Goal: Information Seeking & Learning: Learn about a topic

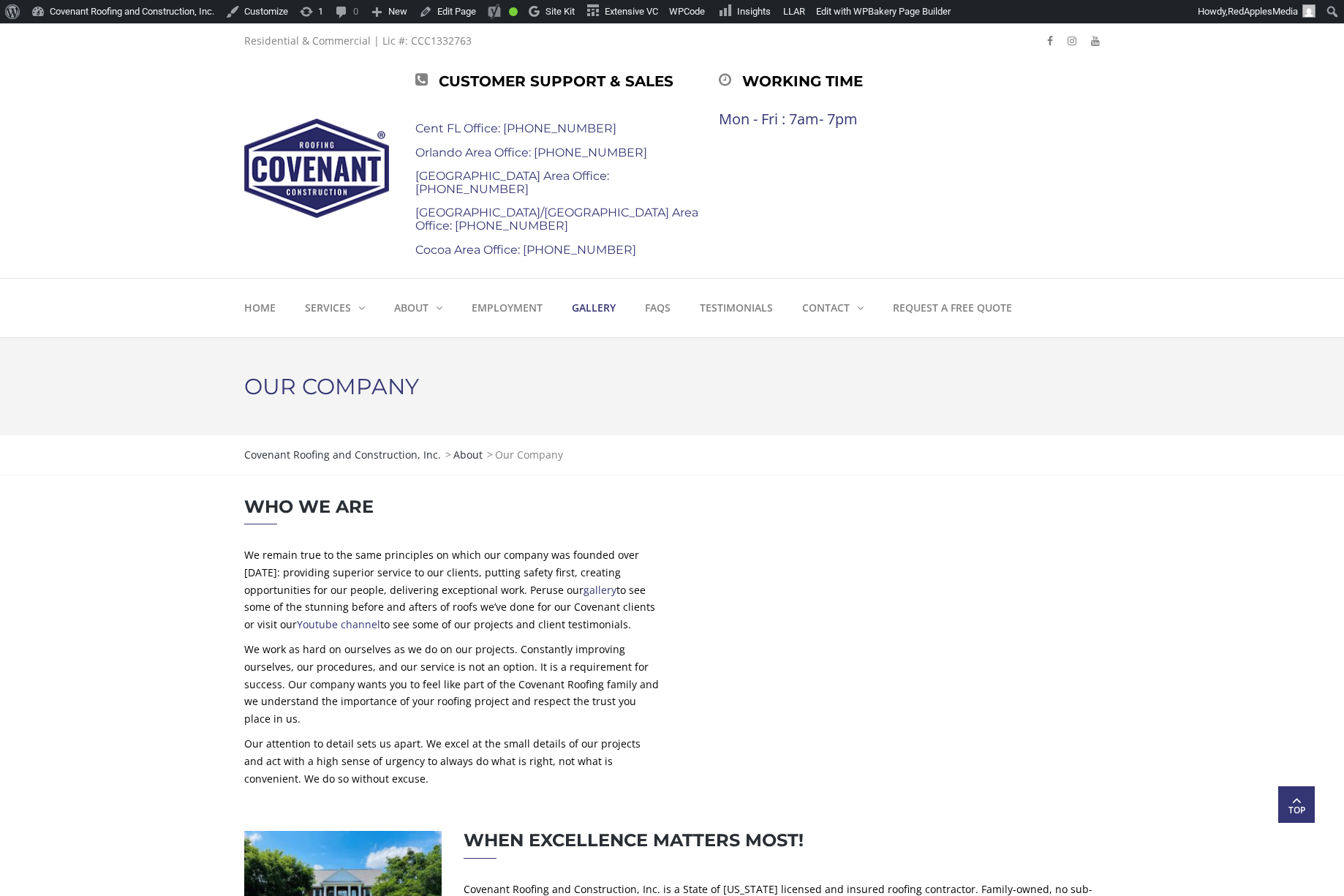
click at [604, 303] on strong "Gallery" at bounding box center [594, 307] width 44 height 14
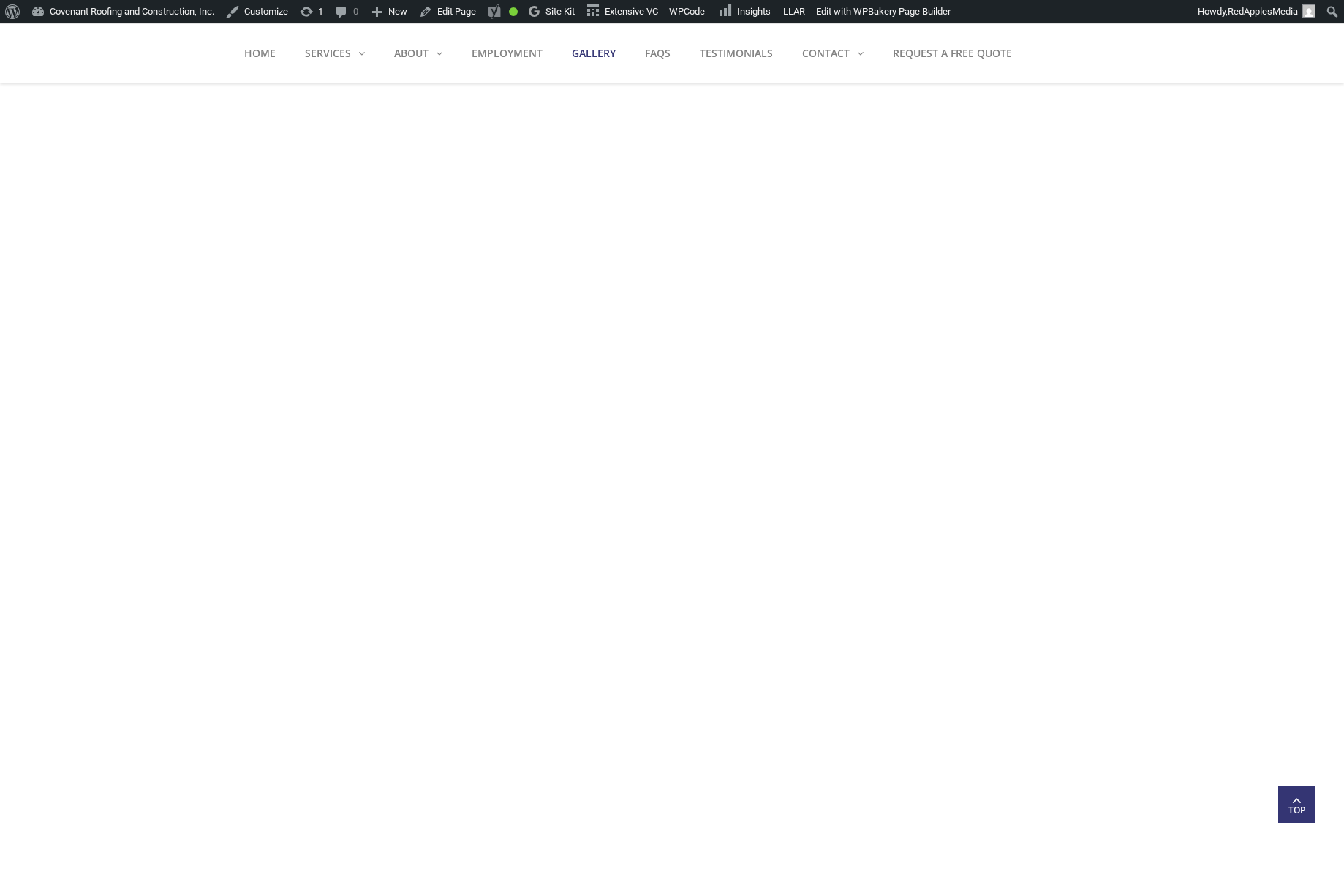
scroll to position [5851, 0]
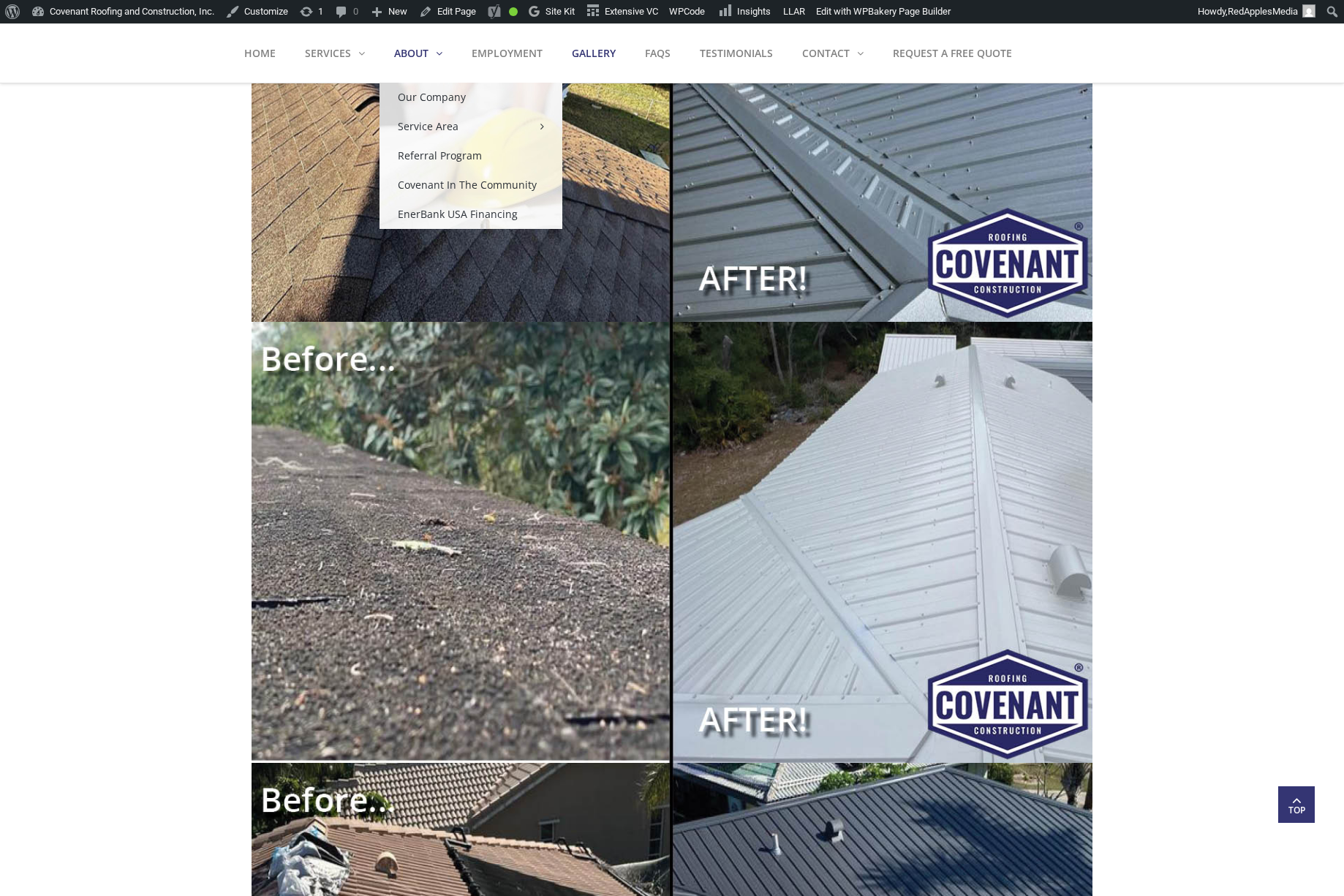
click at [409, 53] on strong "About" at bounding box center [411, 53] width 34 height 14
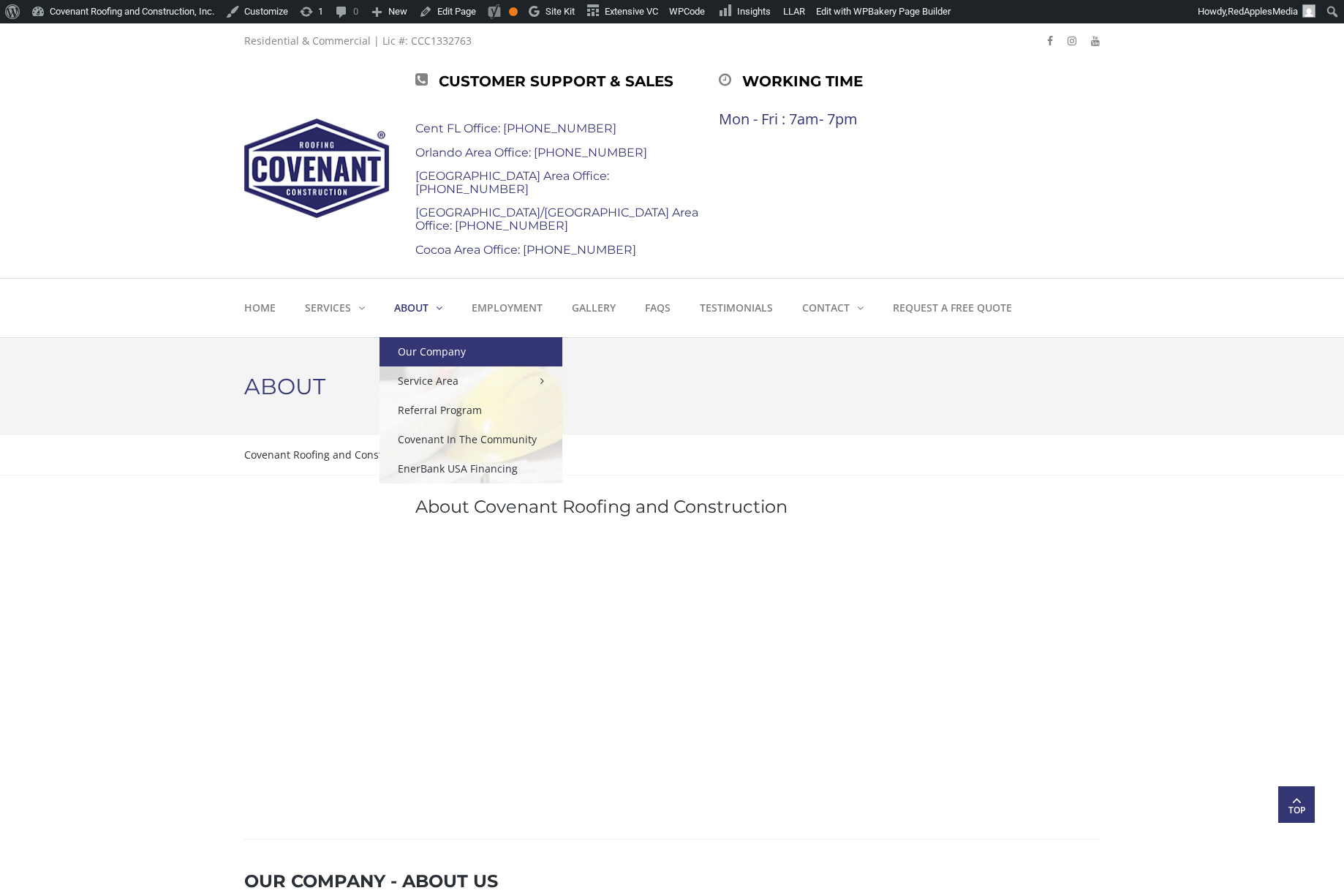
click at [430, 352] on link "Our Company" at bounding box center [471, 352] width 183 height 30
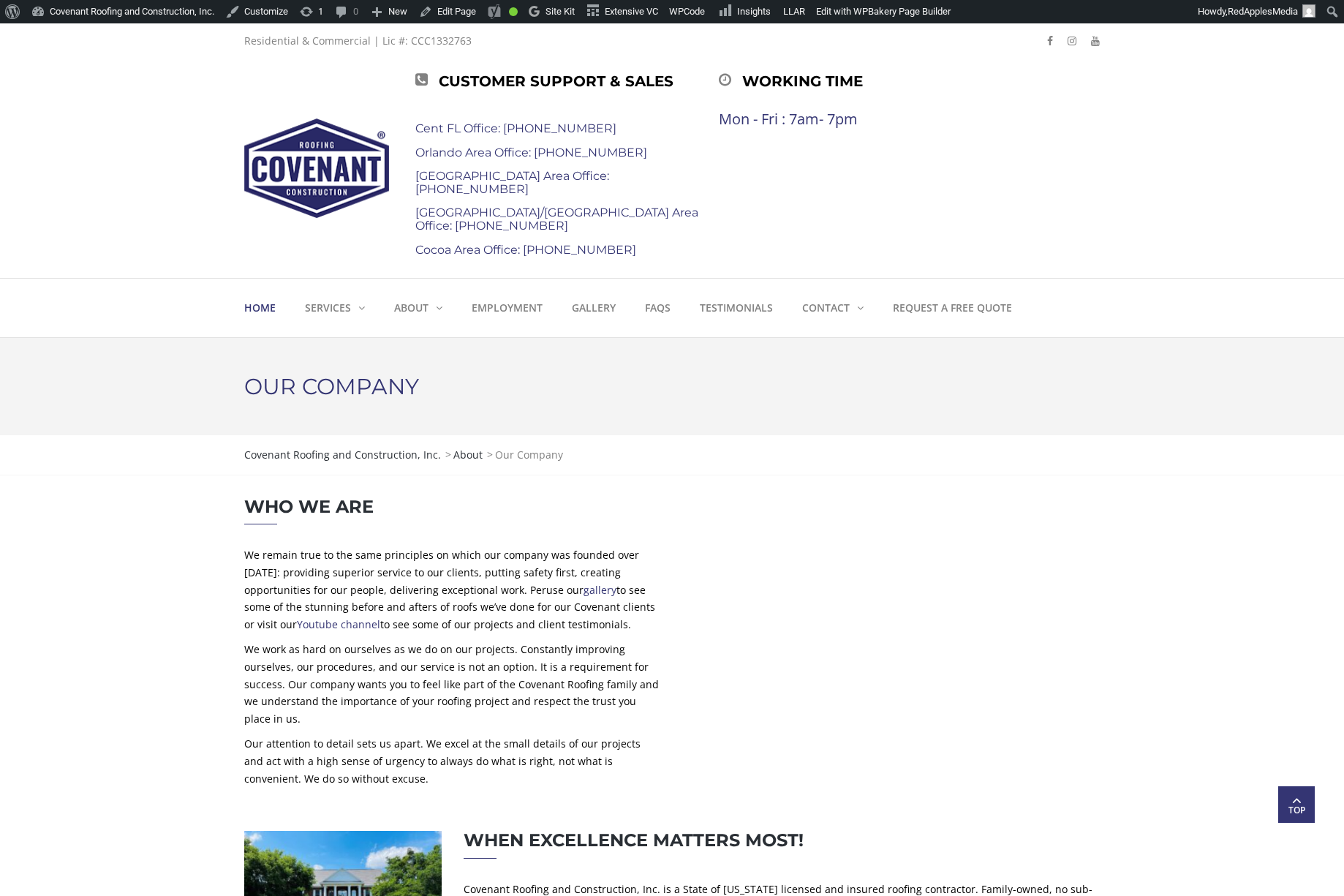
click at [262, 308] on strong "Home" at bounding box center [259, 307] width 31 height 14
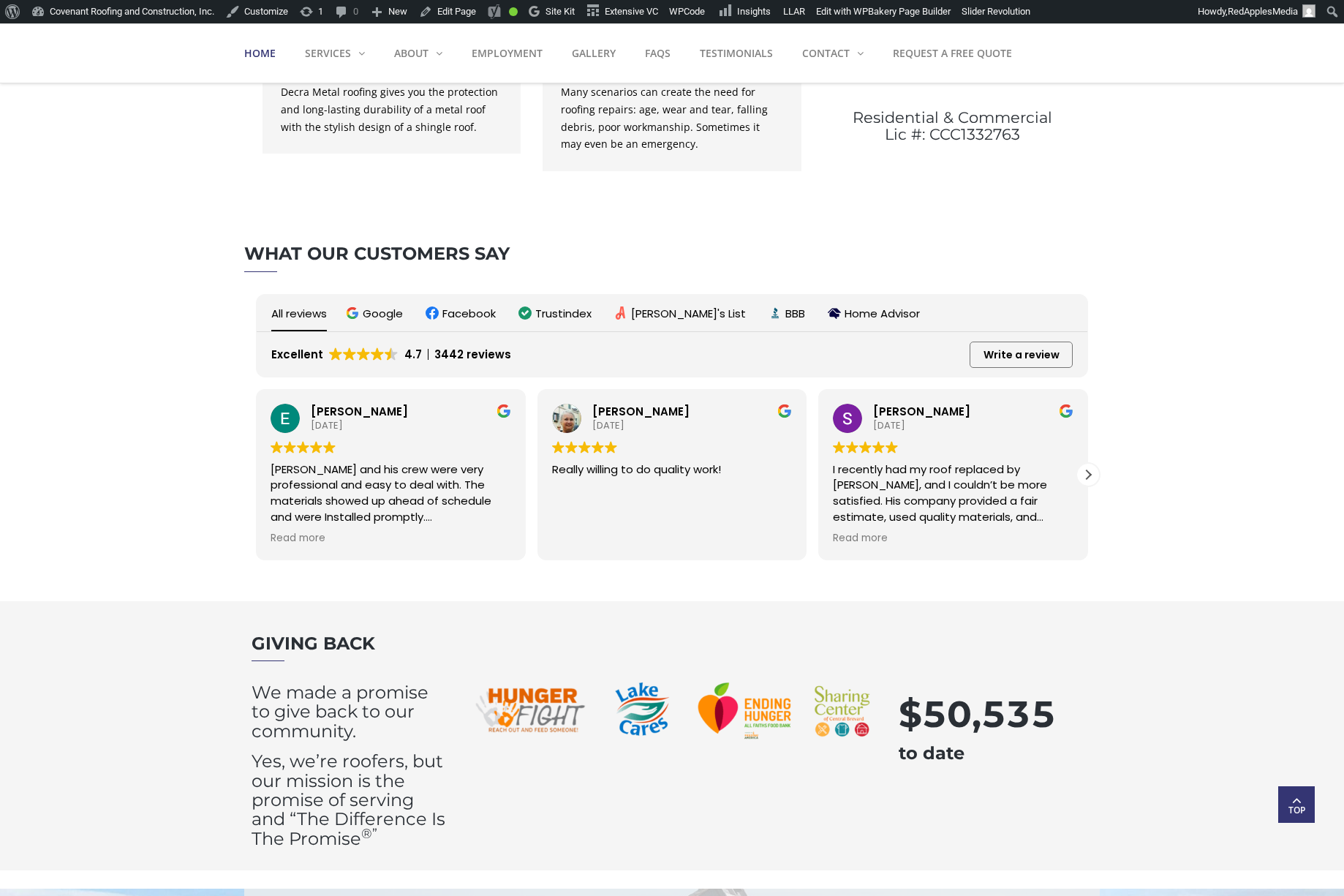
scroll to position [2647, 0]
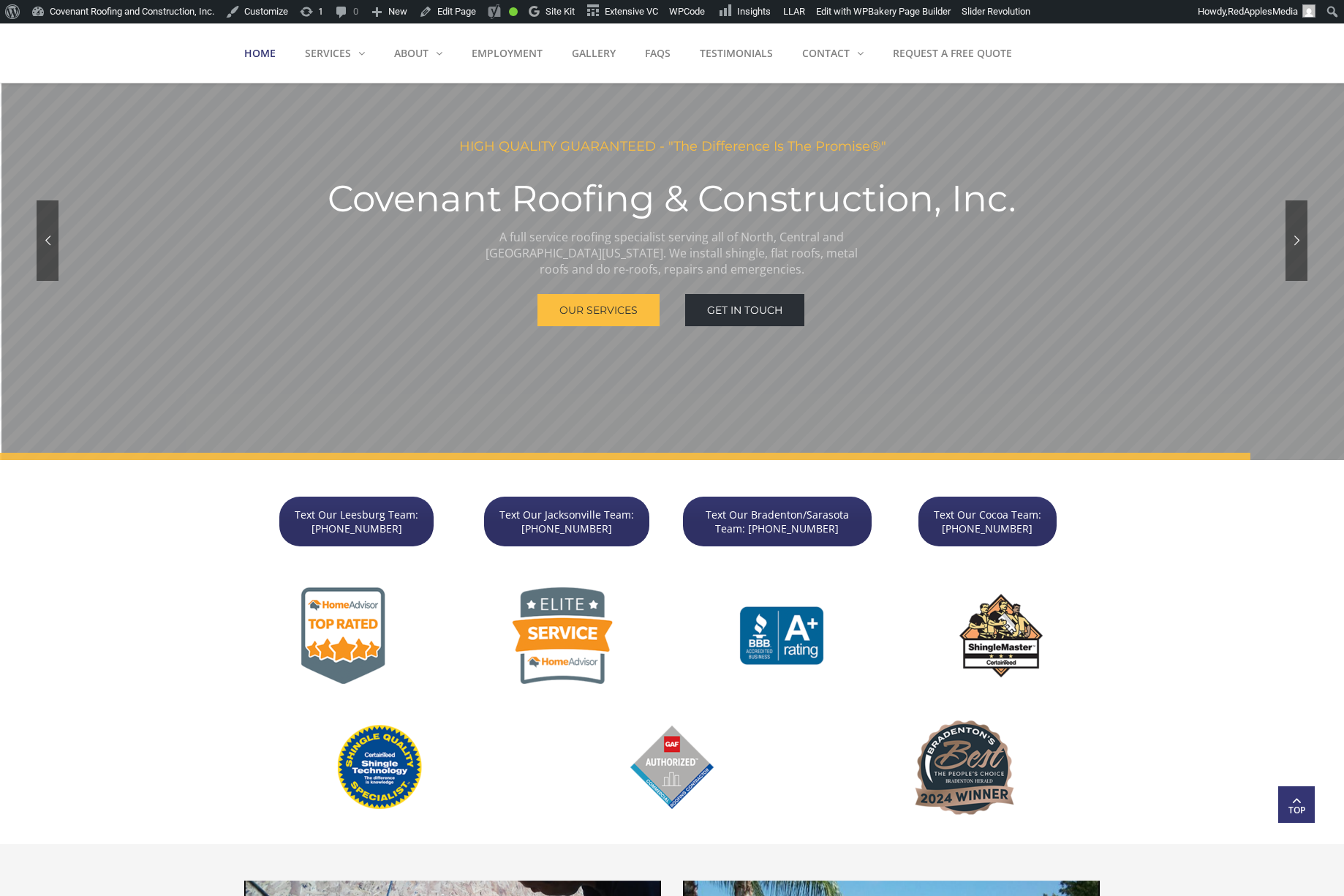
scroll to position [468, 0]
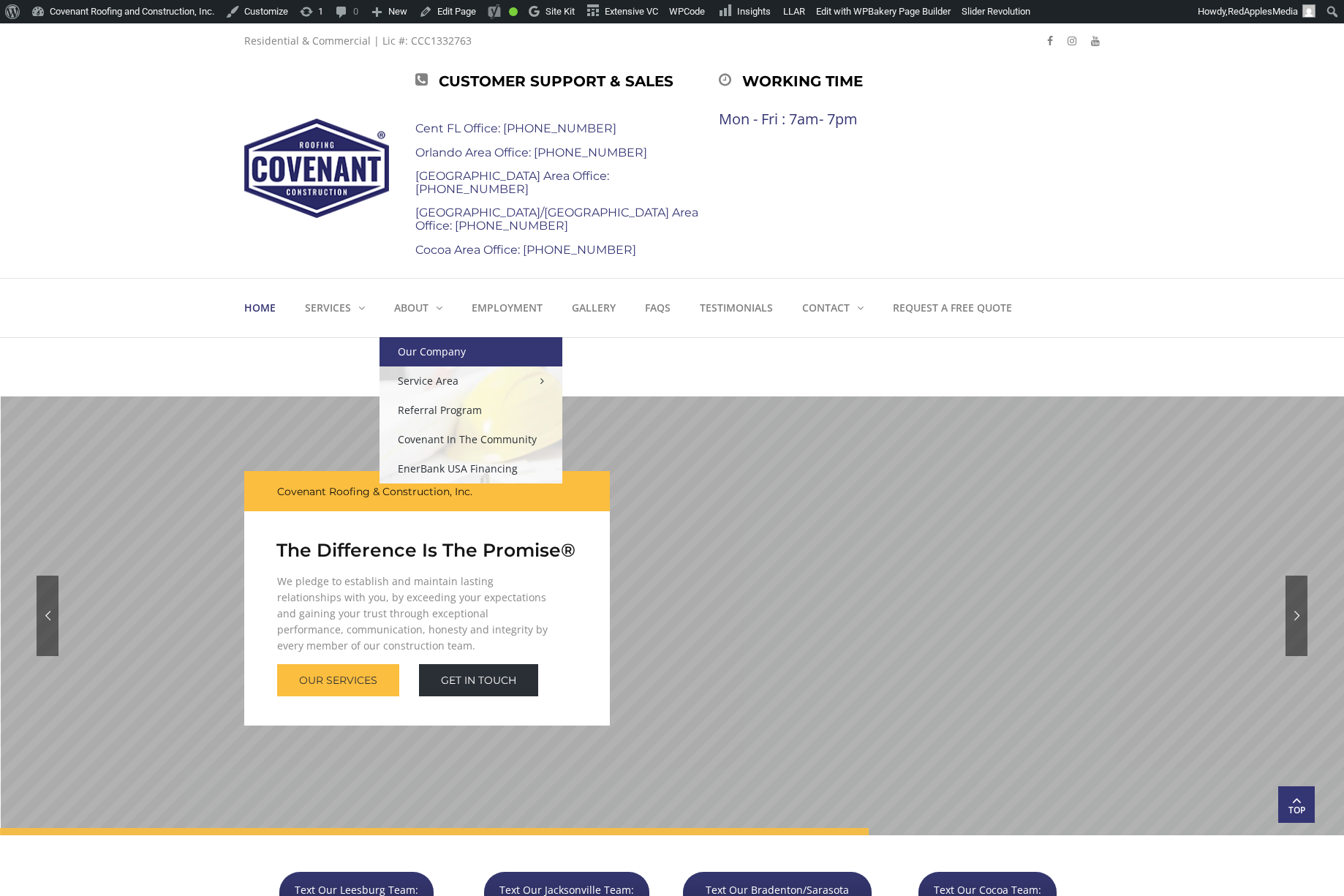
click at [418, 352] on link "Our Company" at bounding box center [471, 352] width 183 height 30
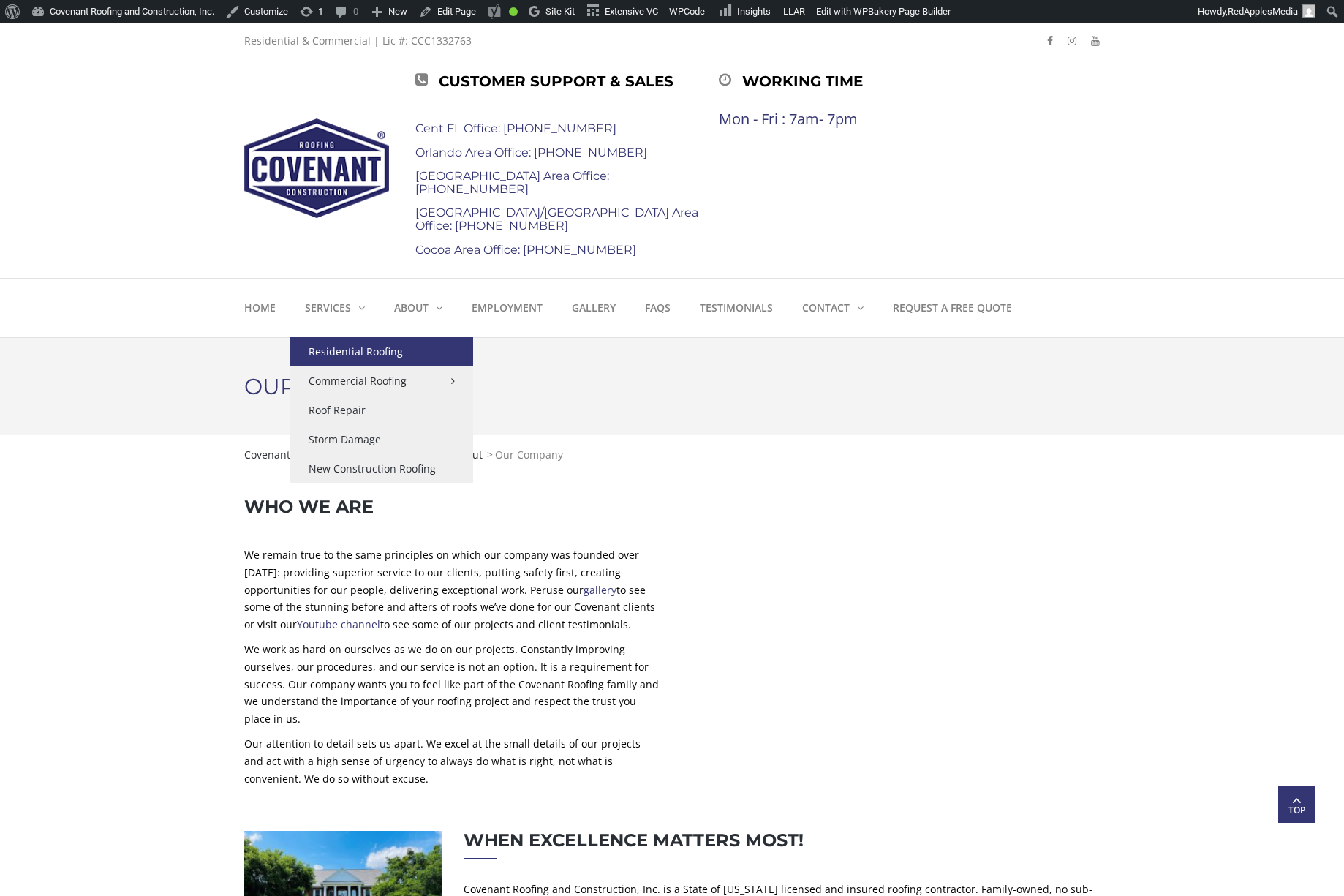
click at [331, 354] on link "Residential Roofing" at bounding box center [381, 352] width 183 height 30
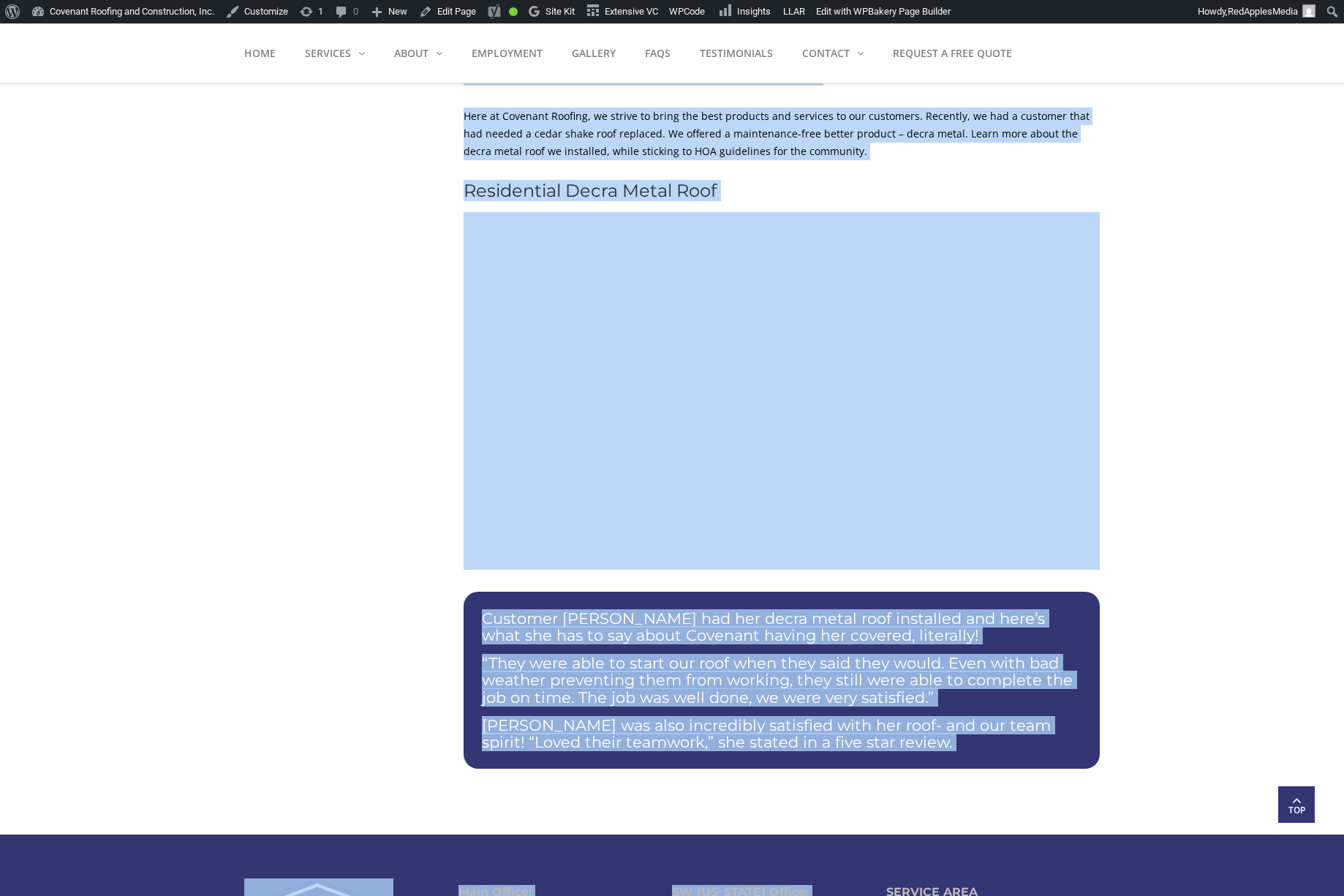
scroll to position [2755, 0]
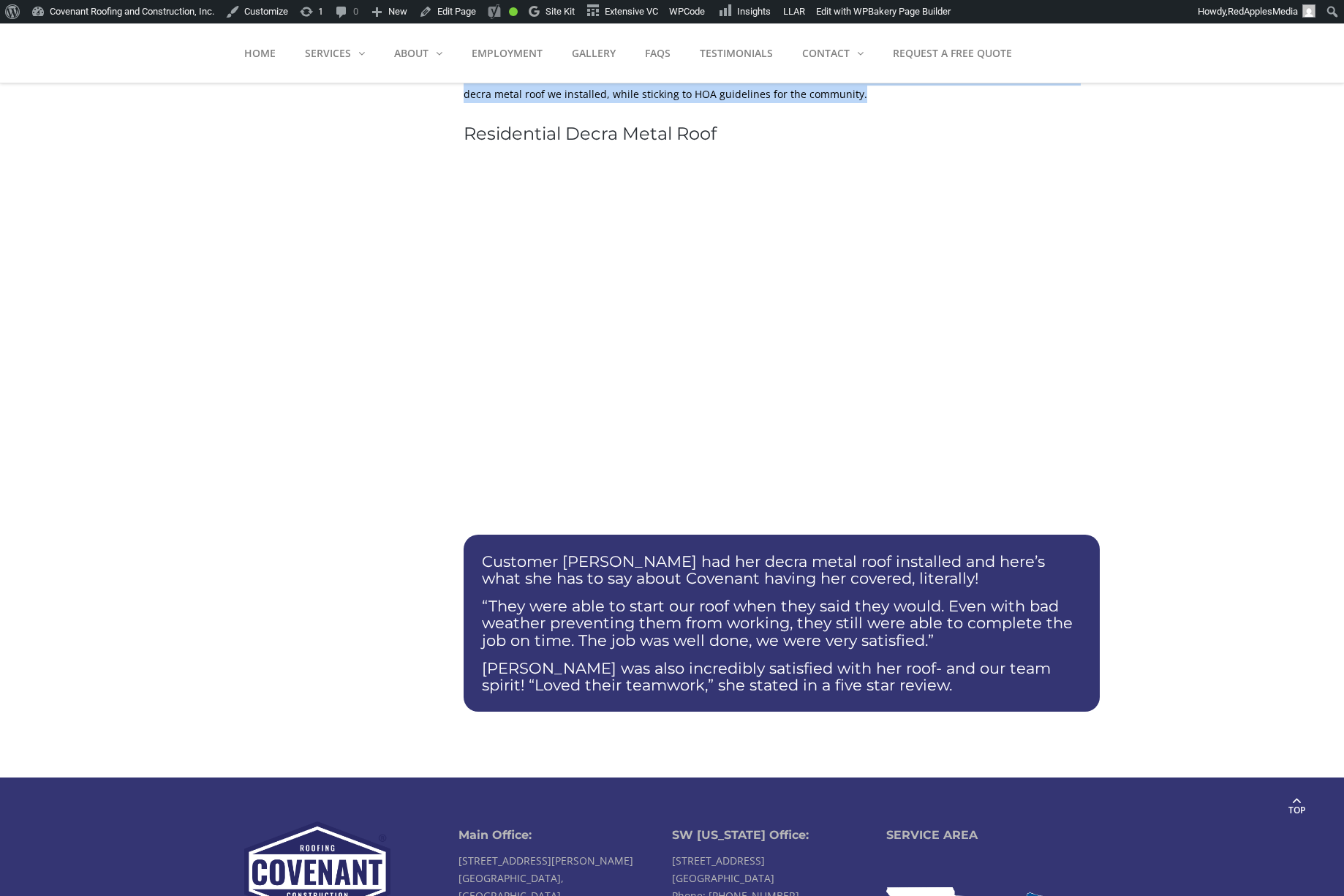
drag, startPoint x: 469, startPoint y: 370, endPoint x: 813, endPoint y: 94, distance: 441.0
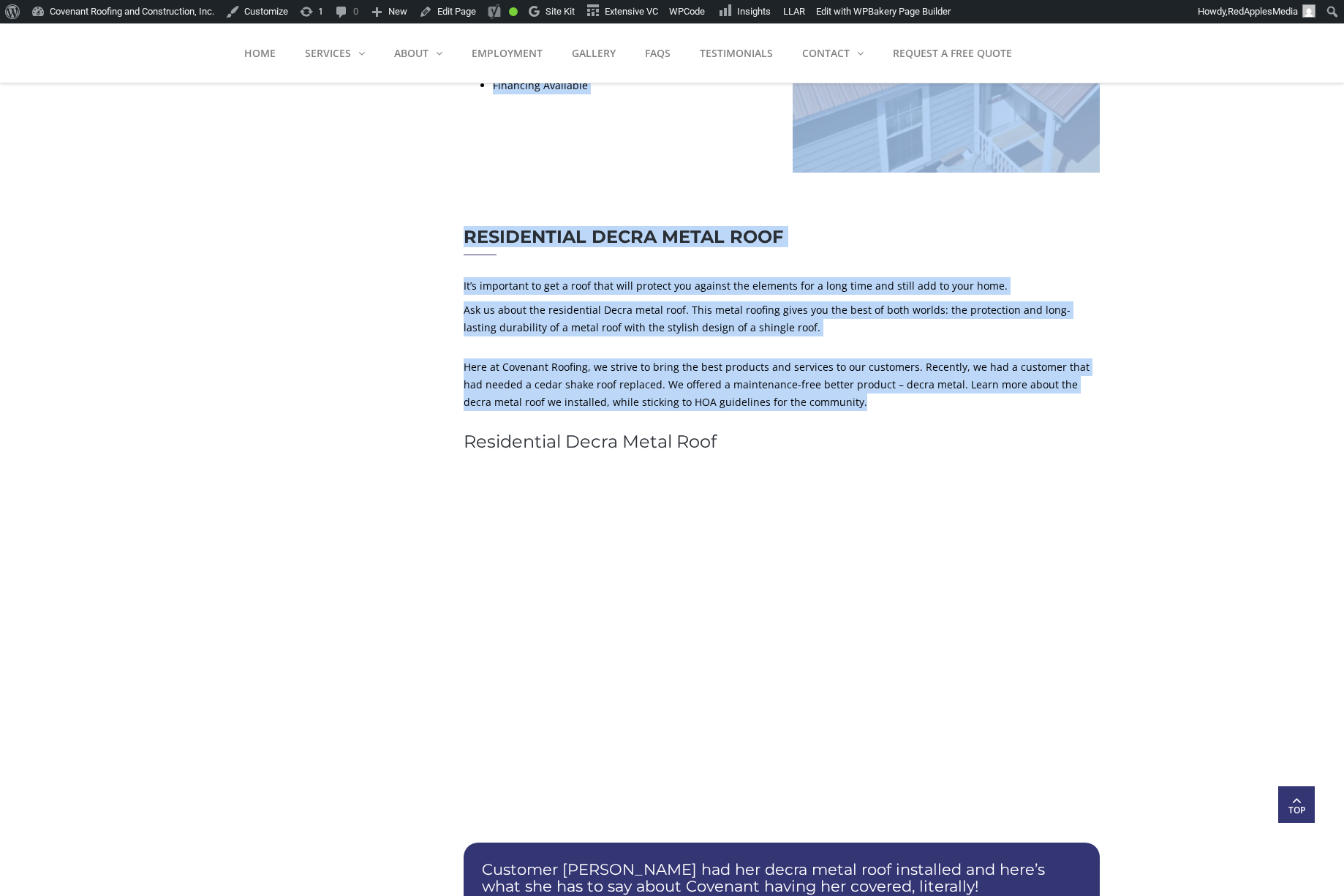
scroll to position [2085, 0]
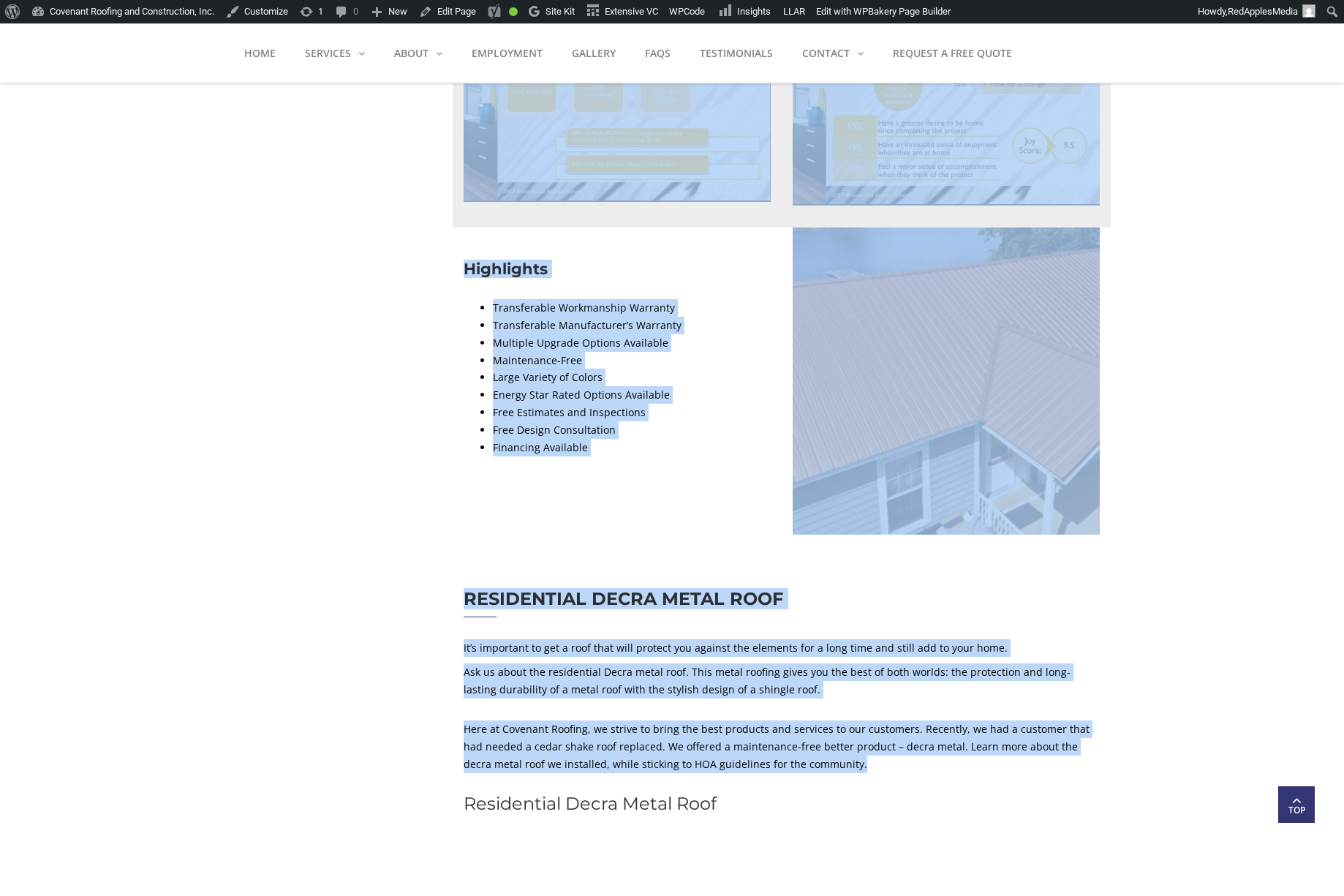
click at [1045, 605] on h2 "Residential Decra Metal Roof" at bounding box center [781, 598] width 636 height 19
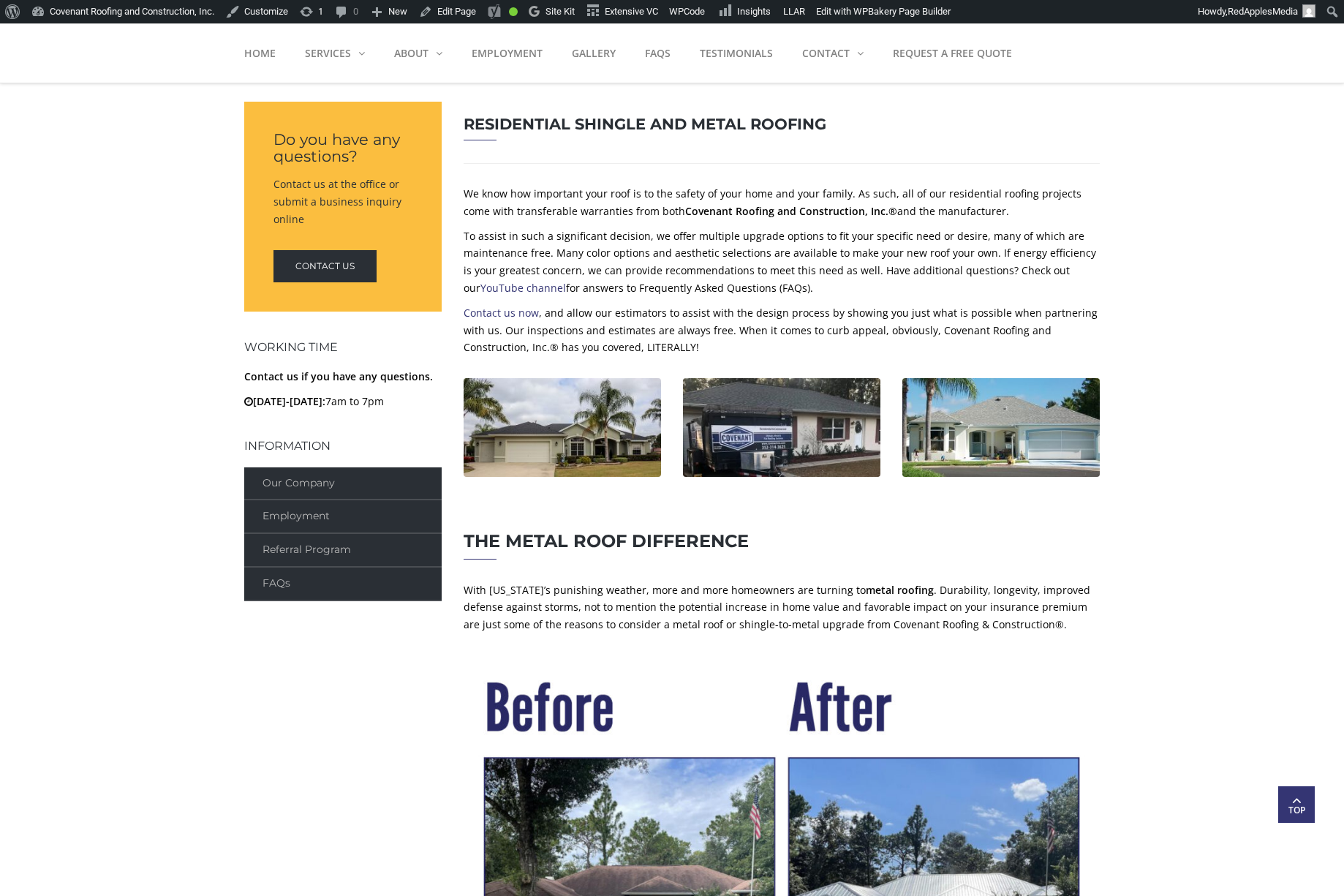
scroll to position [719, 0]
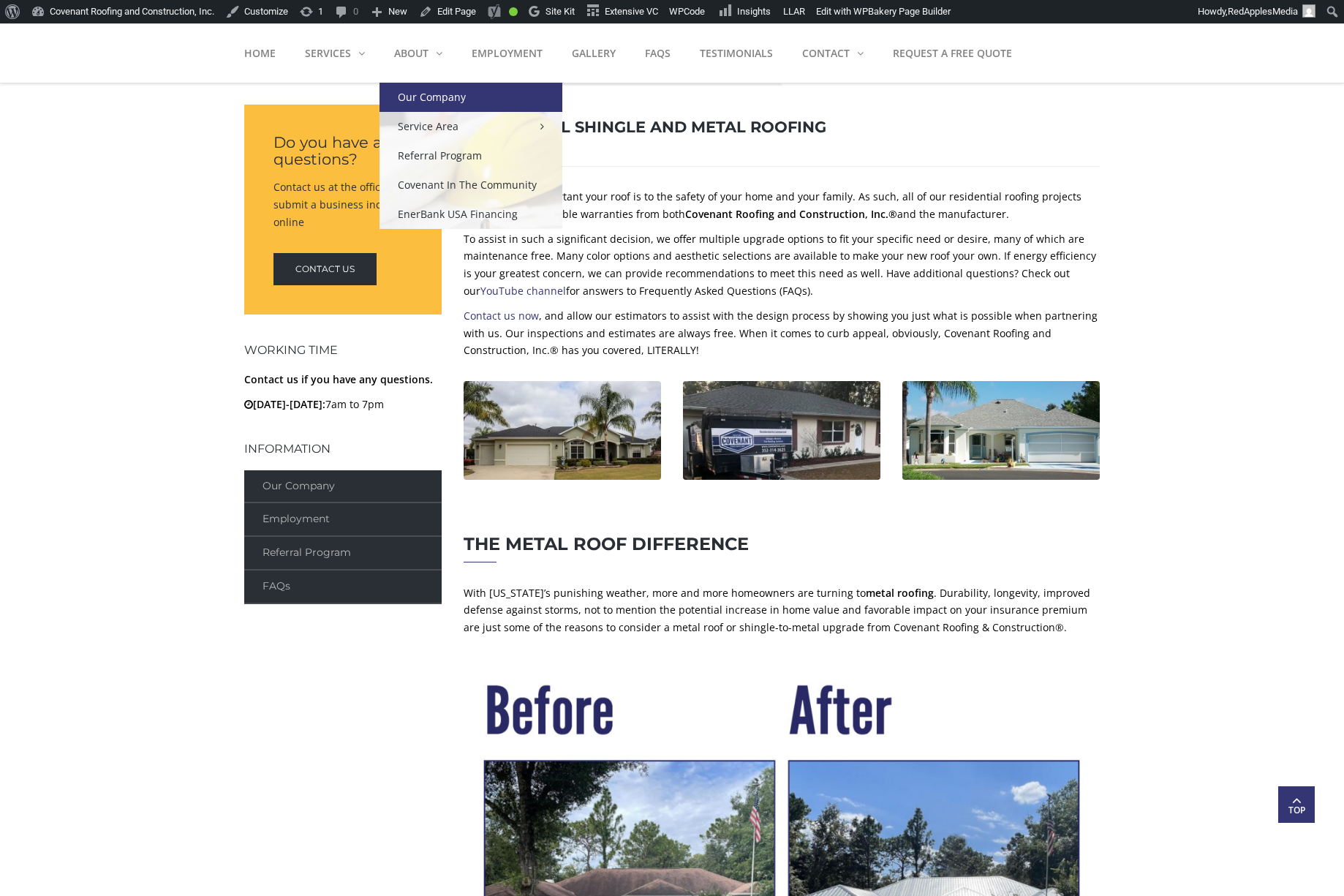
click at [421, 104] on link "Our Company" at bounding box center [471, 97] width 183 height 30
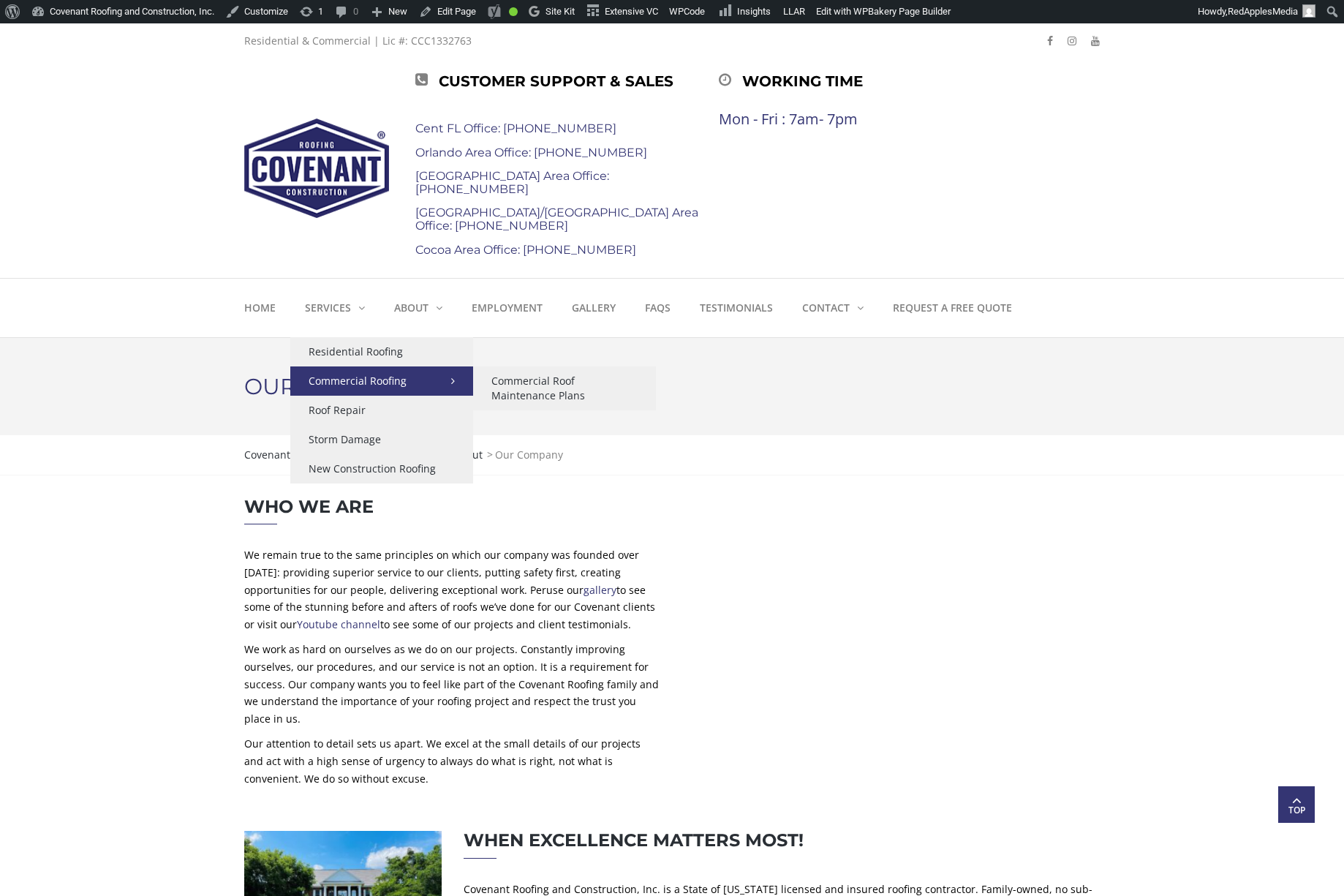
click at [340, 384] on link "Commercial Roofing" at bounding box center [381, 381] width 183 height 30
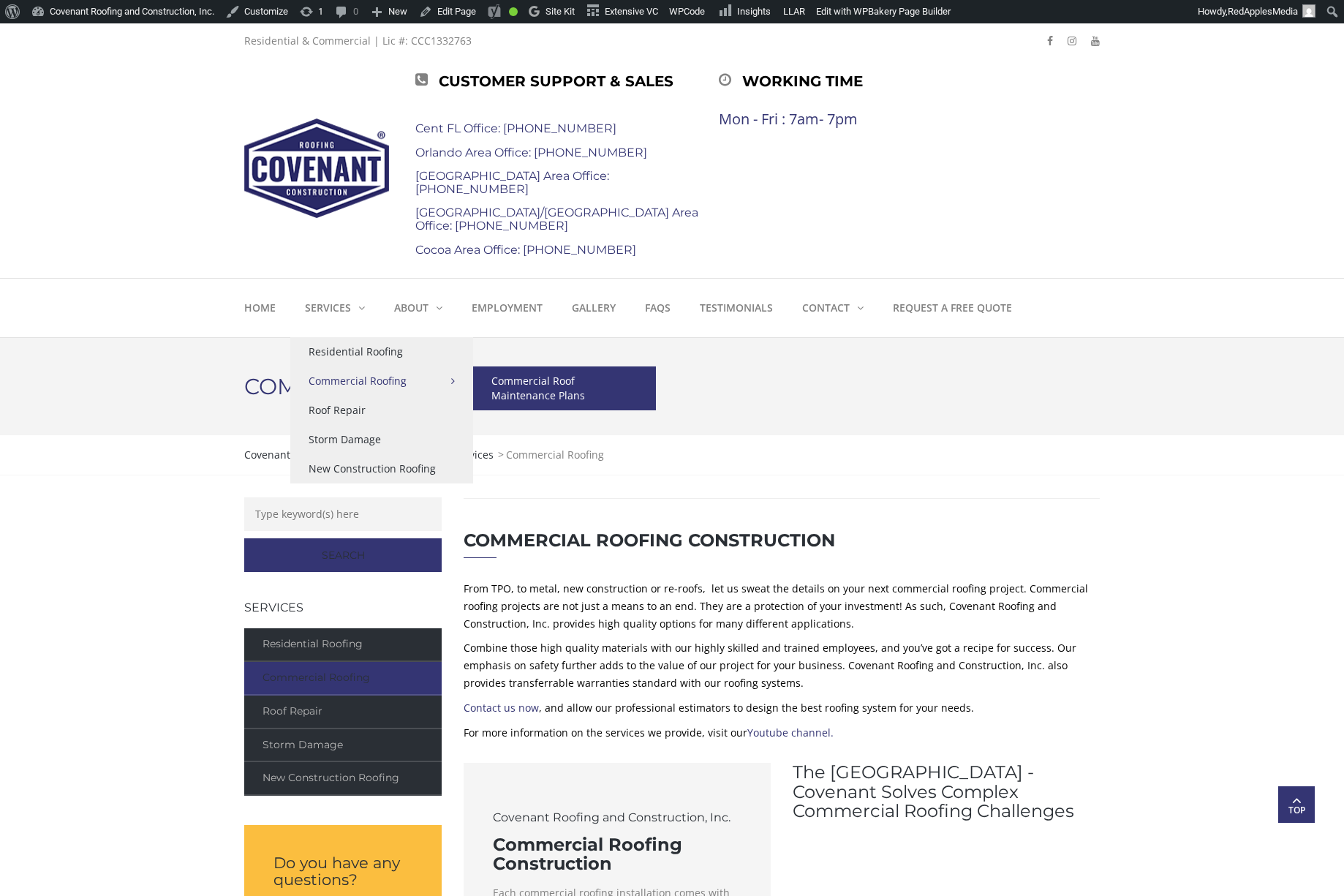
click at [548, 387] on link "Commercial Roof Maintenance Plans" at bounding box center [564, 388] width 183 height 44
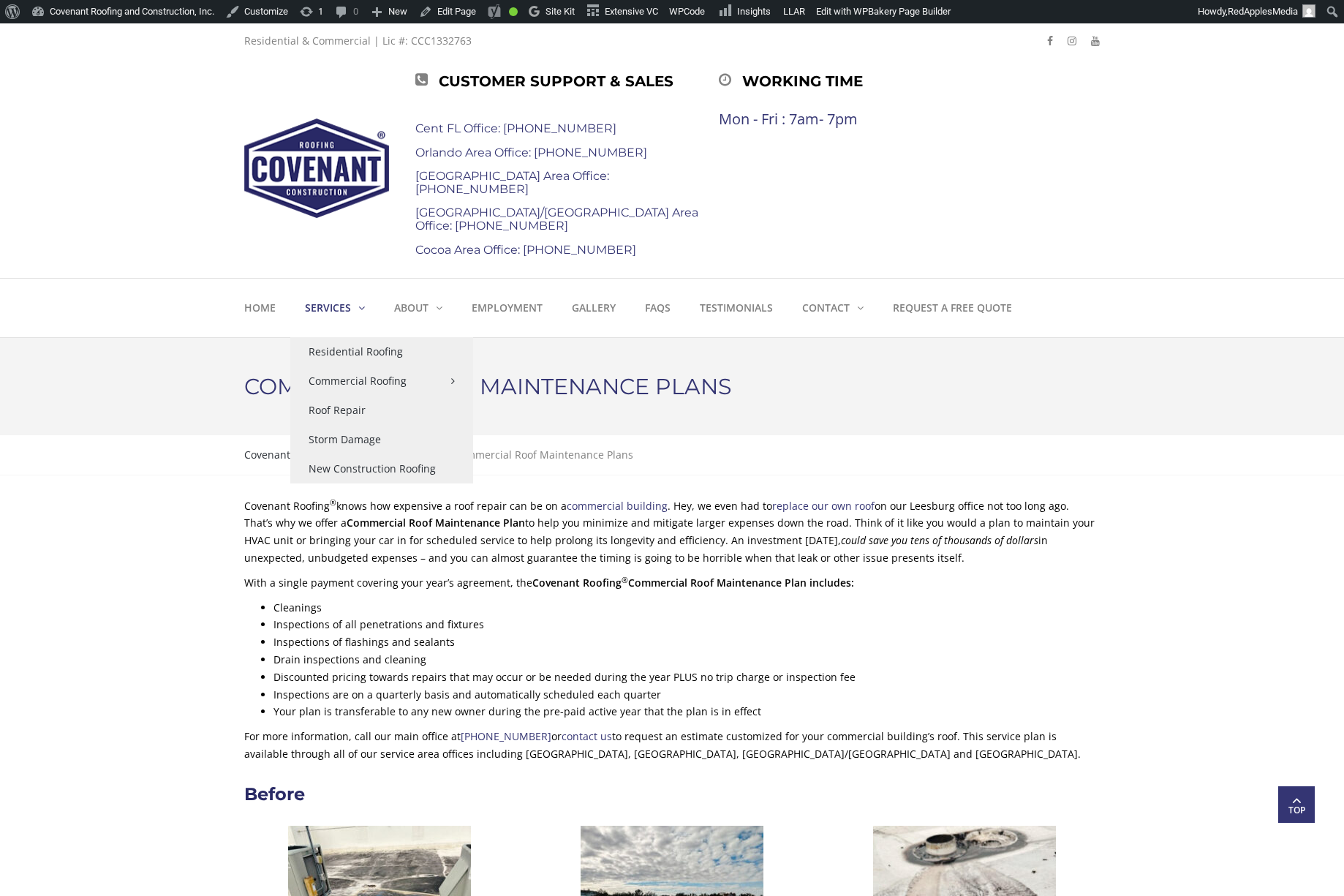
click at [351, 306] on link "Services" at bounding box center [335, 307] width 89 height 58
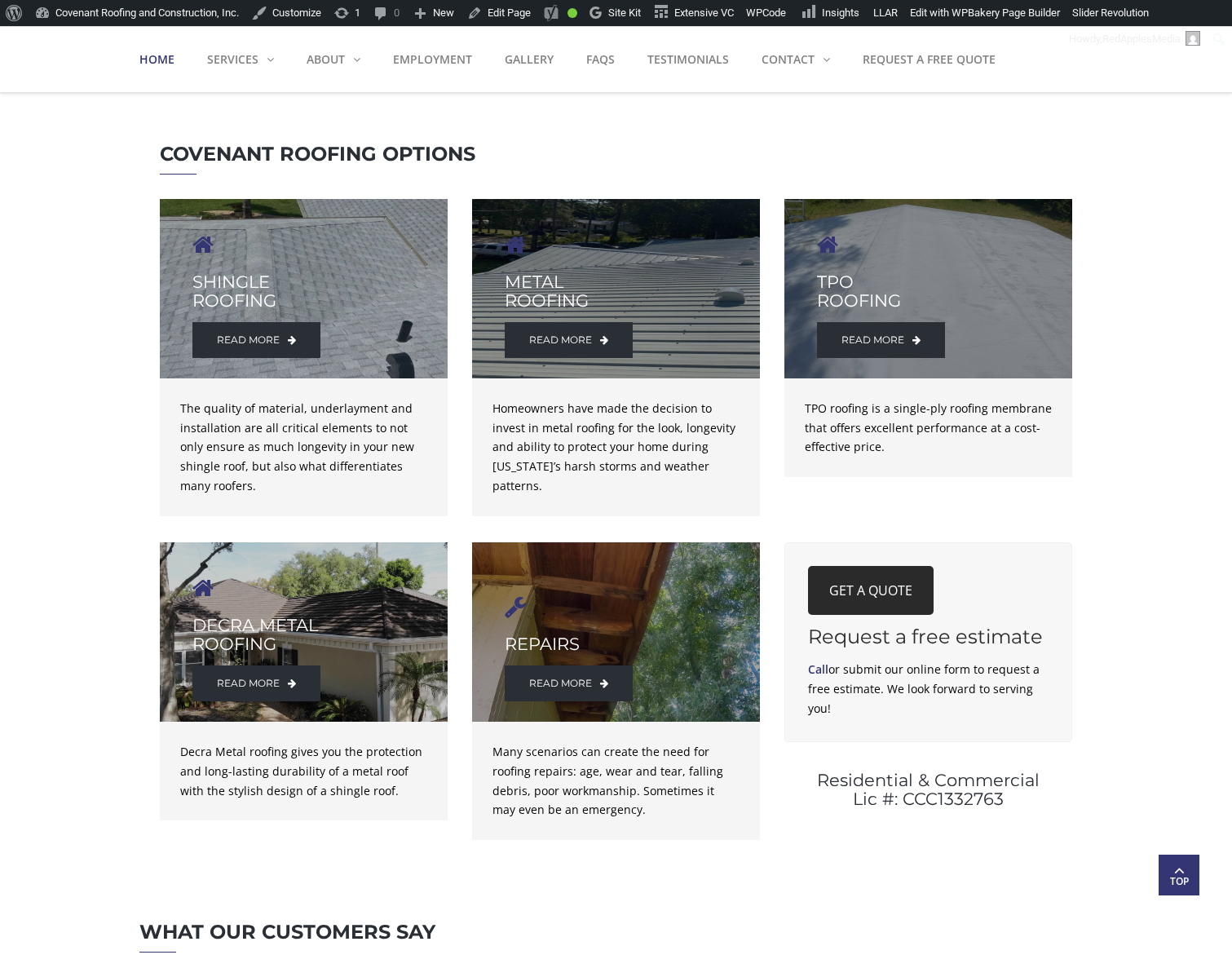
scroll to position [2315, 0]
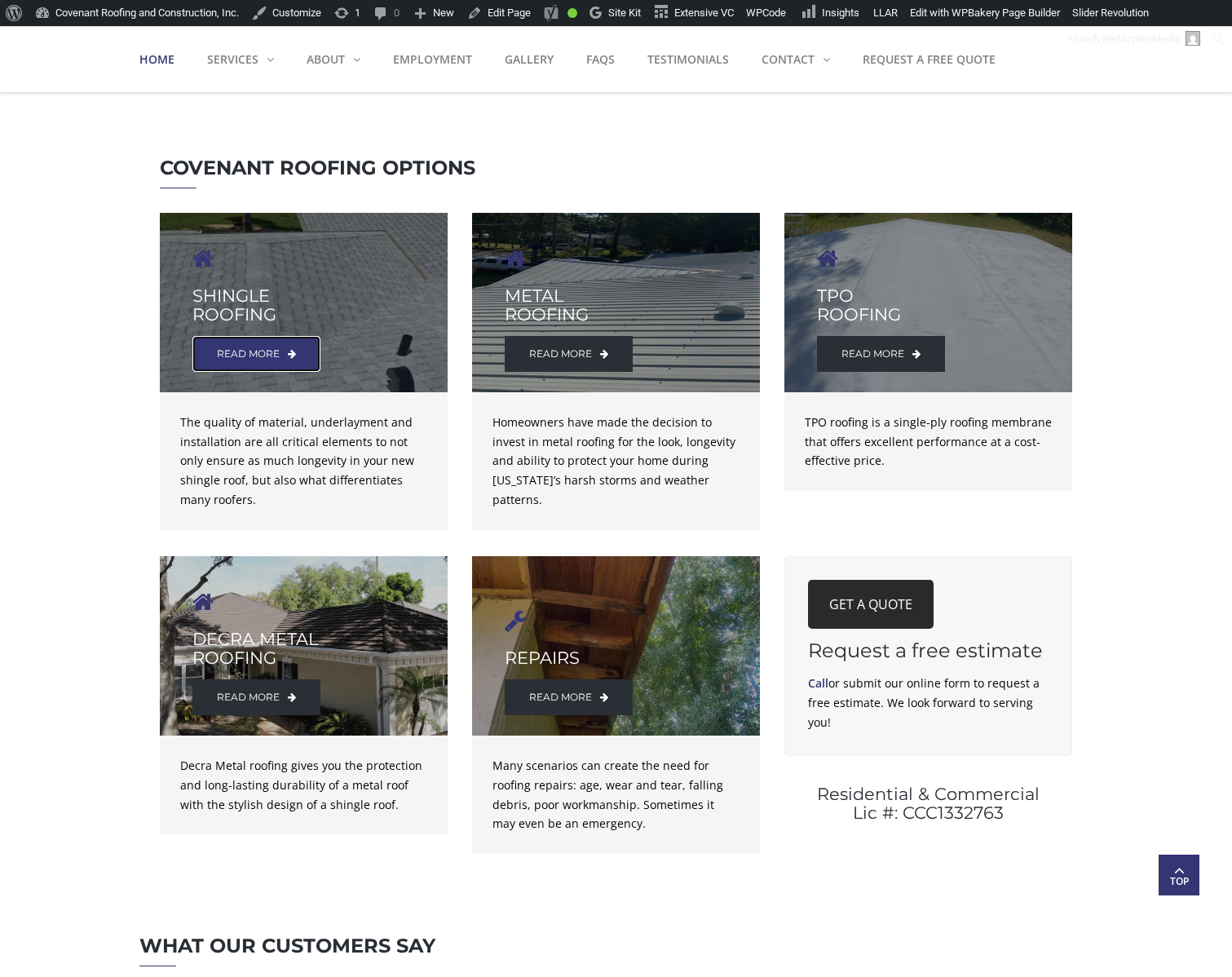
click at [266, 358] on link "read more" at bounding box center [256, 354] width 128 height 36
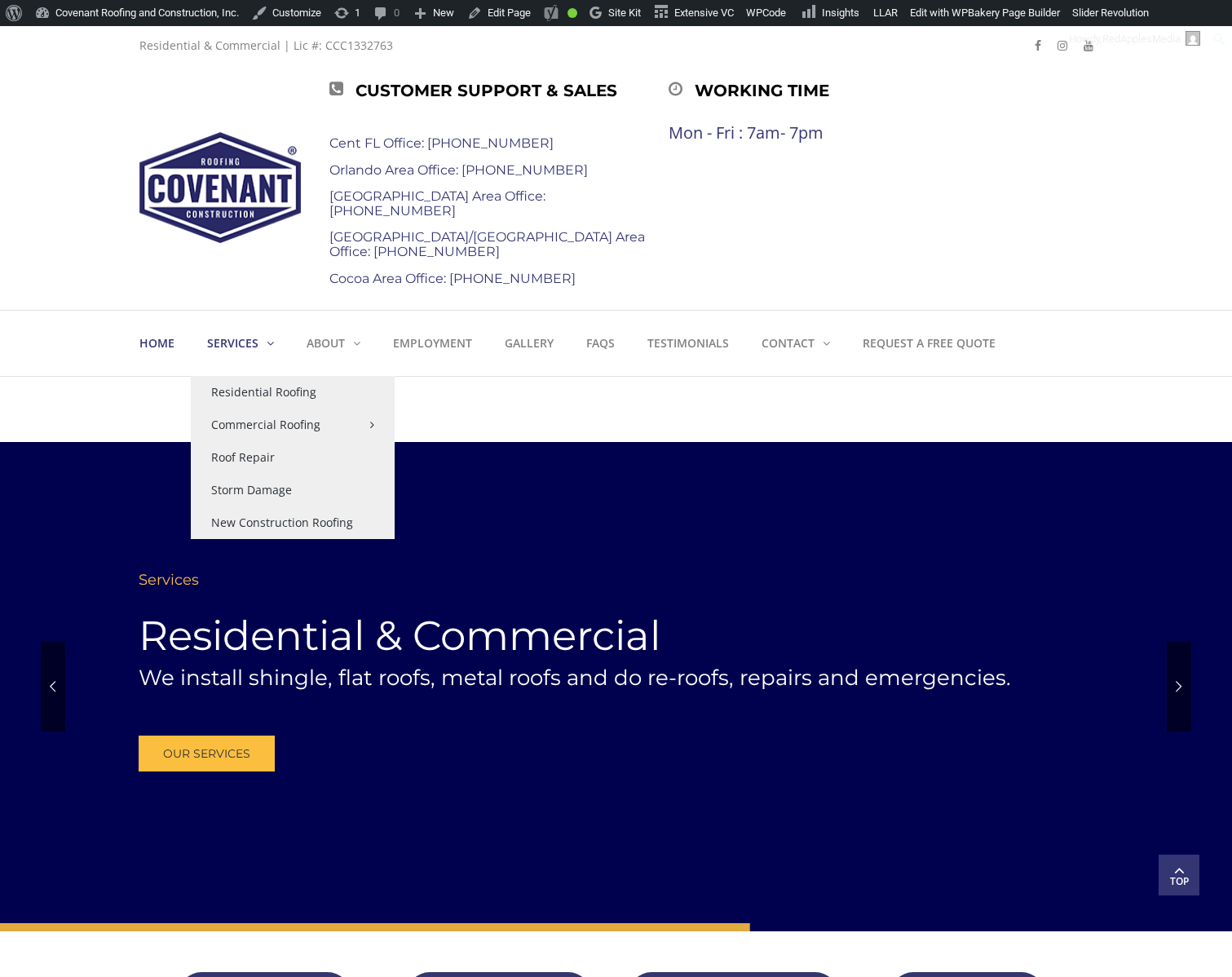
click at [236, 342] on strong "Services" at bounding box center [233, 343] width 52 height 15
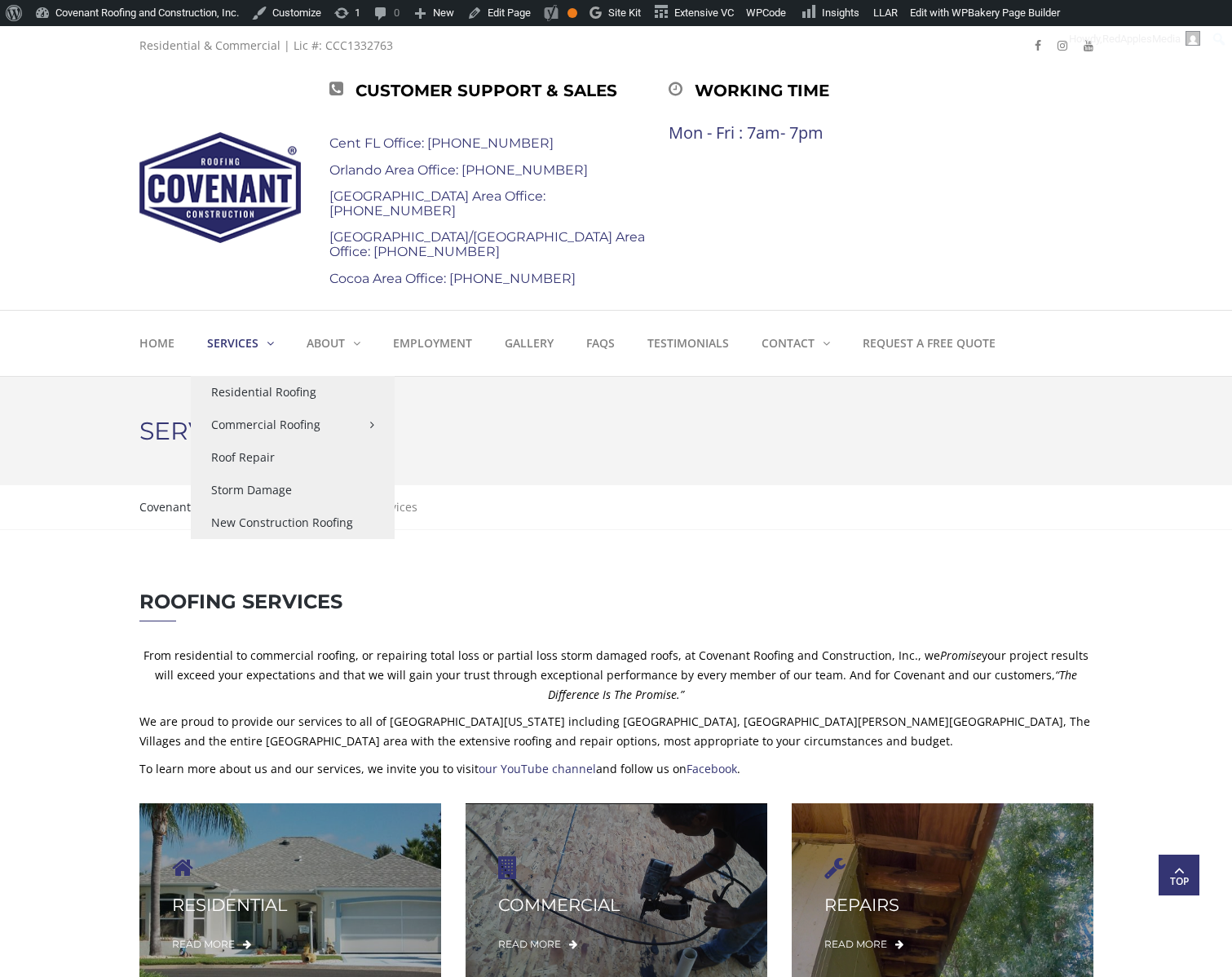
click at [238, 343] on strong "Services" at bounding box center [233, 343] width 52 height 15
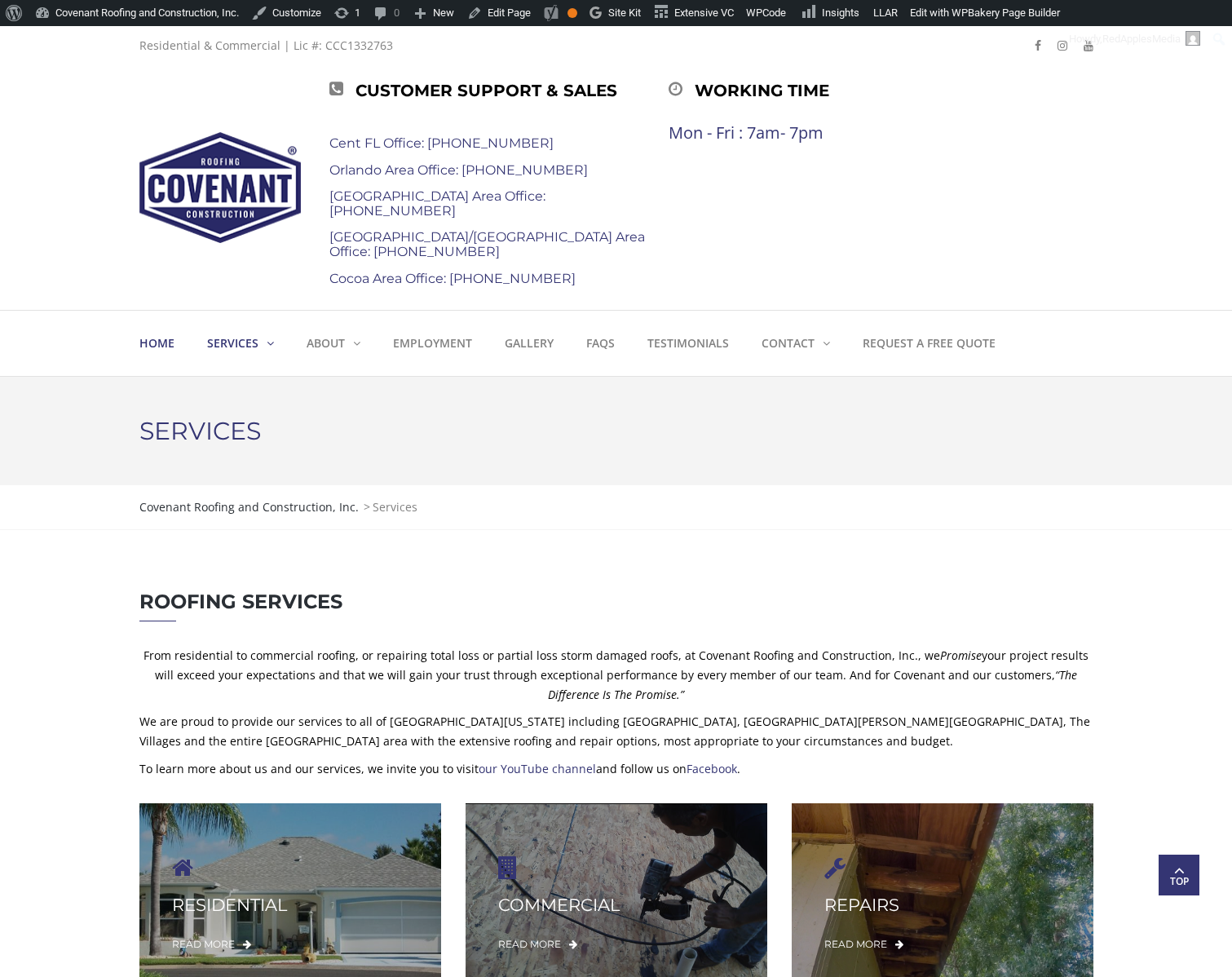
click at [167, 344] on strong "Home" at bounding box center [156, 343] width 35 height 15
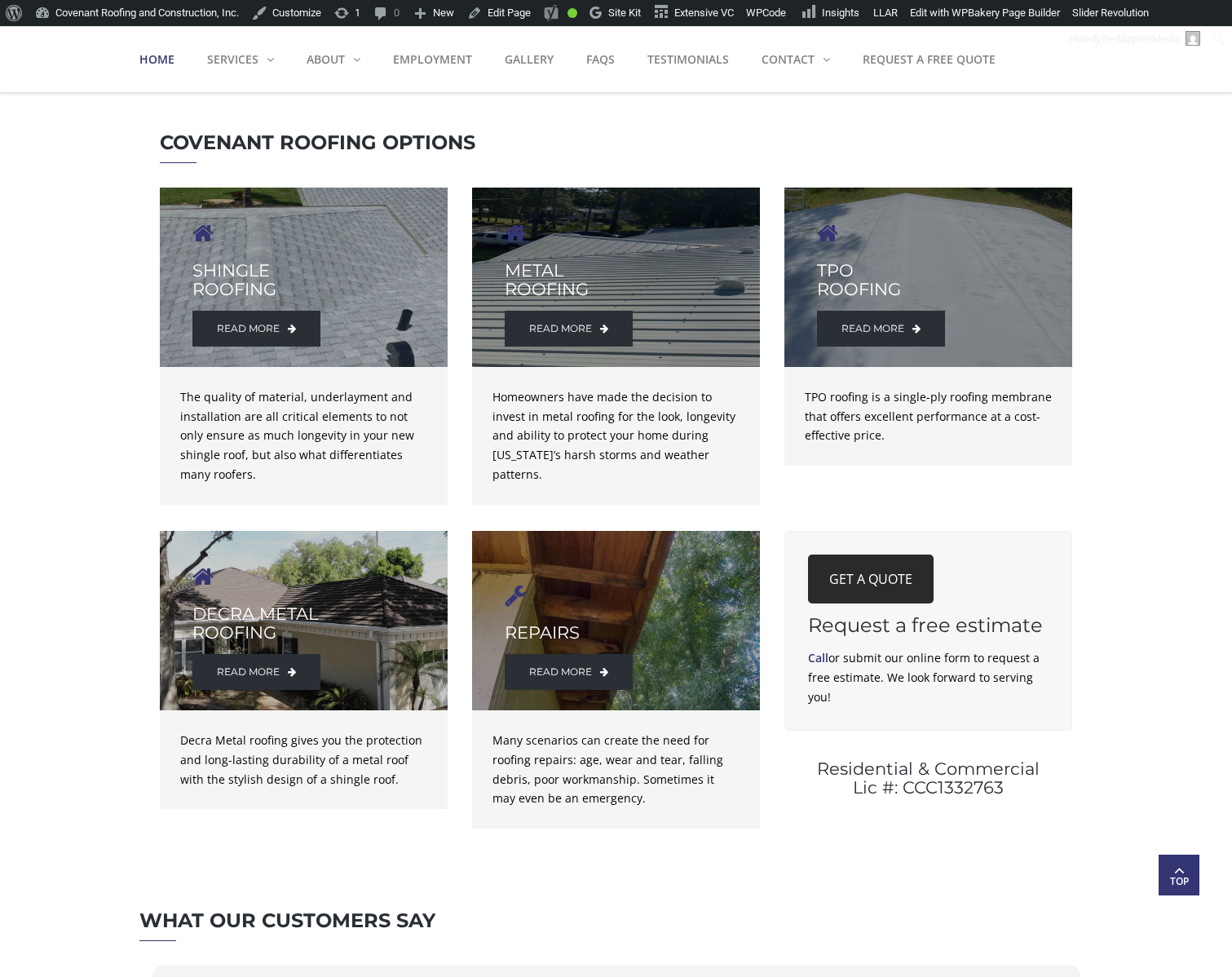
scroll to position [2470, 0]
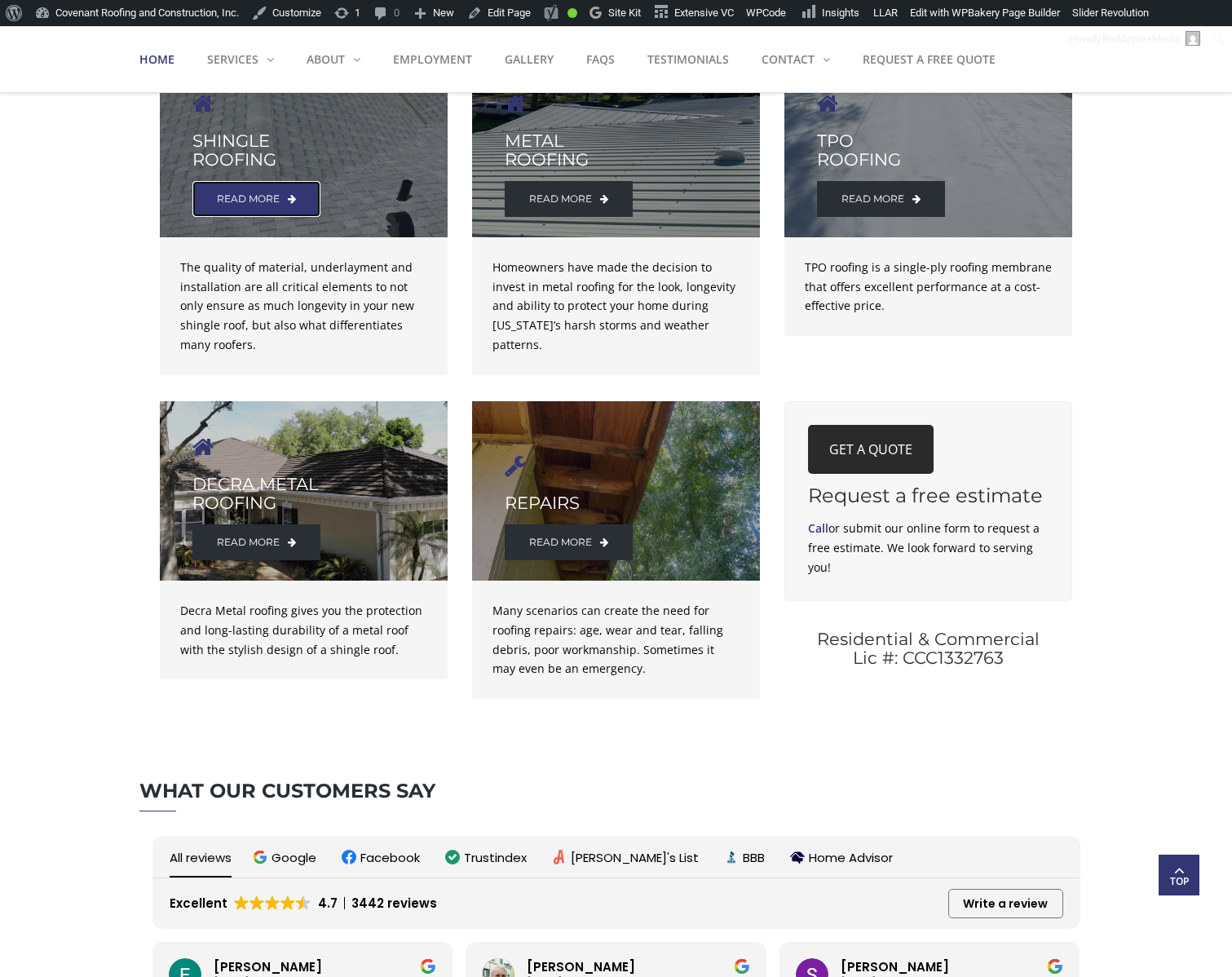
click at [246, 200] on link "read more" at bounding box center [256, 199] width 128 height 36
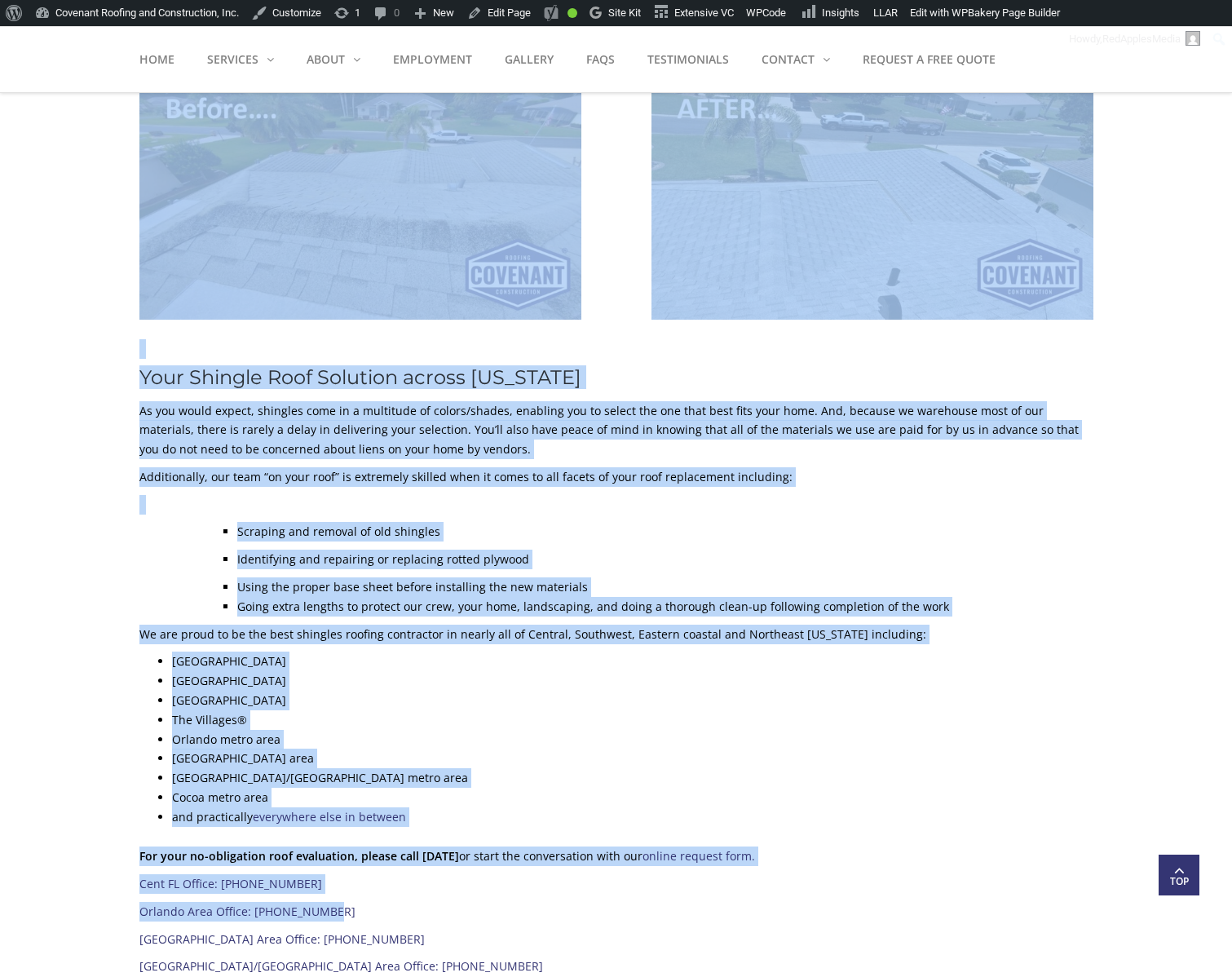
scroll to position [699, 0]
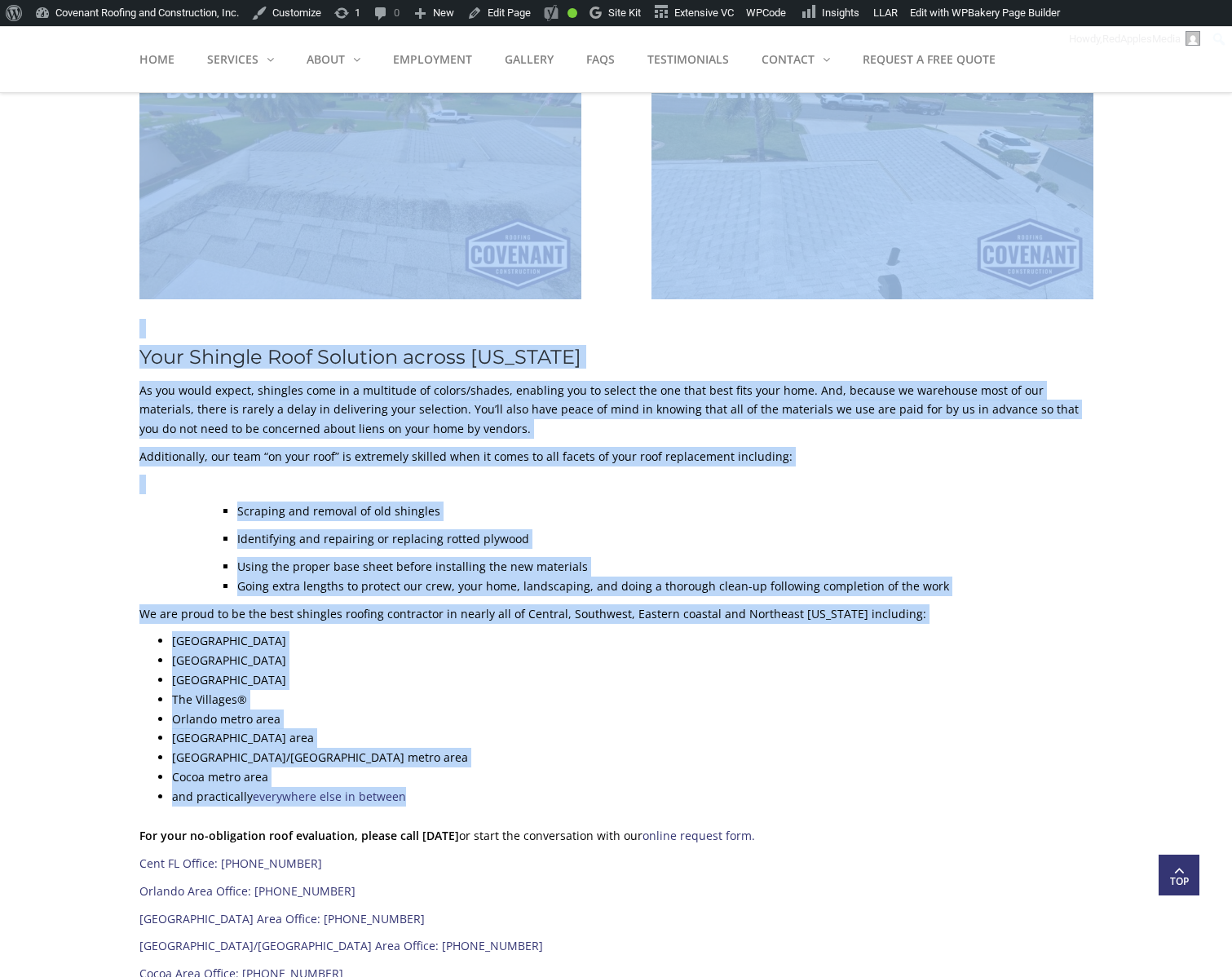
drag, startPoint x: 144, startPoint y: 306, endPoint x: 435, endPoint y: 793, distance: 567.3
click at [435, 793] on div "Shingle roofing is, by far, one of the most popular forms of roofing here in [U…" at bounding box center [616, 419] width 954 height 1129
copy div "loremi dolorsi am, co adi, eli se doe temp incidid utlab et dolorem aliq en Adm…"
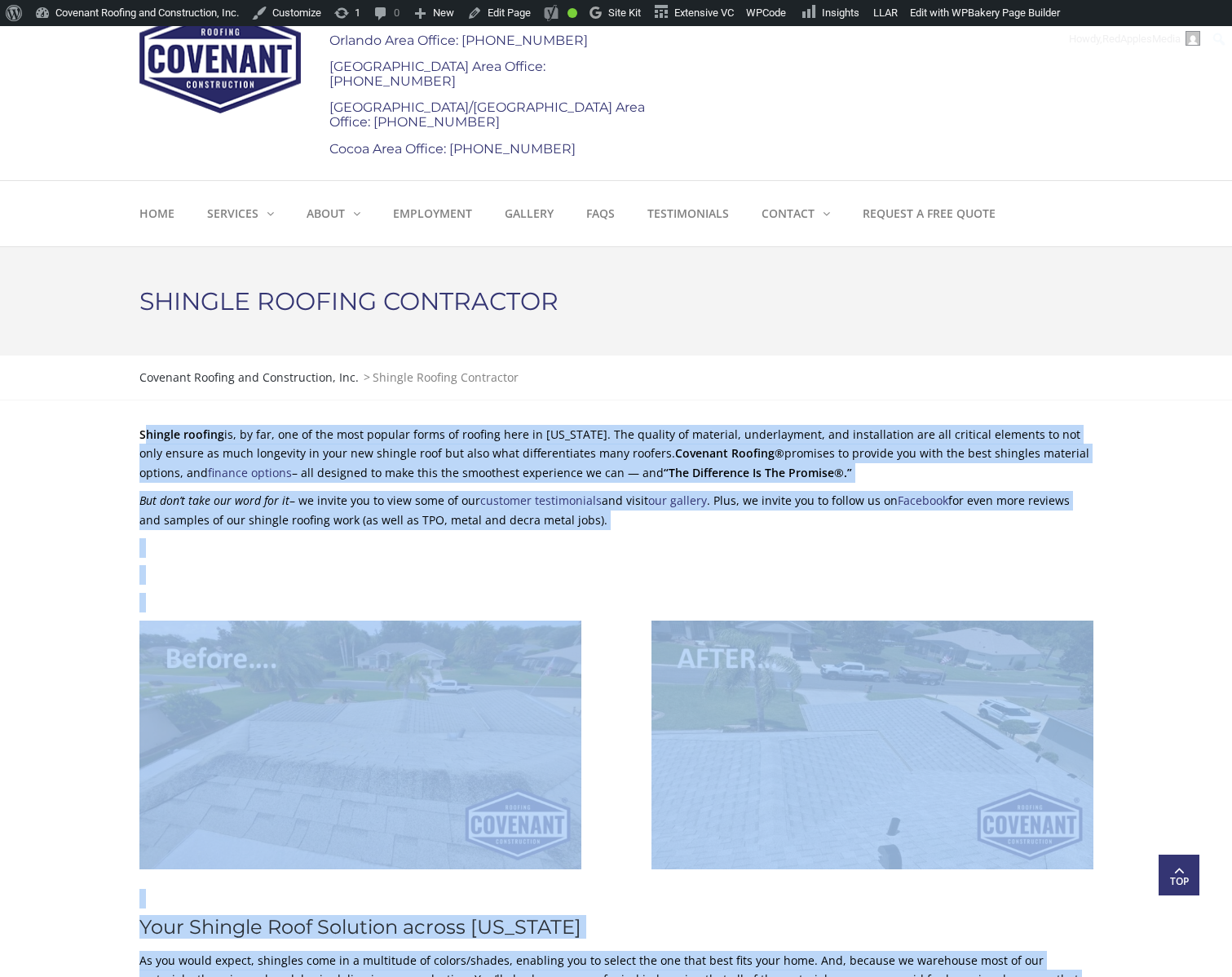
scroll to position [0, 0]
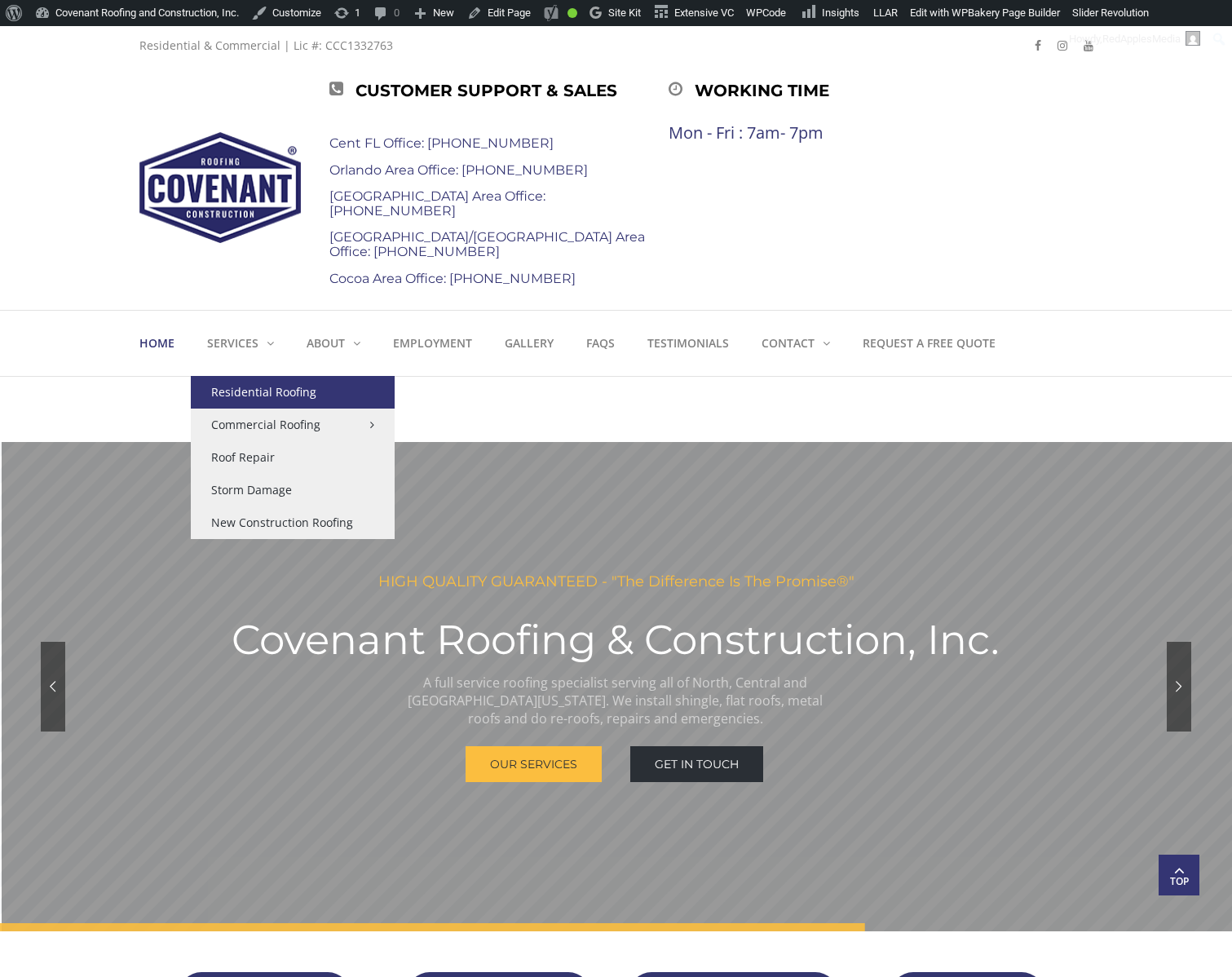
click at [248, 390] on link "Residential Roofing" at bounding box center [293, 392] width 204 height 33
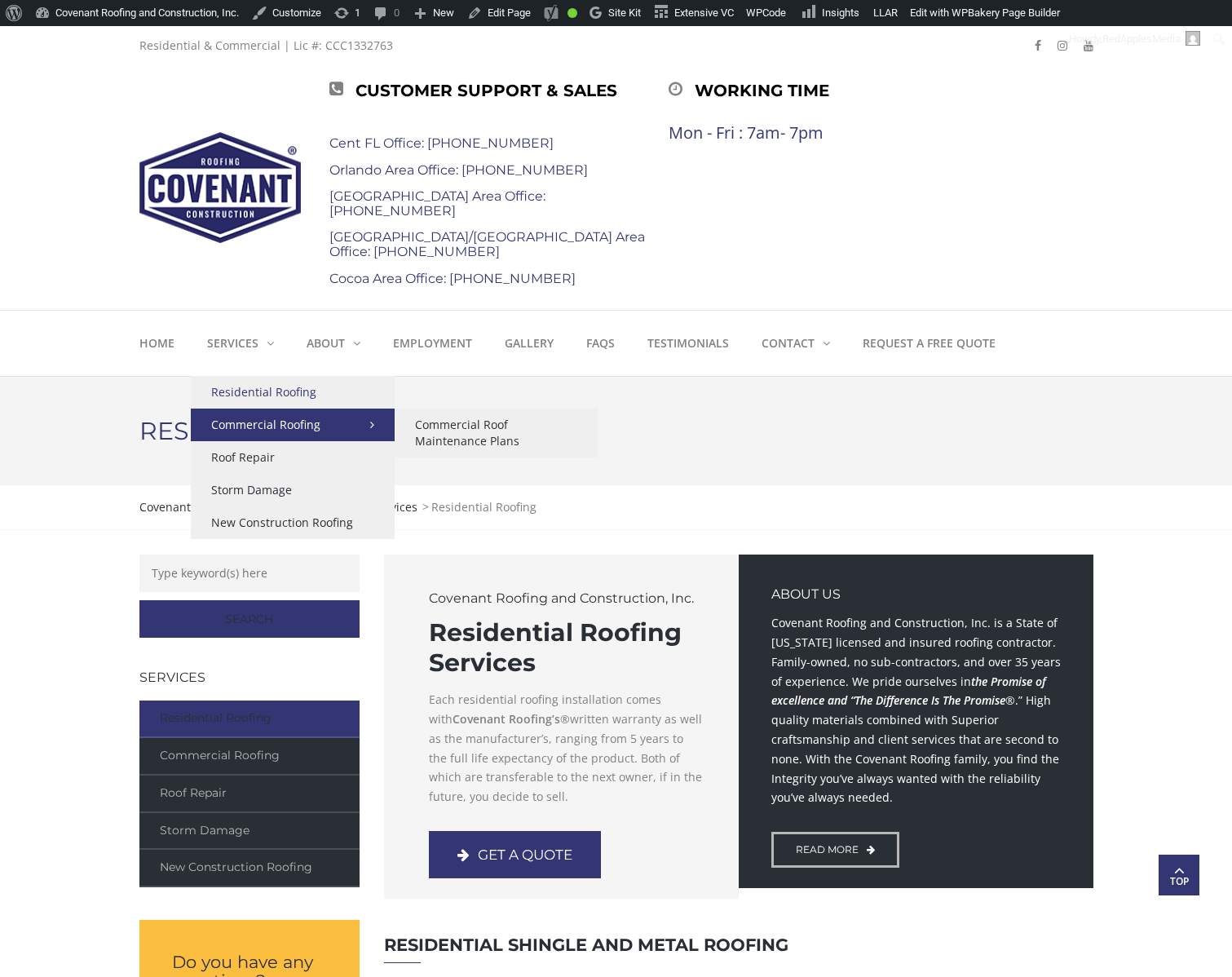
click at [260, 421] on link "Commercial Roofing" at bounding box center [293, 425] width 204 height 33
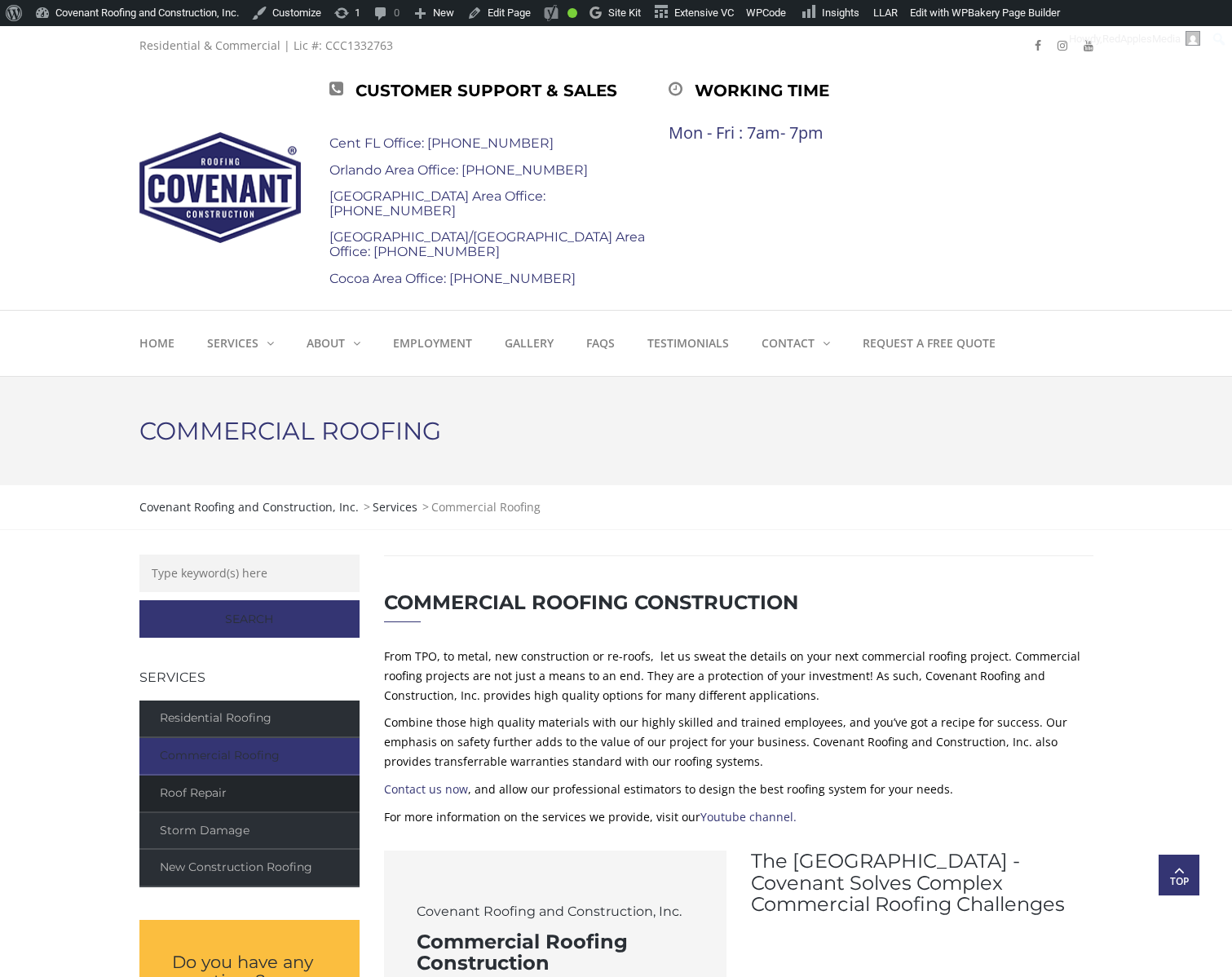
click at [196, 794] on link "Roof Repair" at bounding box center [249, 794] width 220 height 37
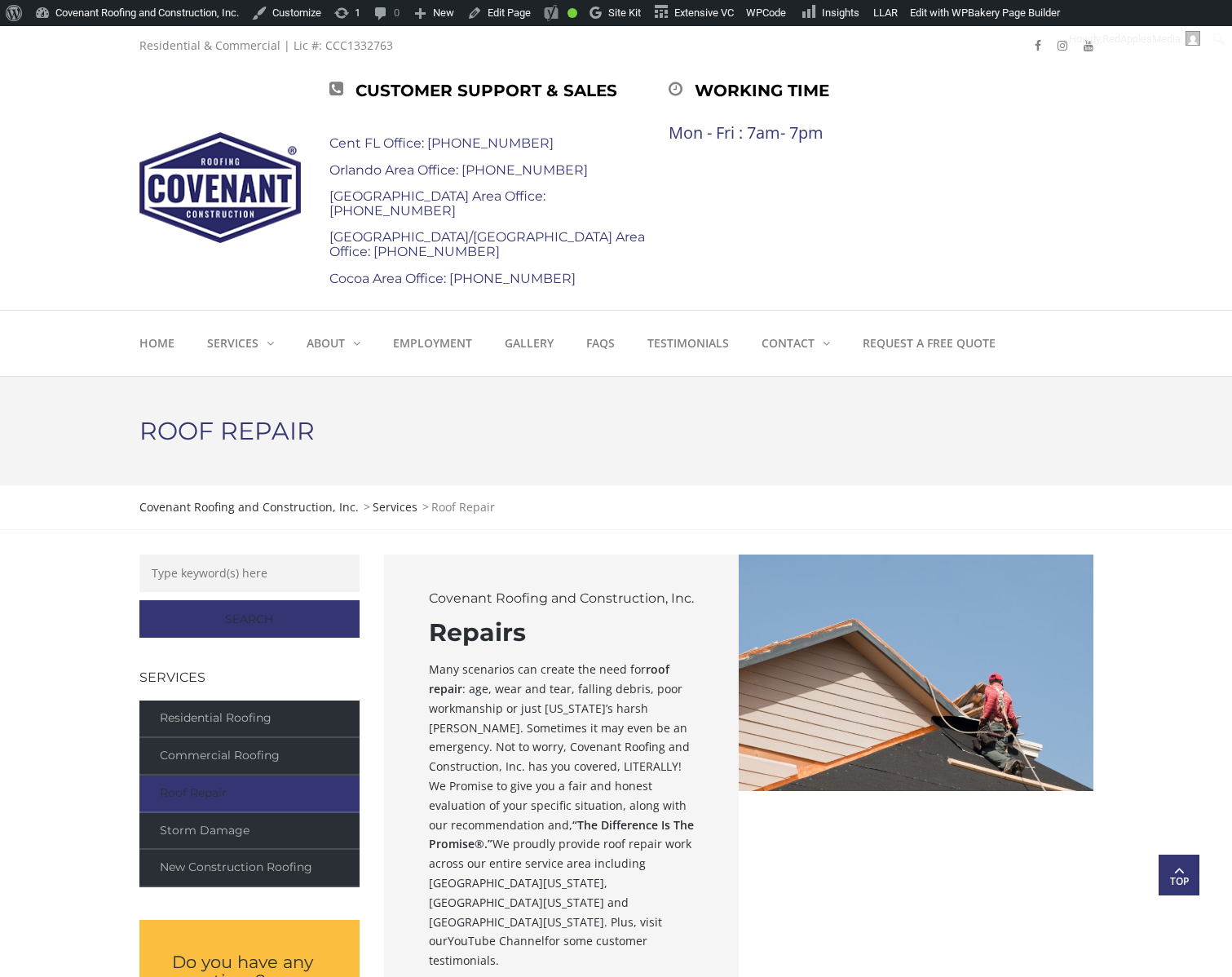
click at [597, 786] on div "Covenant Roofing and Construction, Inc. Repairs Many scenarios can create the n…" at bounding box center [561, 809] width 331 height 484
click at [609, 513] on div "Covenant Roofing and Construction, Inc. > Services > Roof Repair" at bounding box center [616, 507] width 954 height 19
click at [429, 340] on strong "Employment" at bounding box center [433, 343] width 79 height 15
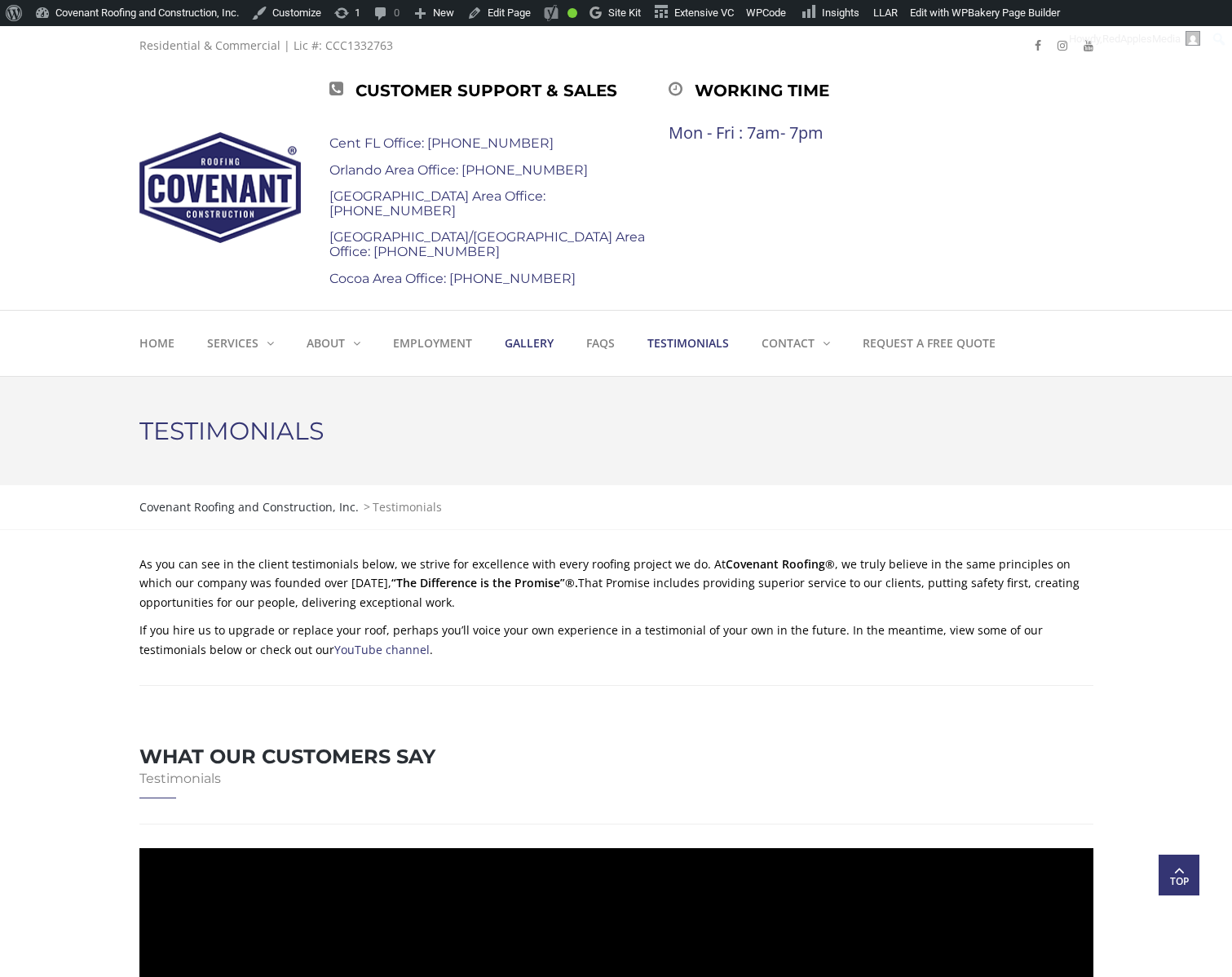
click at [538, 340] on strong "Gallery" at bounding box center [529, 343] width 49 height 15
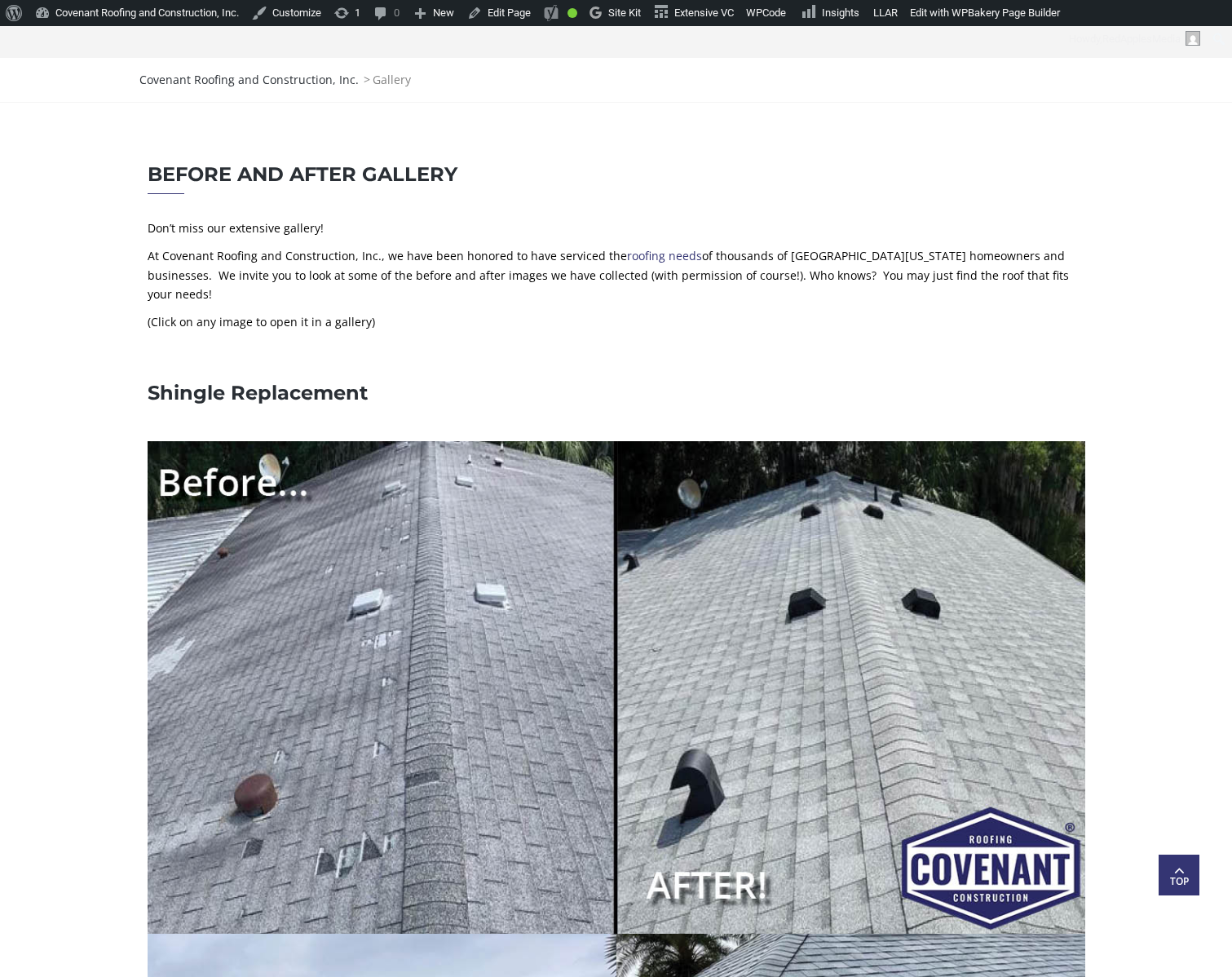
scroll to position [486, 0]
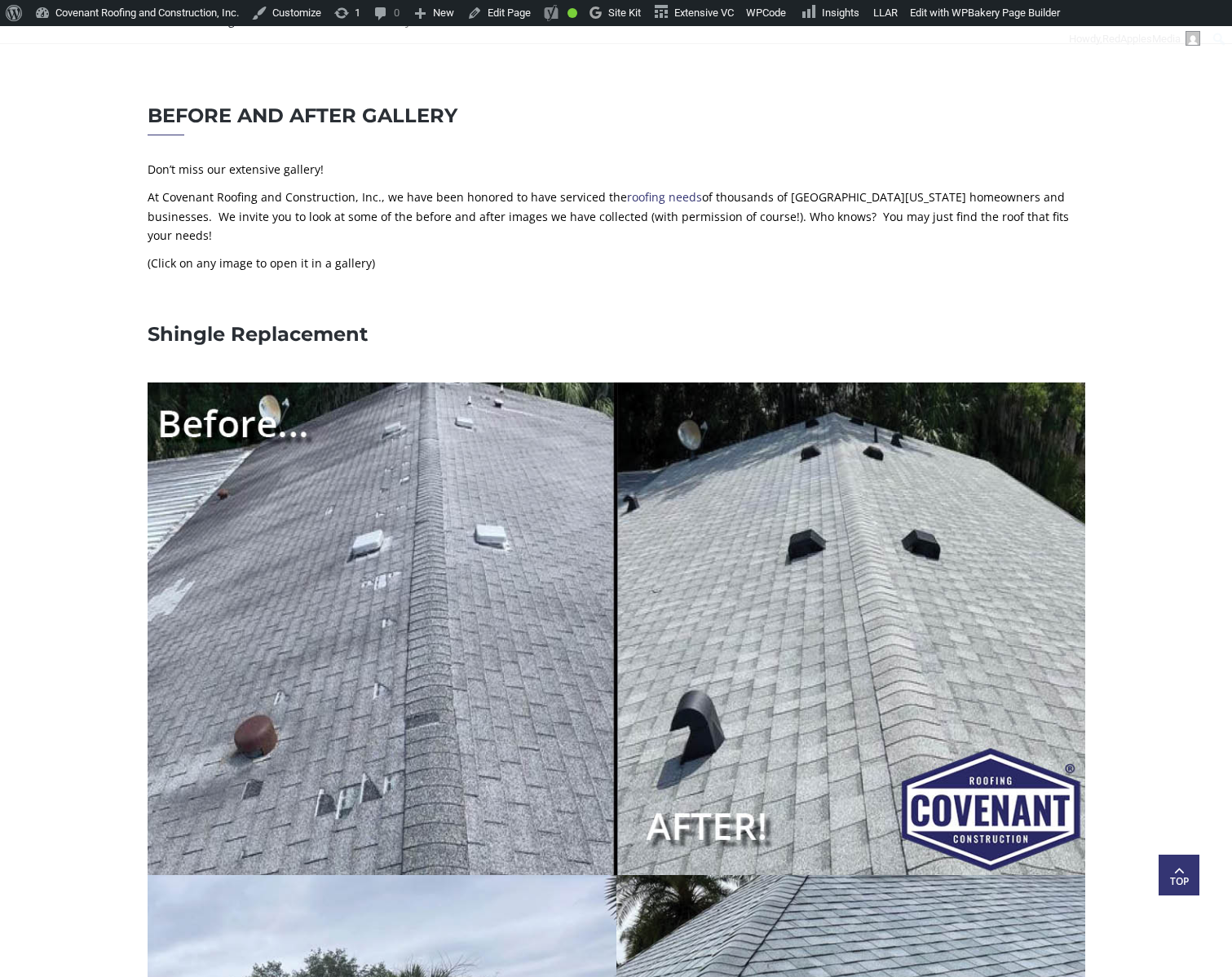
click at [391, 574] on img at bounding box center [616, 628] width 938 height 493
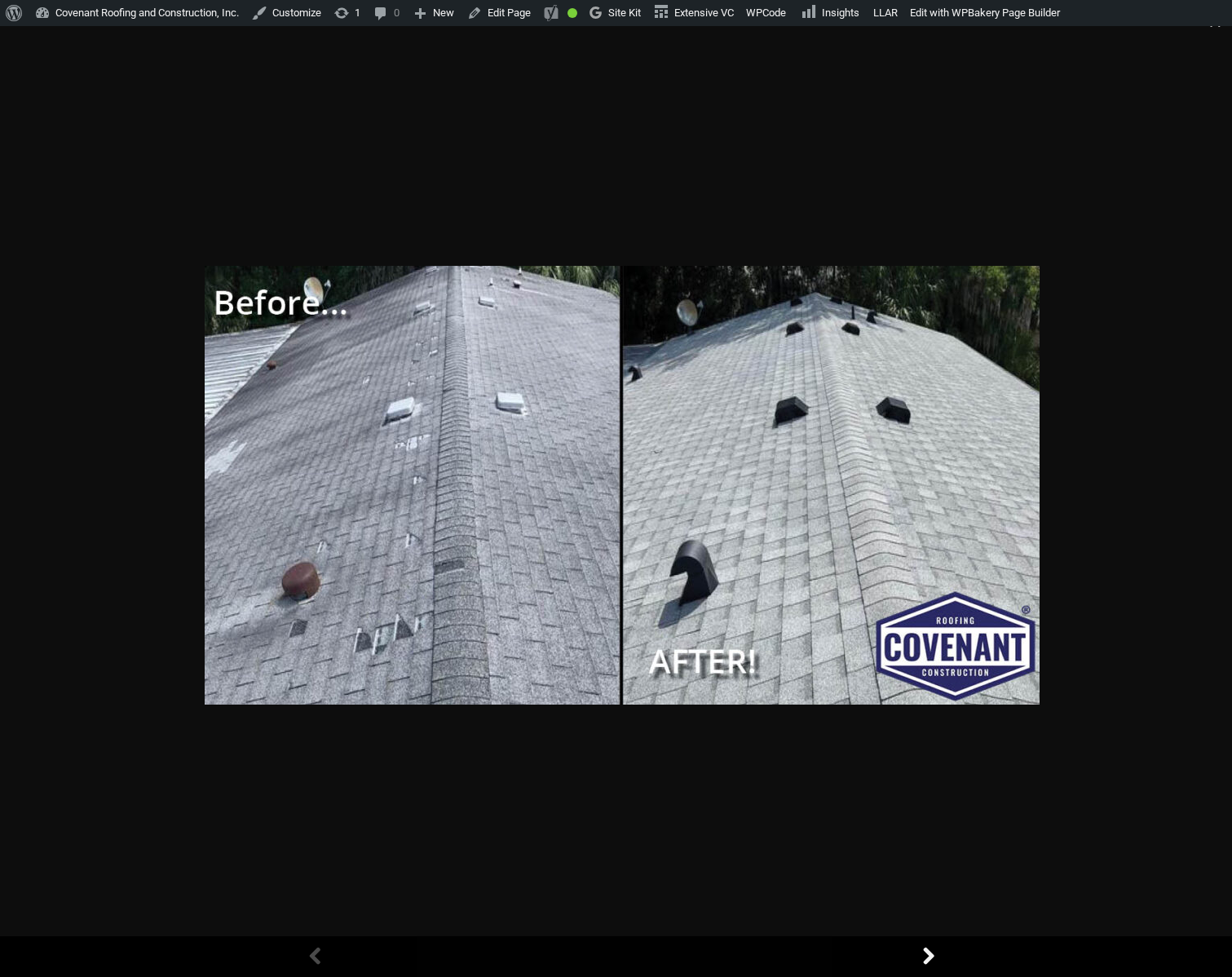
click at [930, 958] on link at bounding box center [928, 957] width 41 height 41
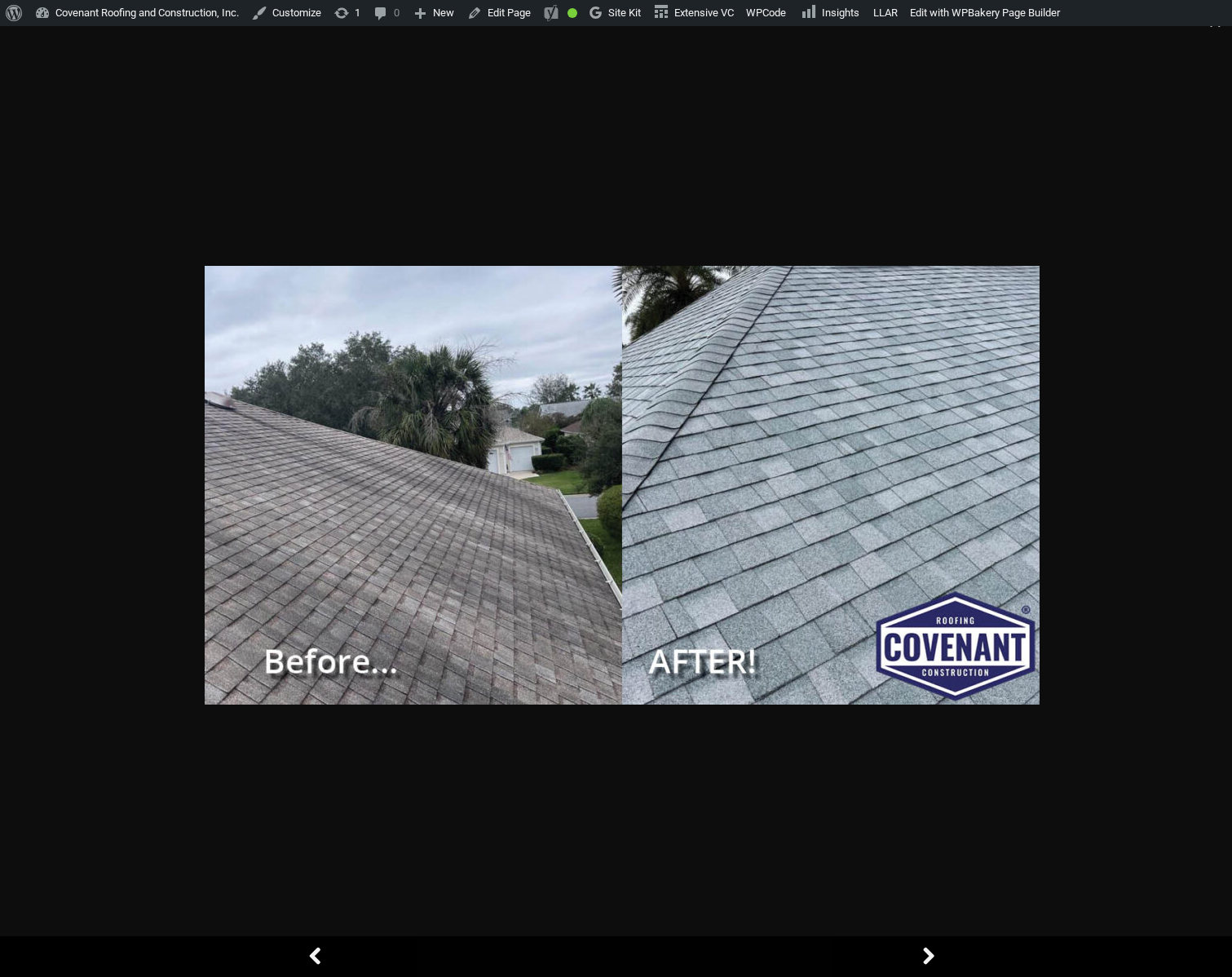
click at [930, 958] on link at bounding box center [928, 957] width 41 height 41
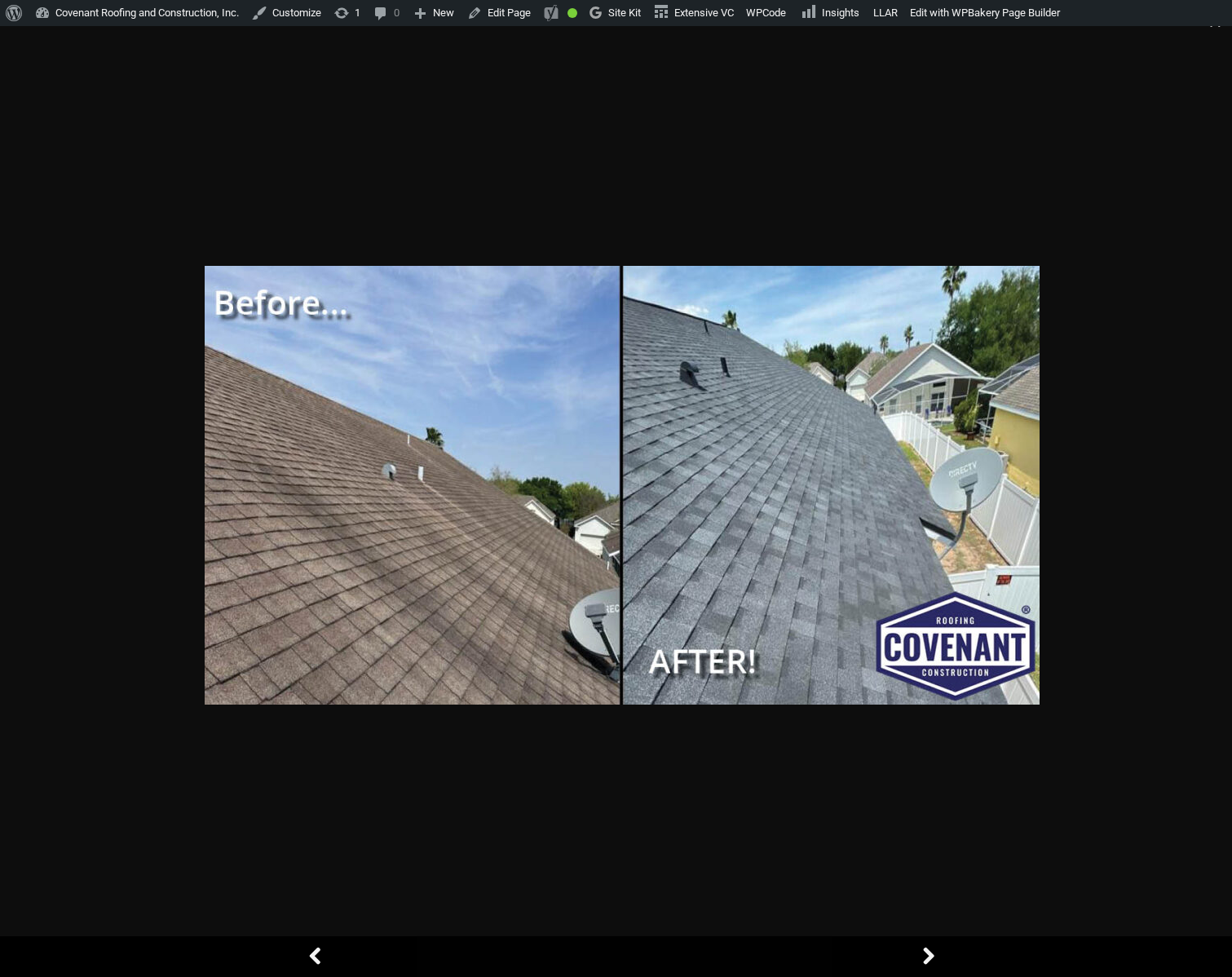
click at [930, 958] on link at bounding box center [928, 957] width 41 height 41
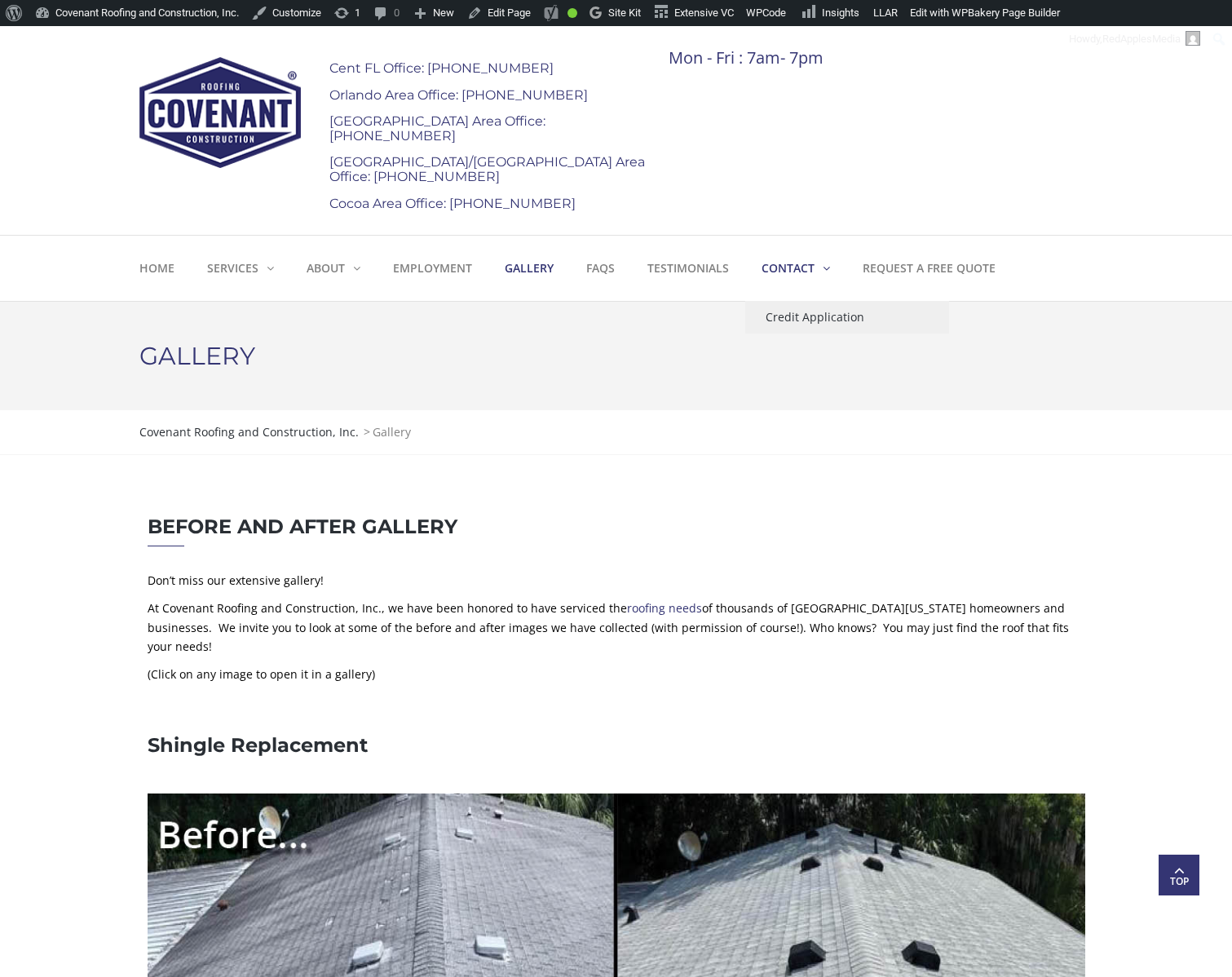
scroll to position [0, 0]
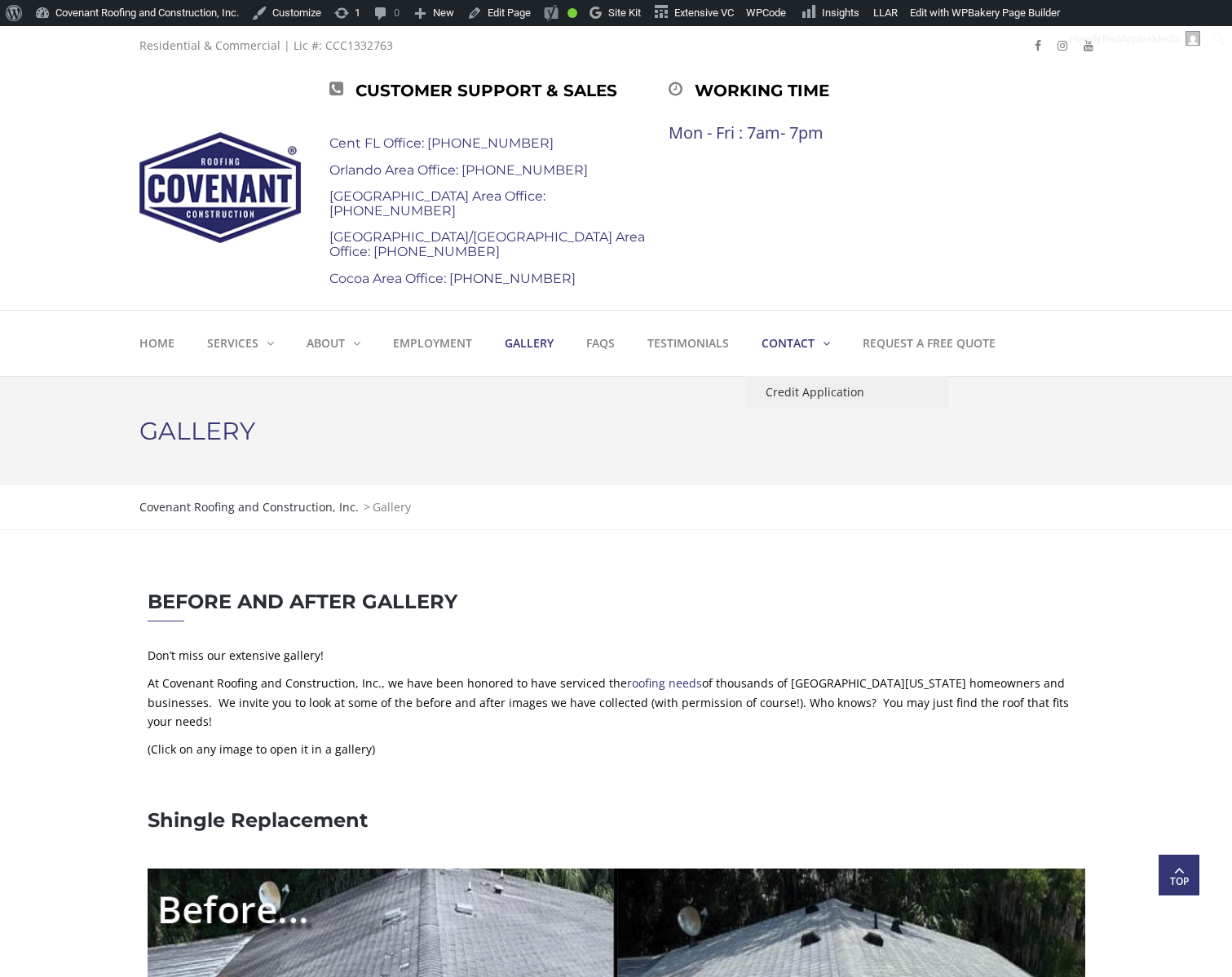
click at [791, 342] on strong "Contact" at bounding box center [788, 343] width 53 height 15
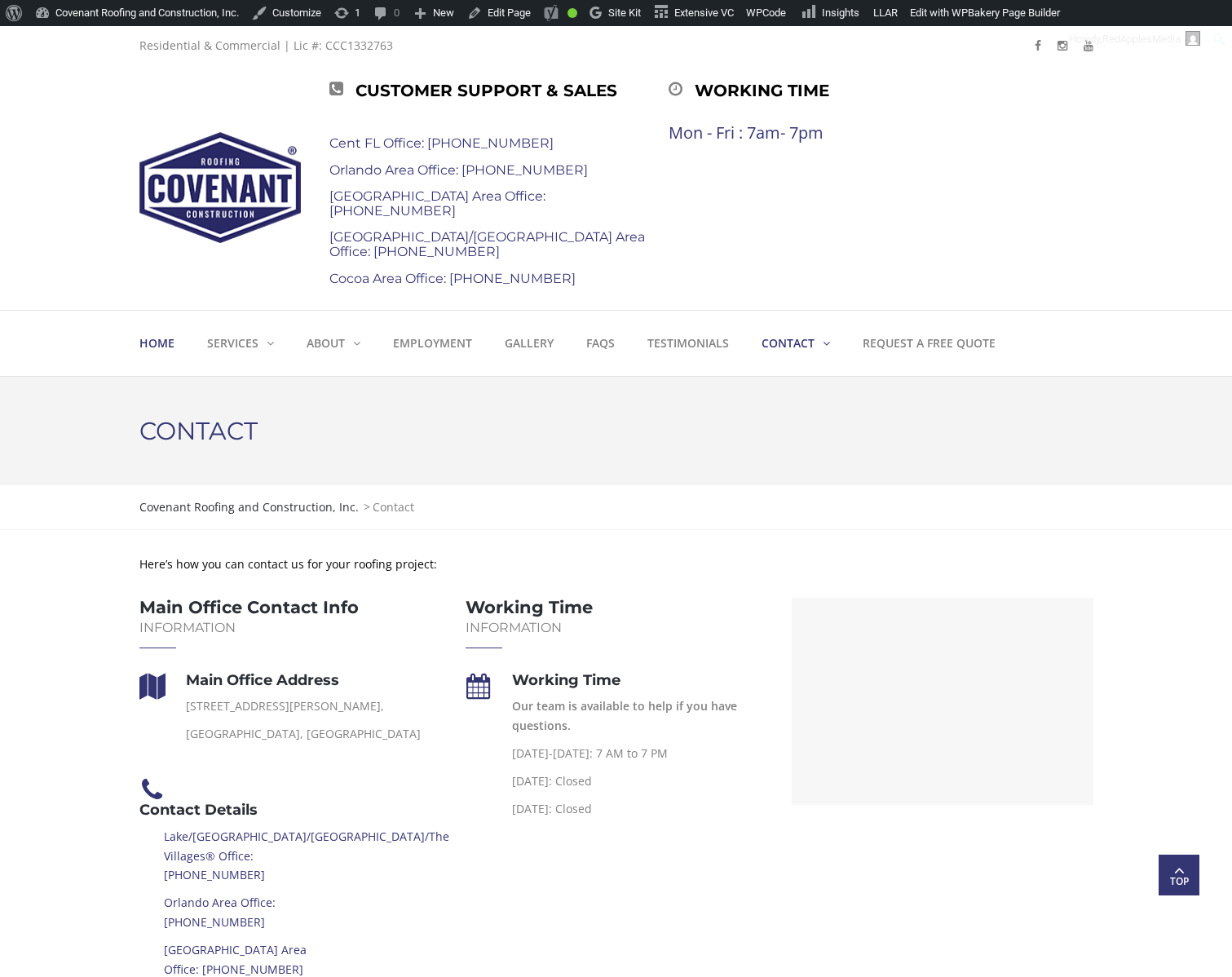
click at [156, 347] on strong "Home" at bounding box center [156, 343] width 35 height 15
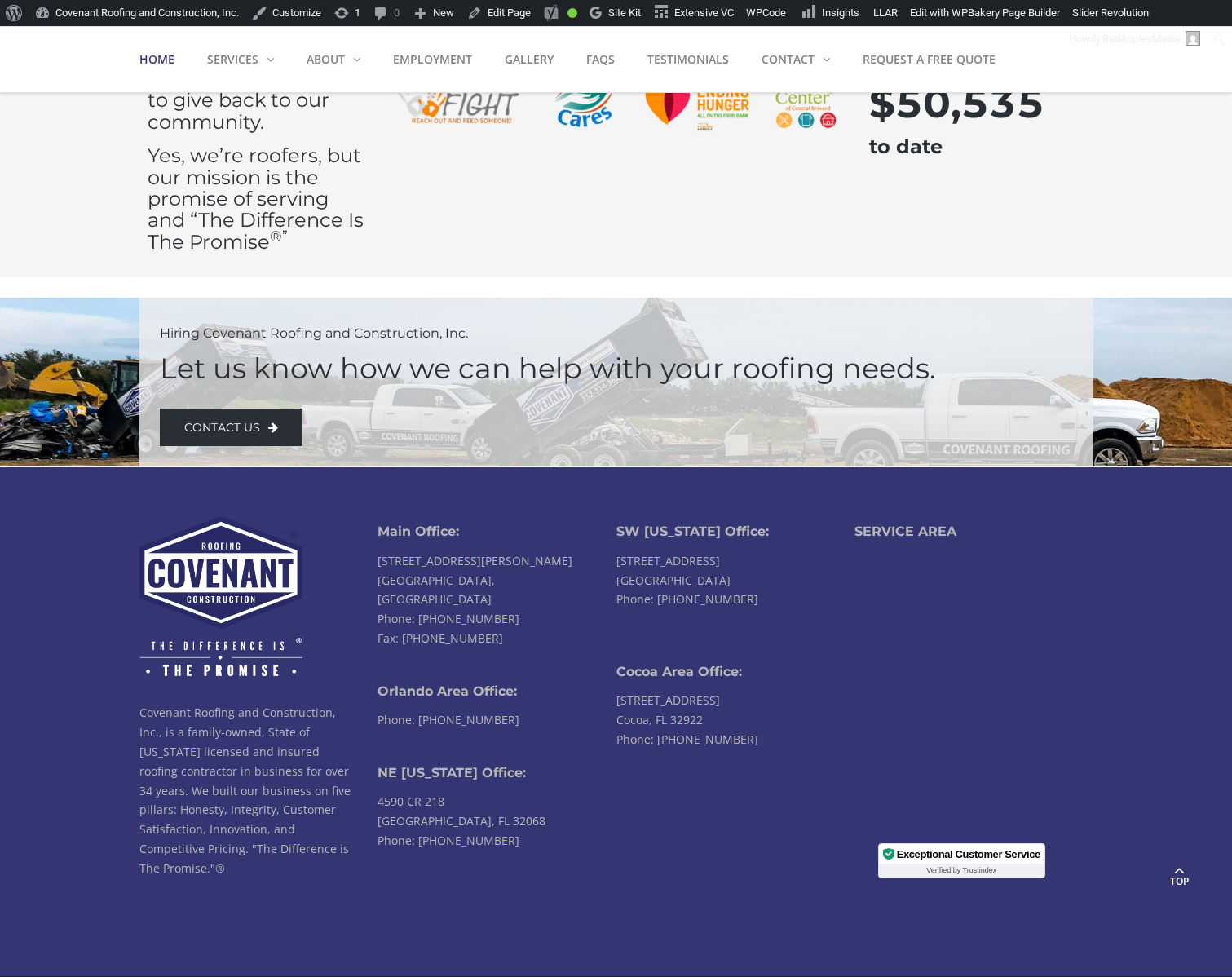
scroll to position [3709, 0]
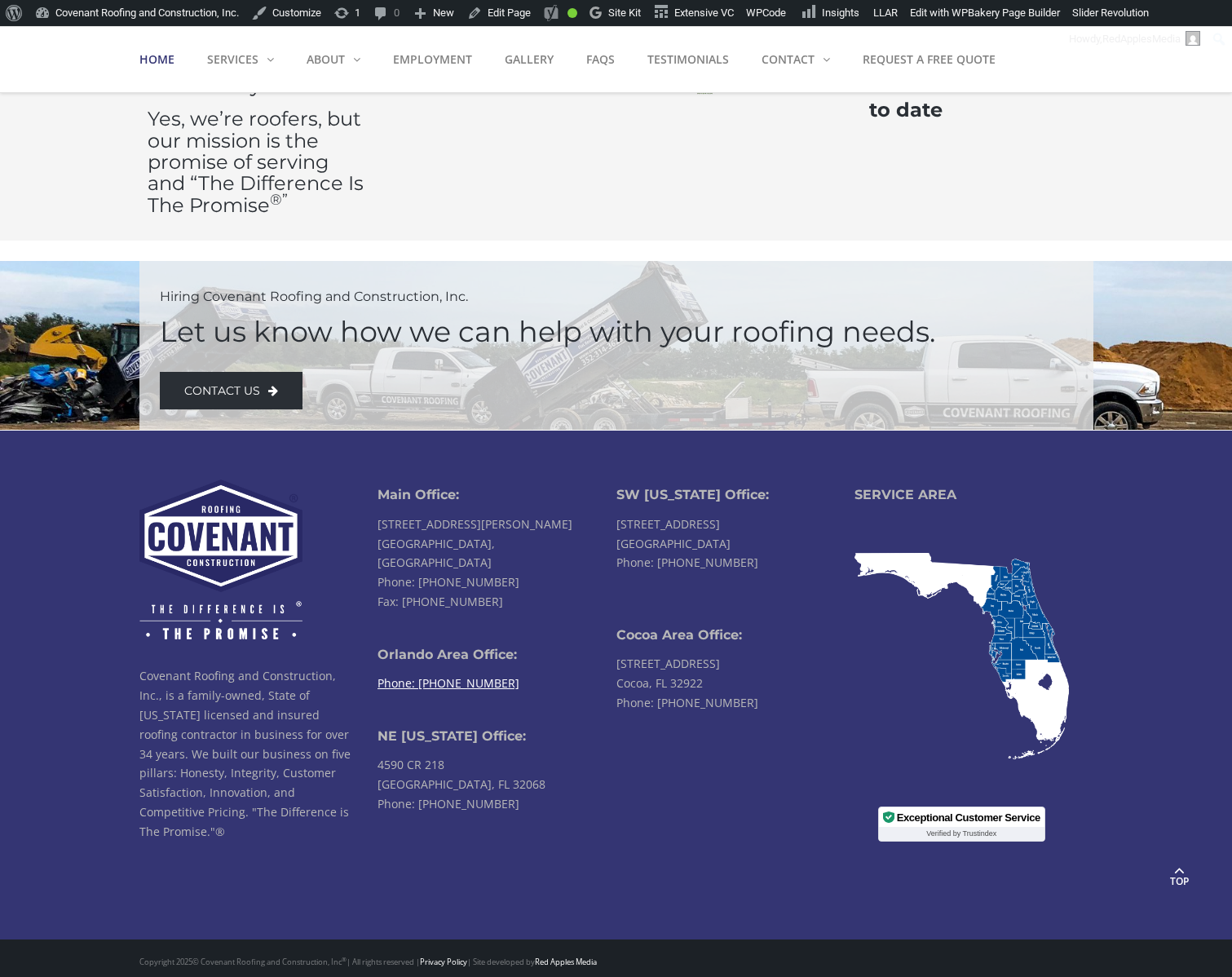
click at [469, 676] on link "Phone: [PHONE_NUMBER]" at bounding box center [449, 683] width 142 height 15
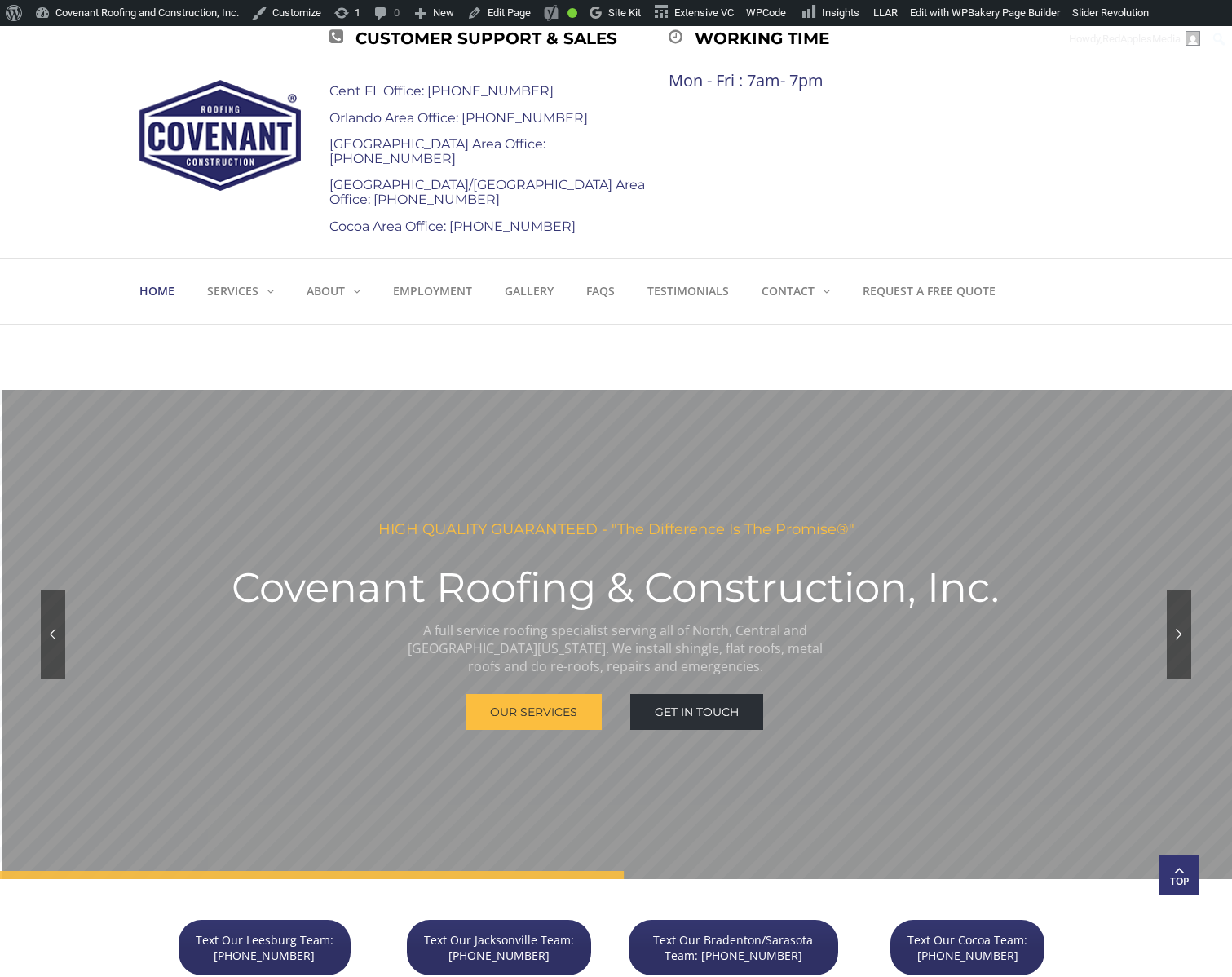
scroll to position [0, 0]
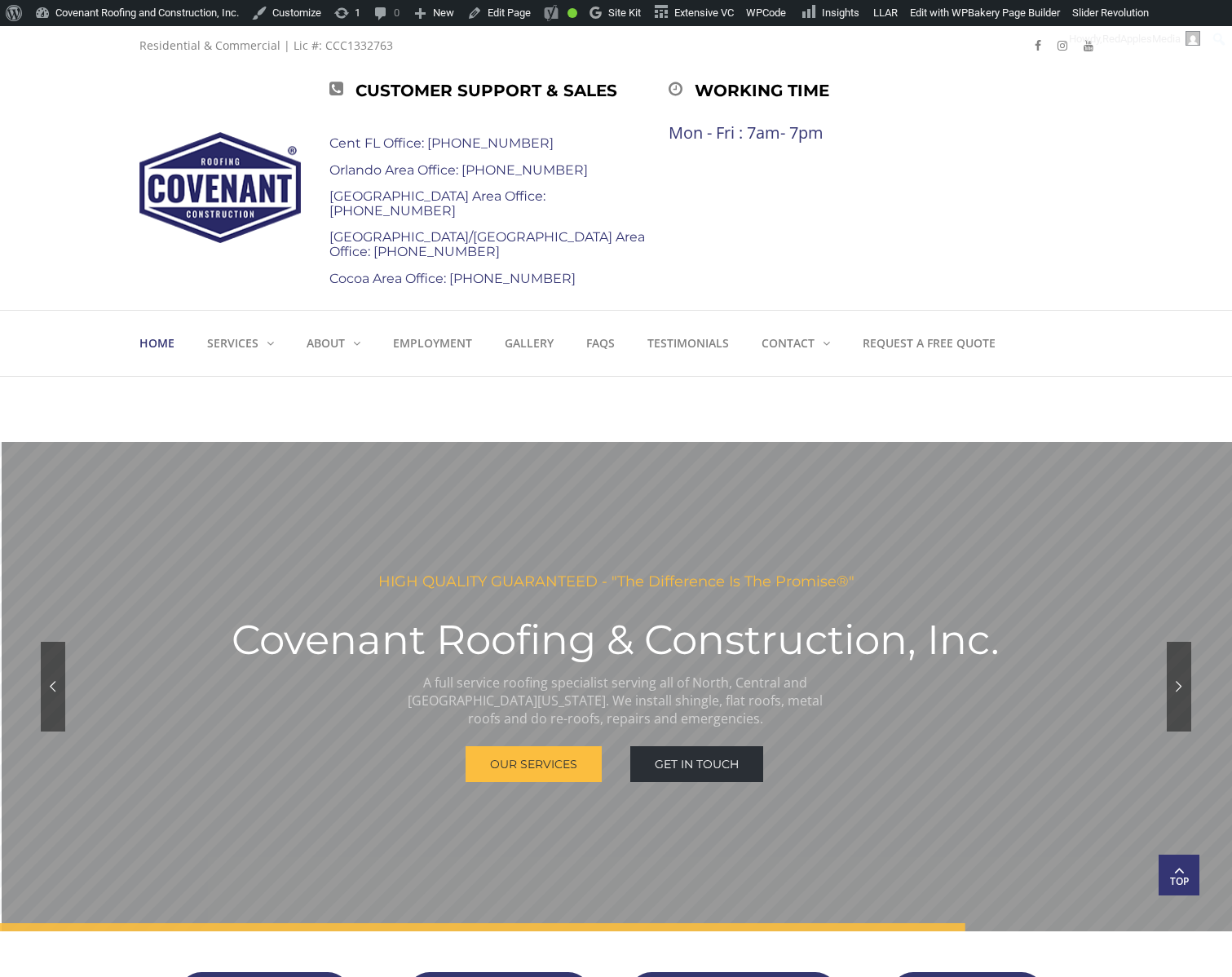
click at [946, 183] on div "Customer Support & Sales Cent FL Office: 352-314-3625 Orlando Area Office: 407-…" at bounding box center [676, 187] width 692 height 221
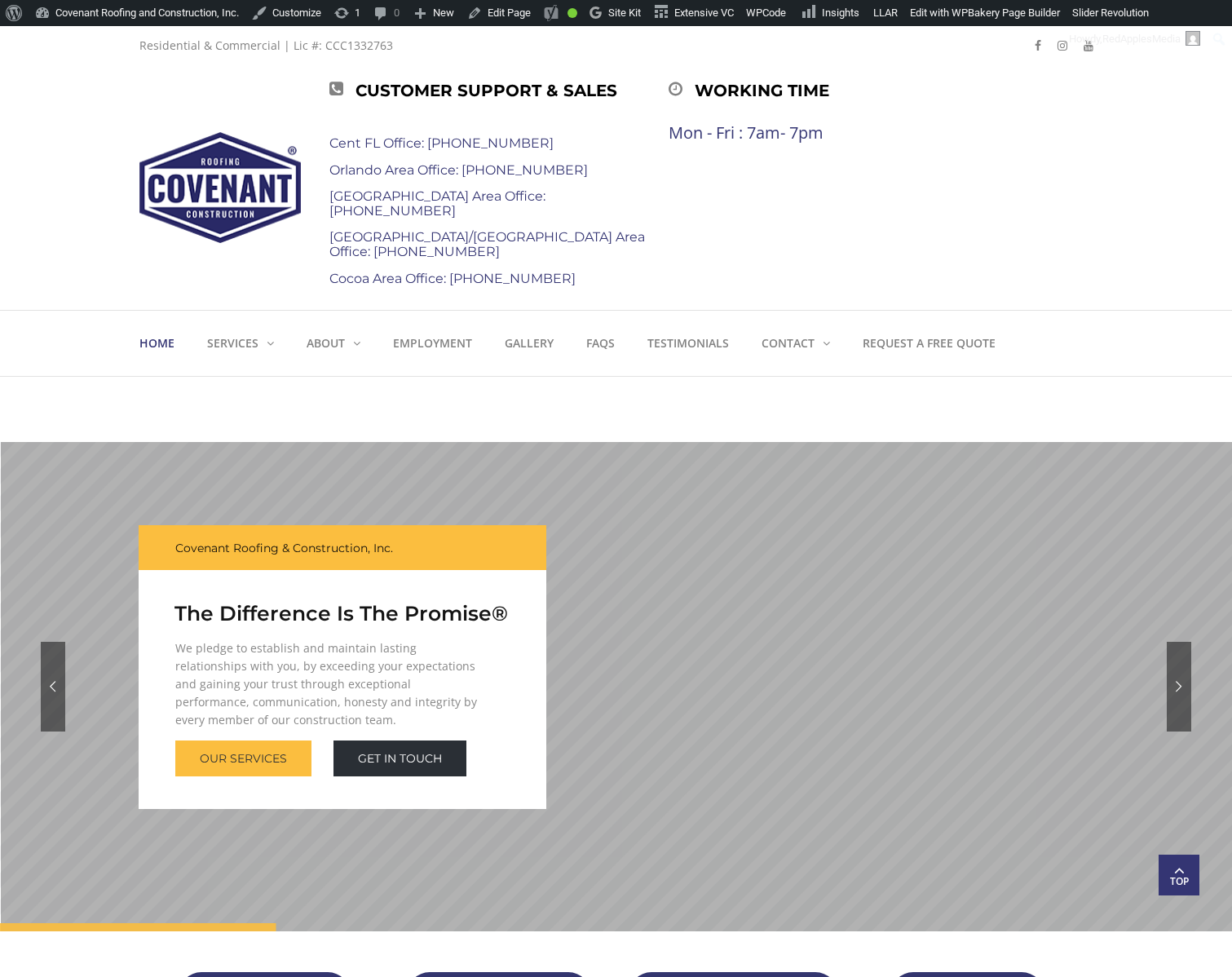
click at [1094, 211] on div "Customer Support & Sales Cent FL Office: 352-314-3625 Orlando Area Office: 407-…" at bounding box center [616, 187] width 978 height 244
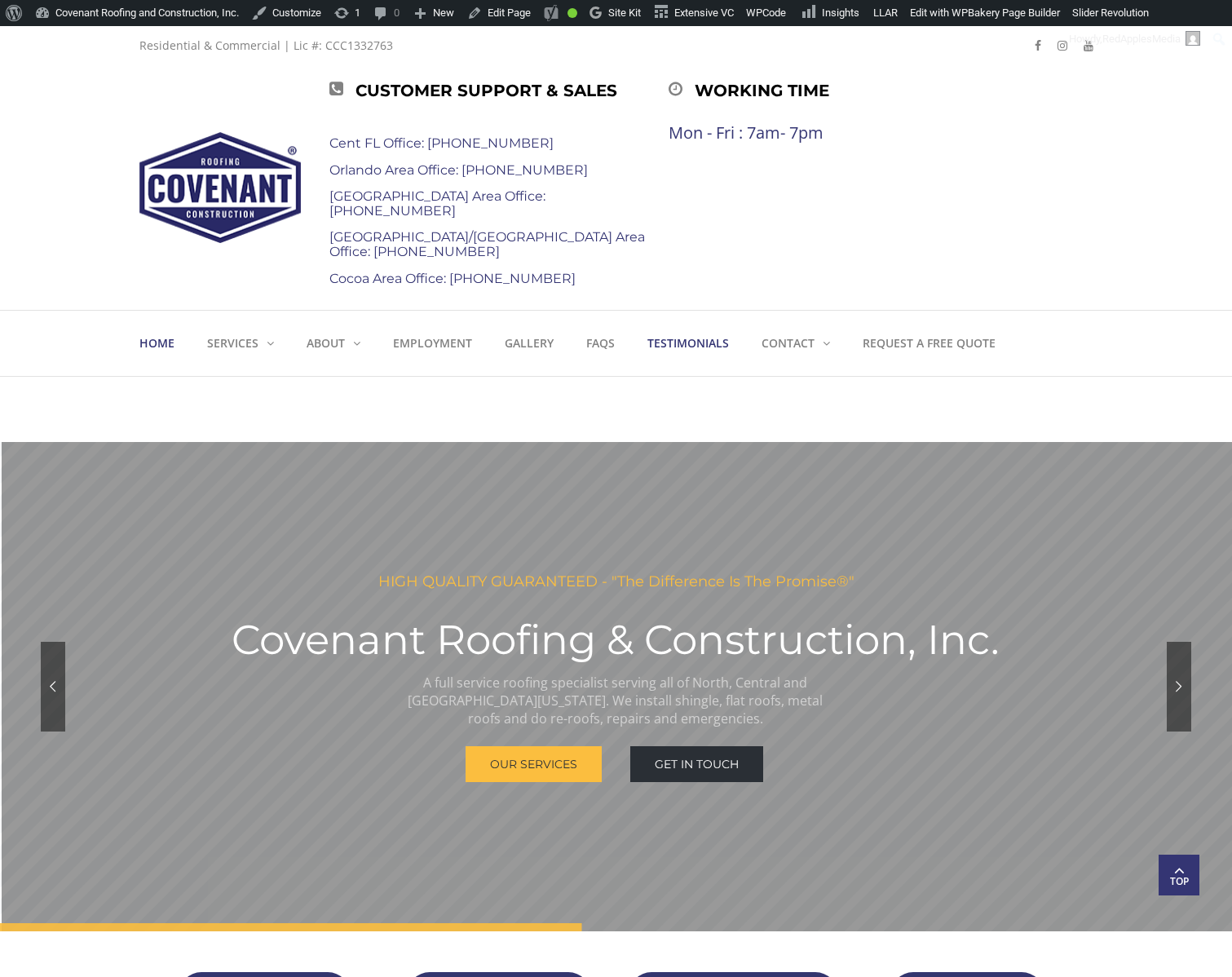
click at [686, 343] on strong "Testimonials" at bounding box center [688, 343] width 81 height 15
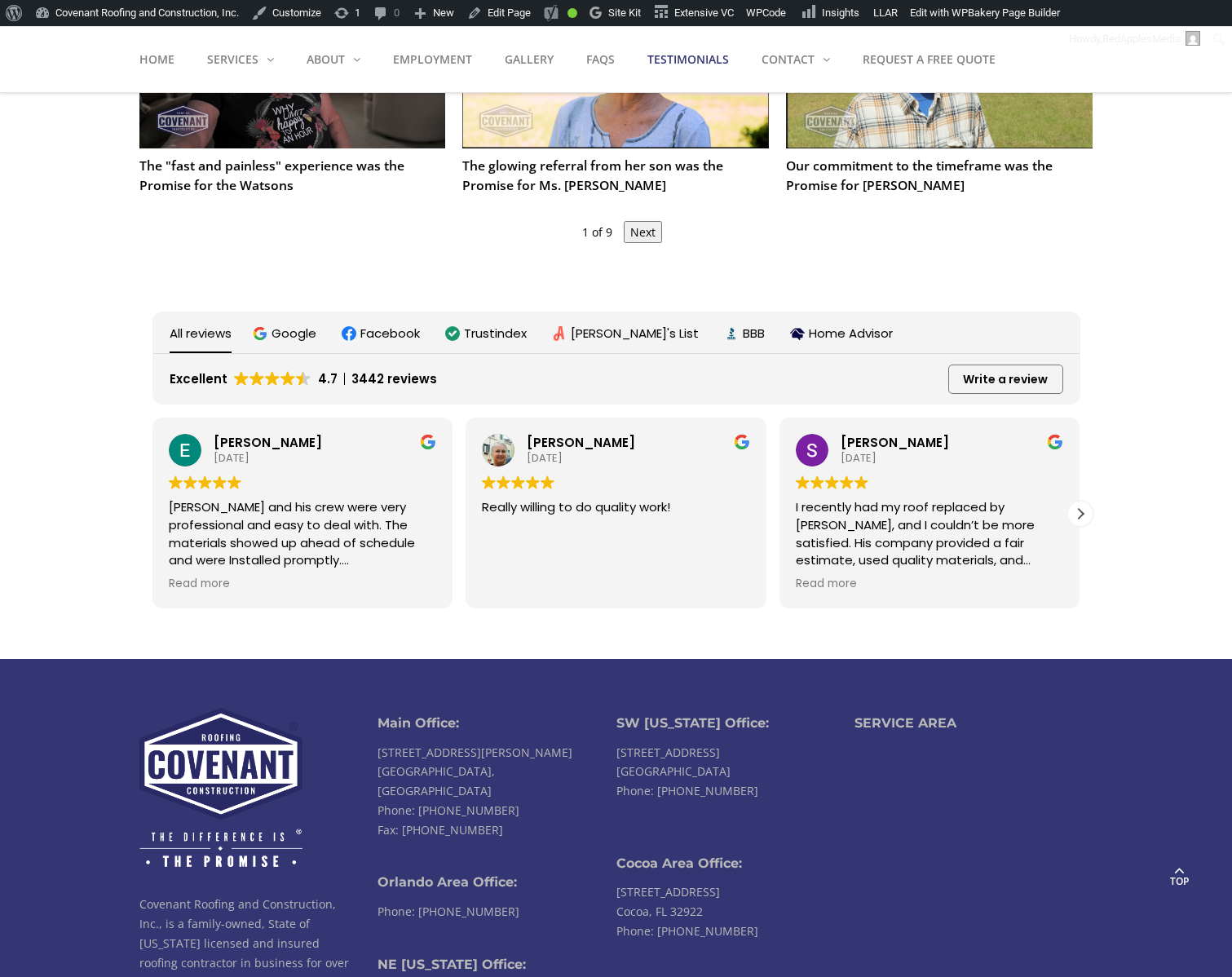
scroll to position [1813, 0]
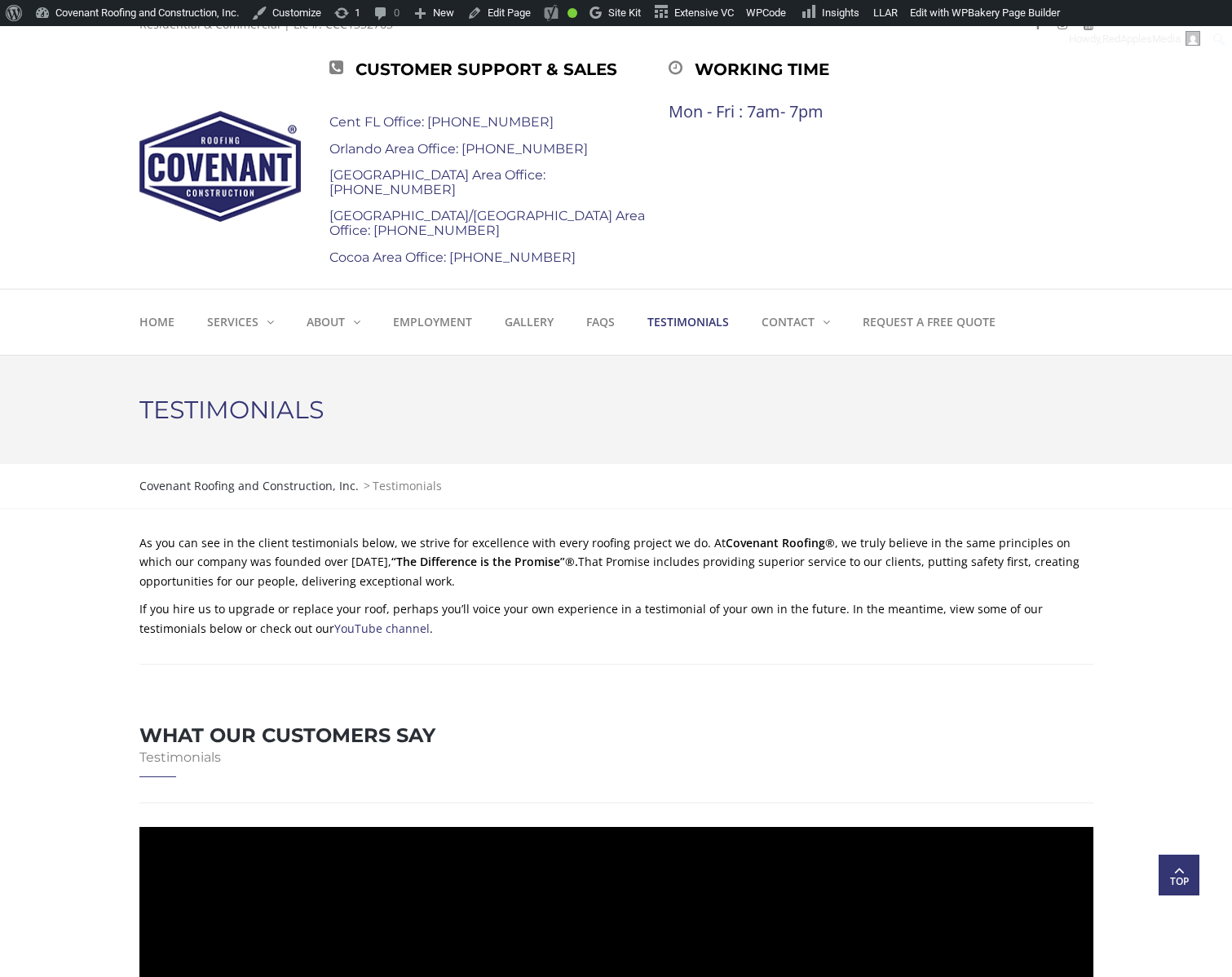
scroll to position [0, 0]
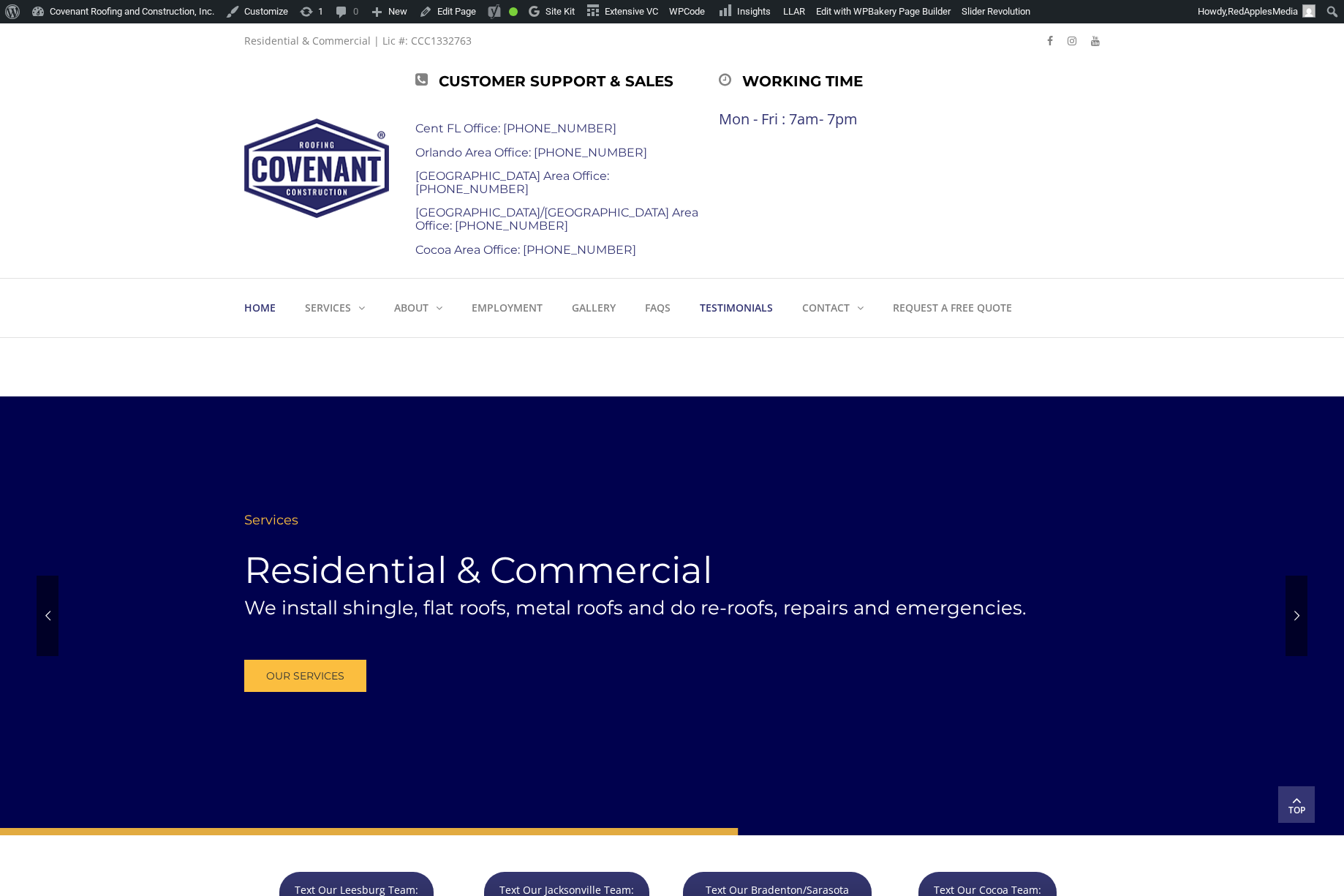
click at [725, 309] on strong "Testimonials" at bounding box center [736, 307] width 73 height 14
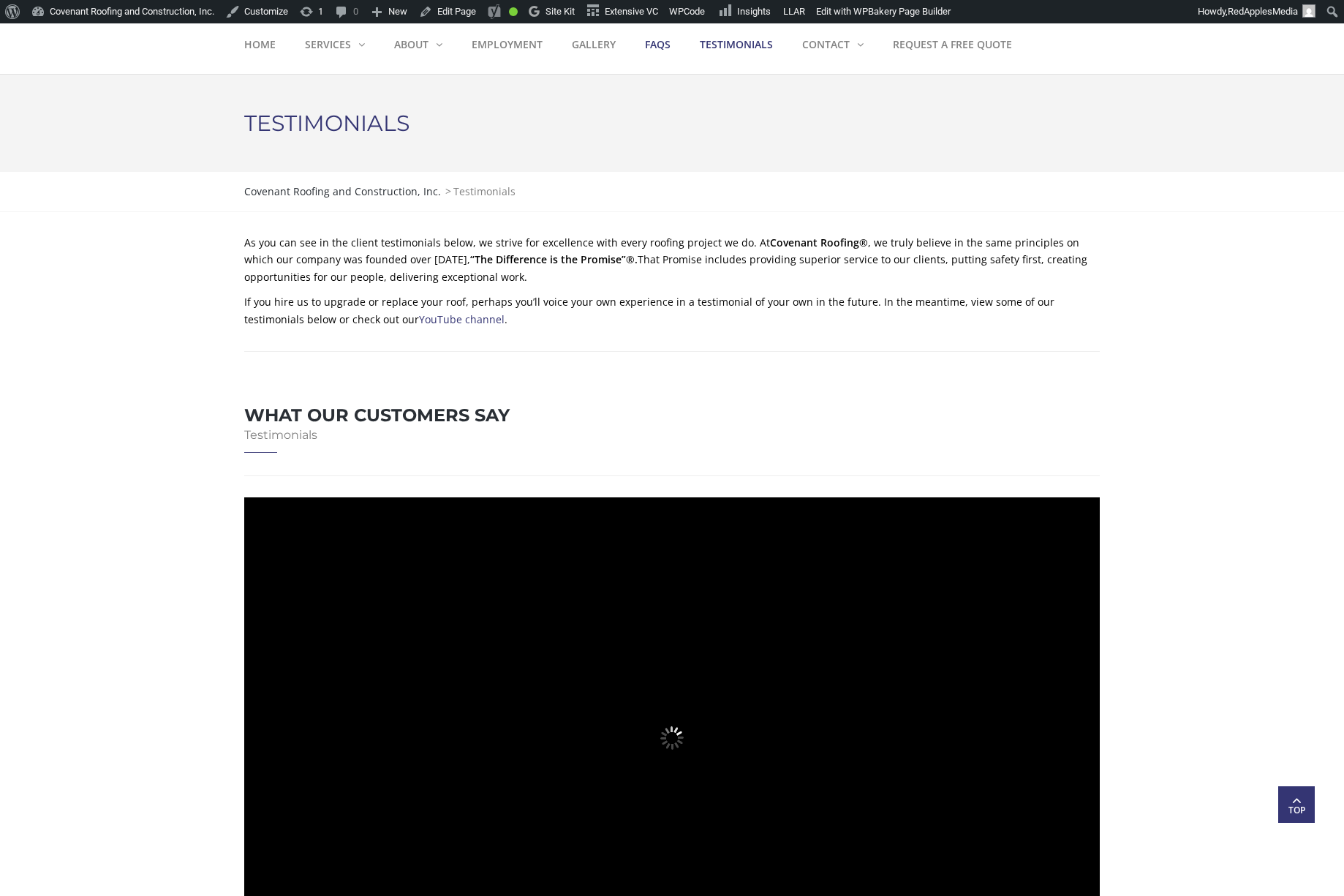
scroll to position [35, 0]
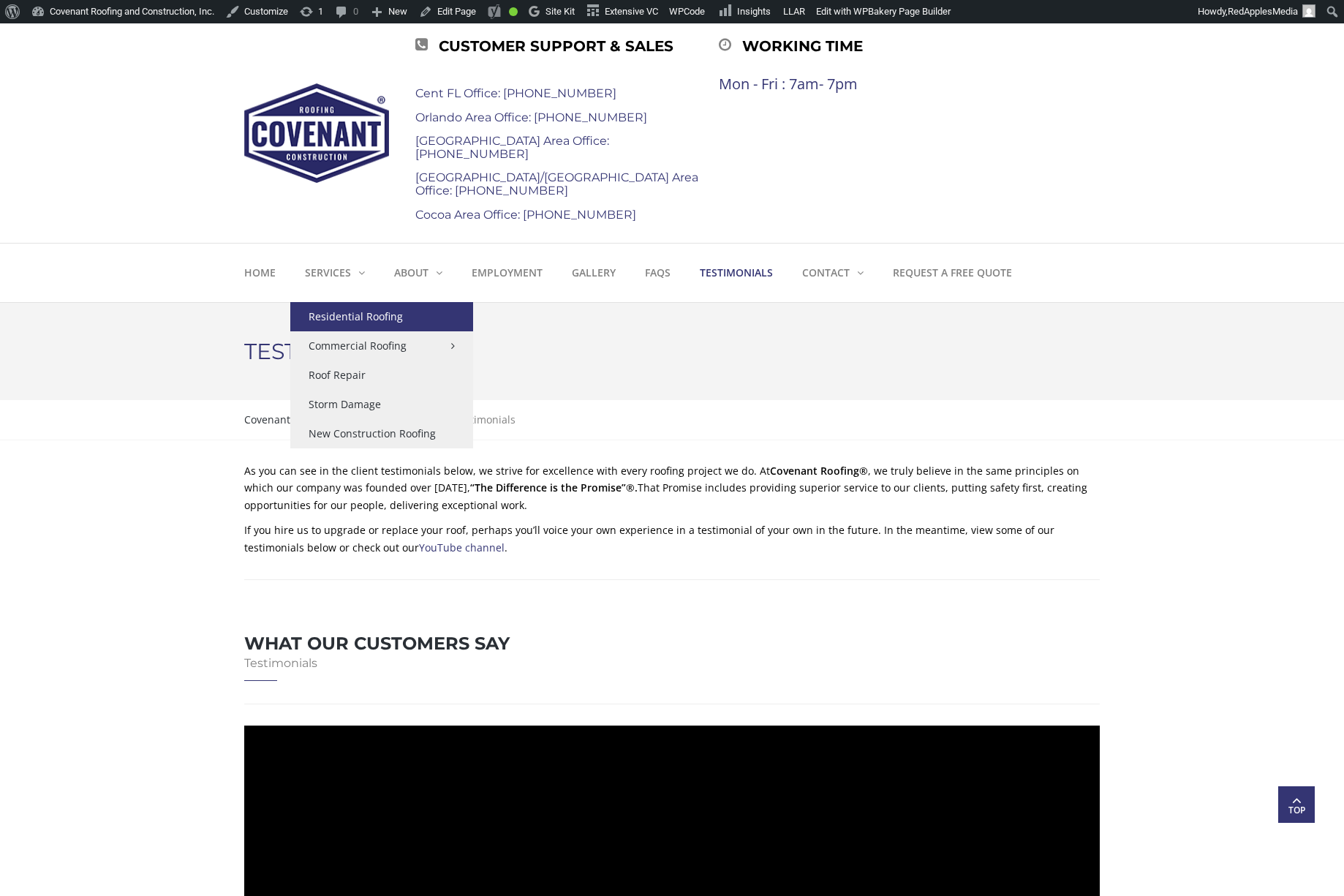
click at [343, 317] on link "Residential Roofing" at bounding box center [381, 316] width 183 height 30
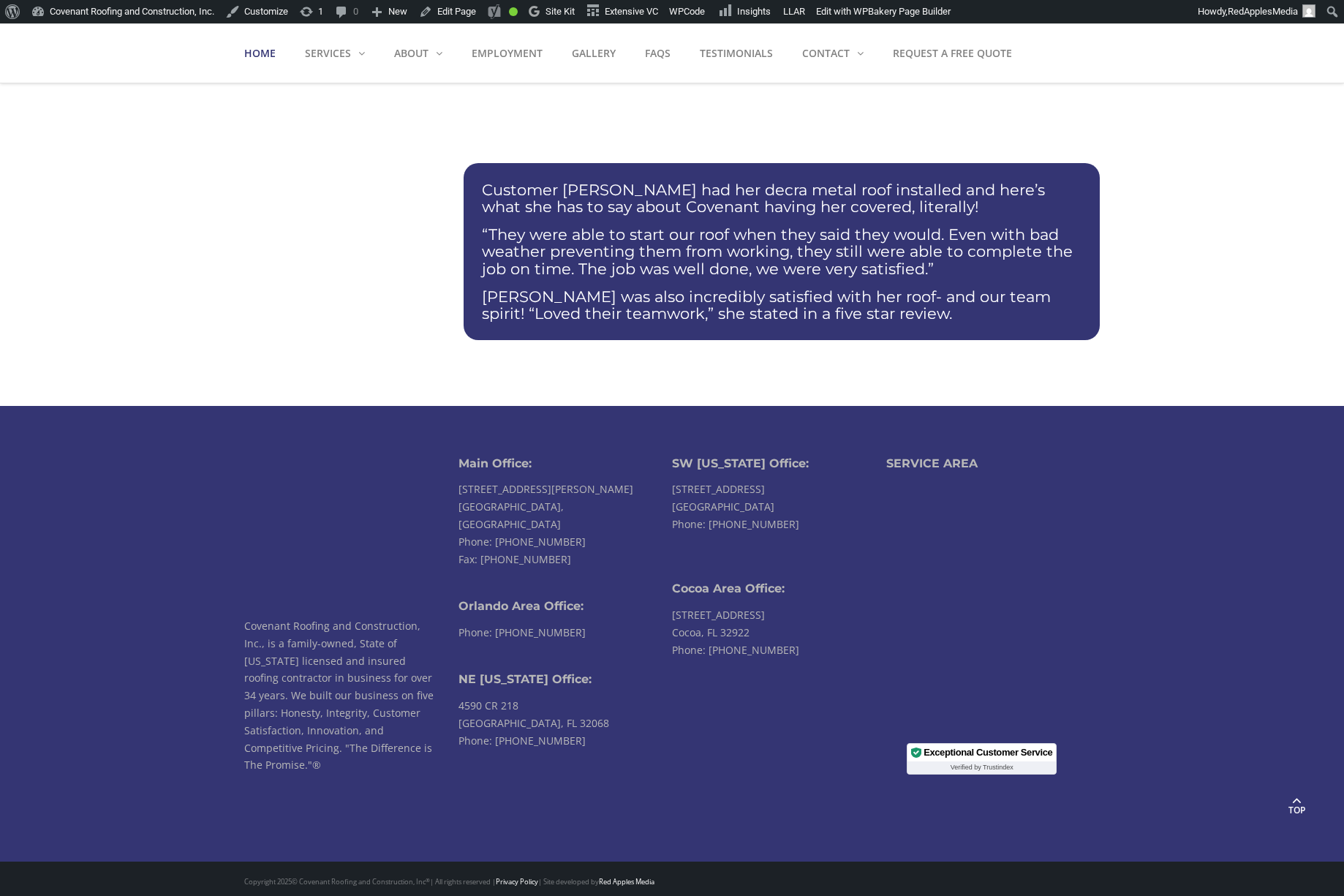
scroll to position [2977, 0]
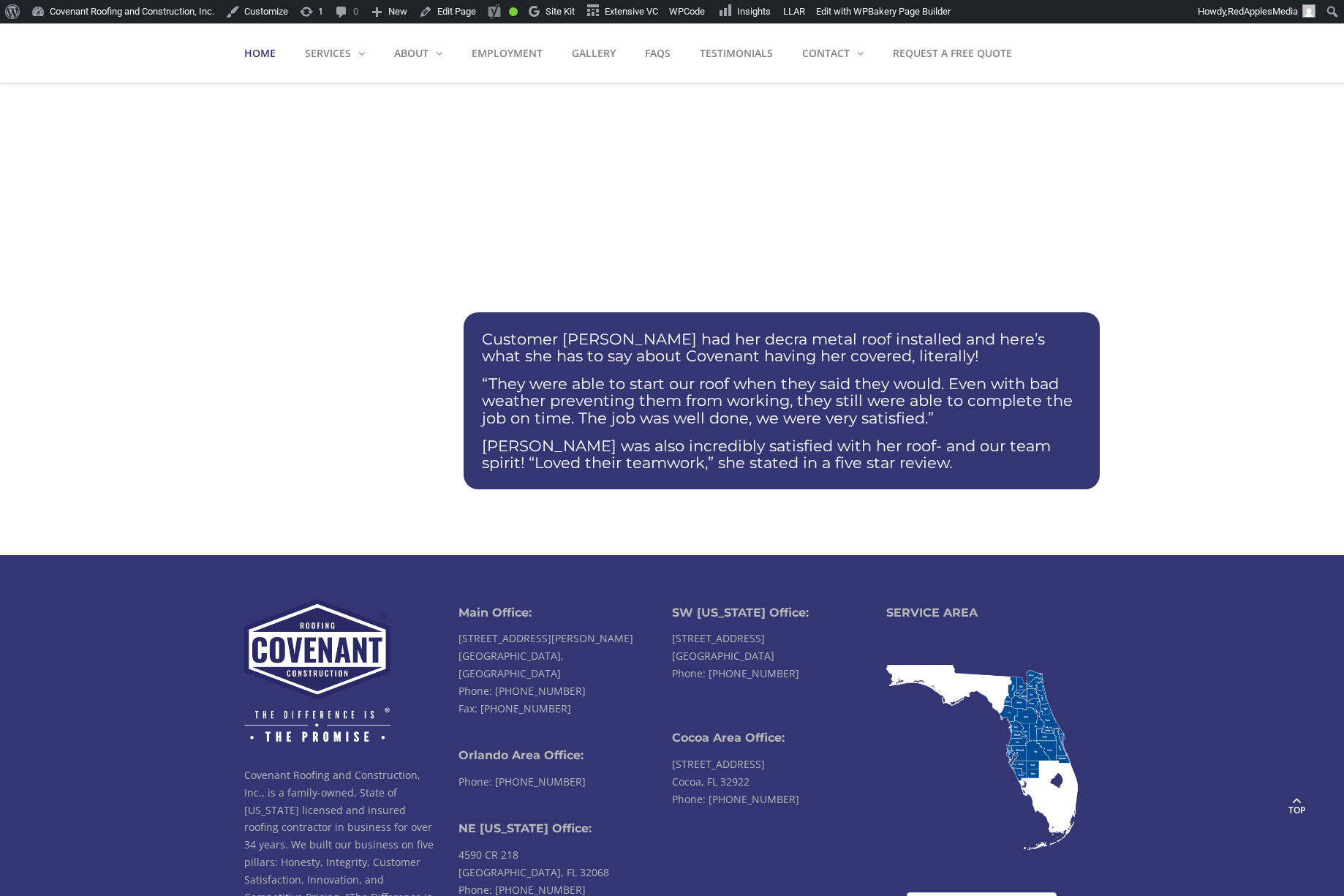
click at [258, 53] on strong "Home" at bounding box center [259, 53] width 31 height 14
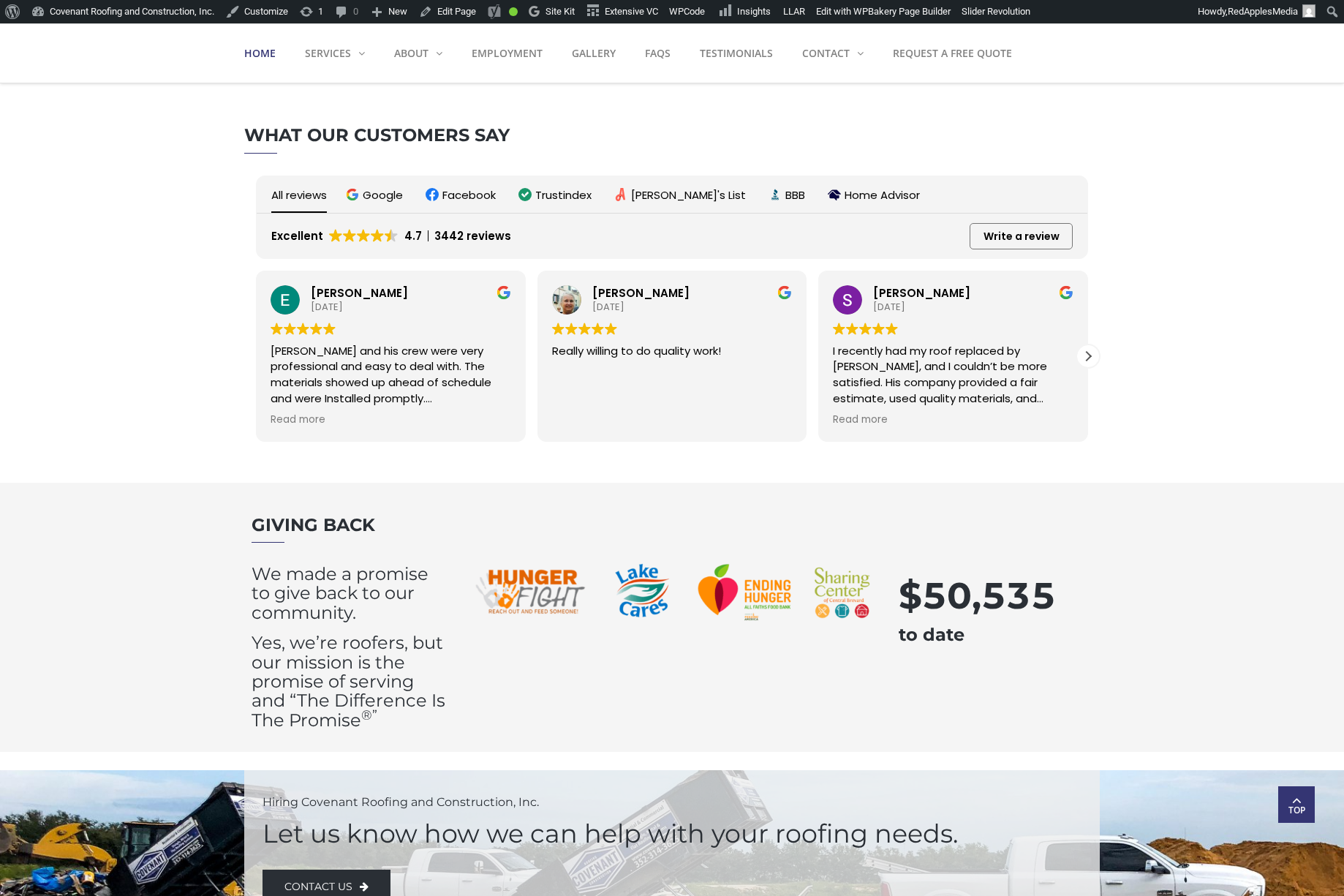
scroll to position [2721, 0]
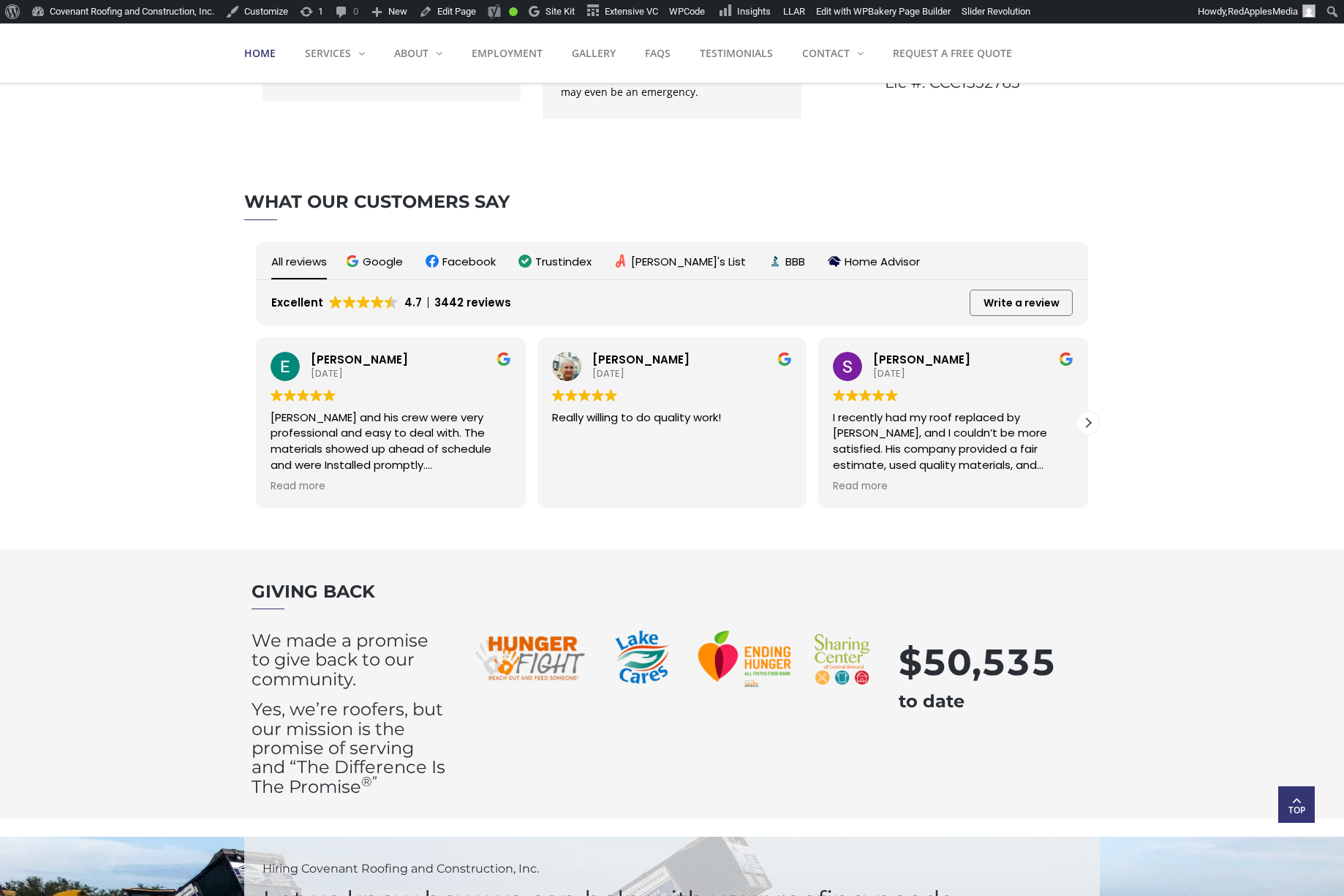
drag, startPoint x: 510, startPoint y: 299, endPoint x: 402, endPoint y: 299, distance: 108.0
click at [402, 299] on div "Excellent 4.7 3442 reviews 4.7 Excellent 3442 reviews Write a review Google Fac…" at bounding box center [672, 310] width 801 height 30
drag, startPoint x: 520, startPoint y: 308, endPoint x: 434, endPoint y: 306, distance: 86.0
click at [434, 306] on div "Excellent 4.7 3442 reviews 4.7 Excellent 3442 reviews Write a review Google Fac…" at bounding box center [672, 310] width 801 height 30
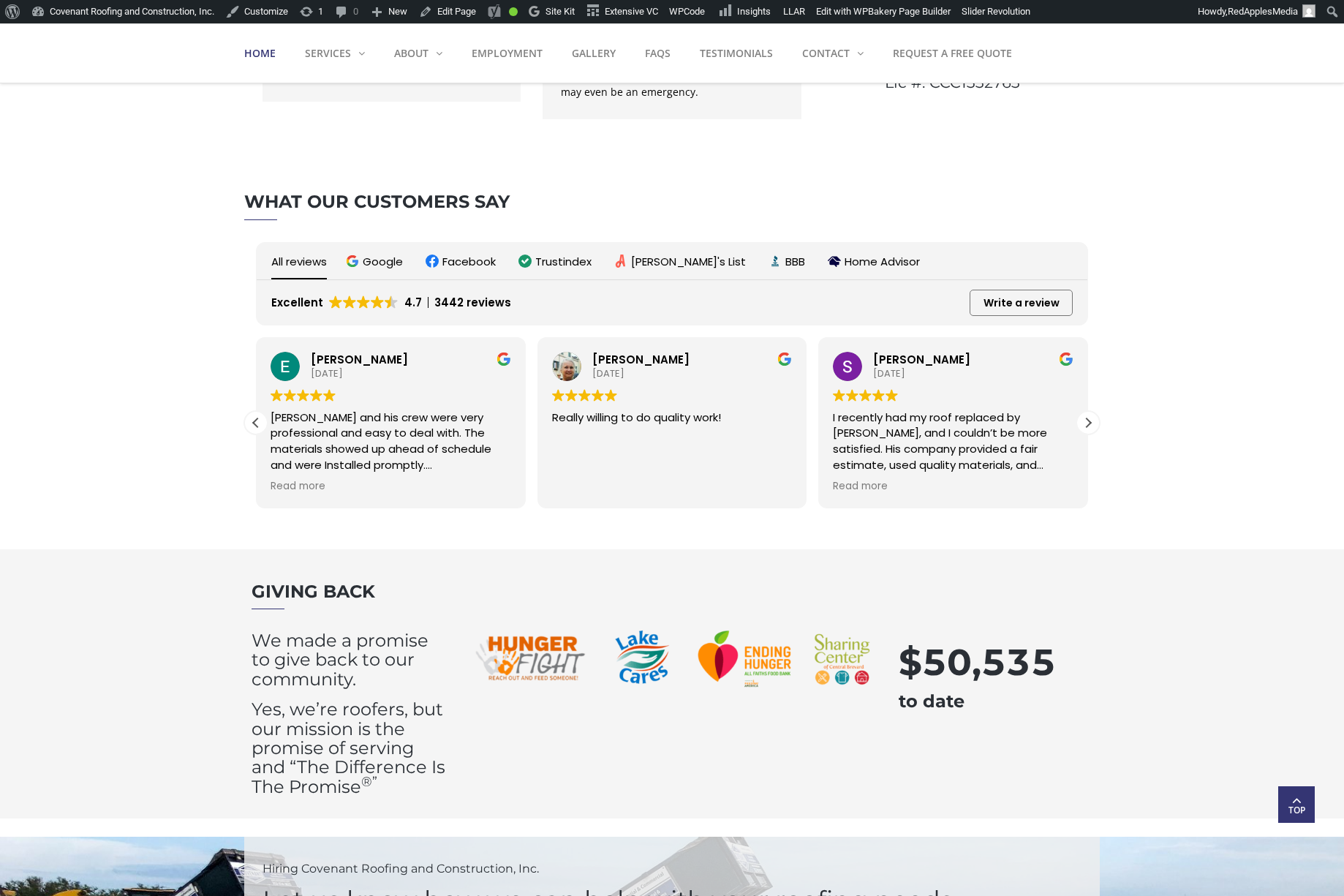
copy span "3442 reviews"
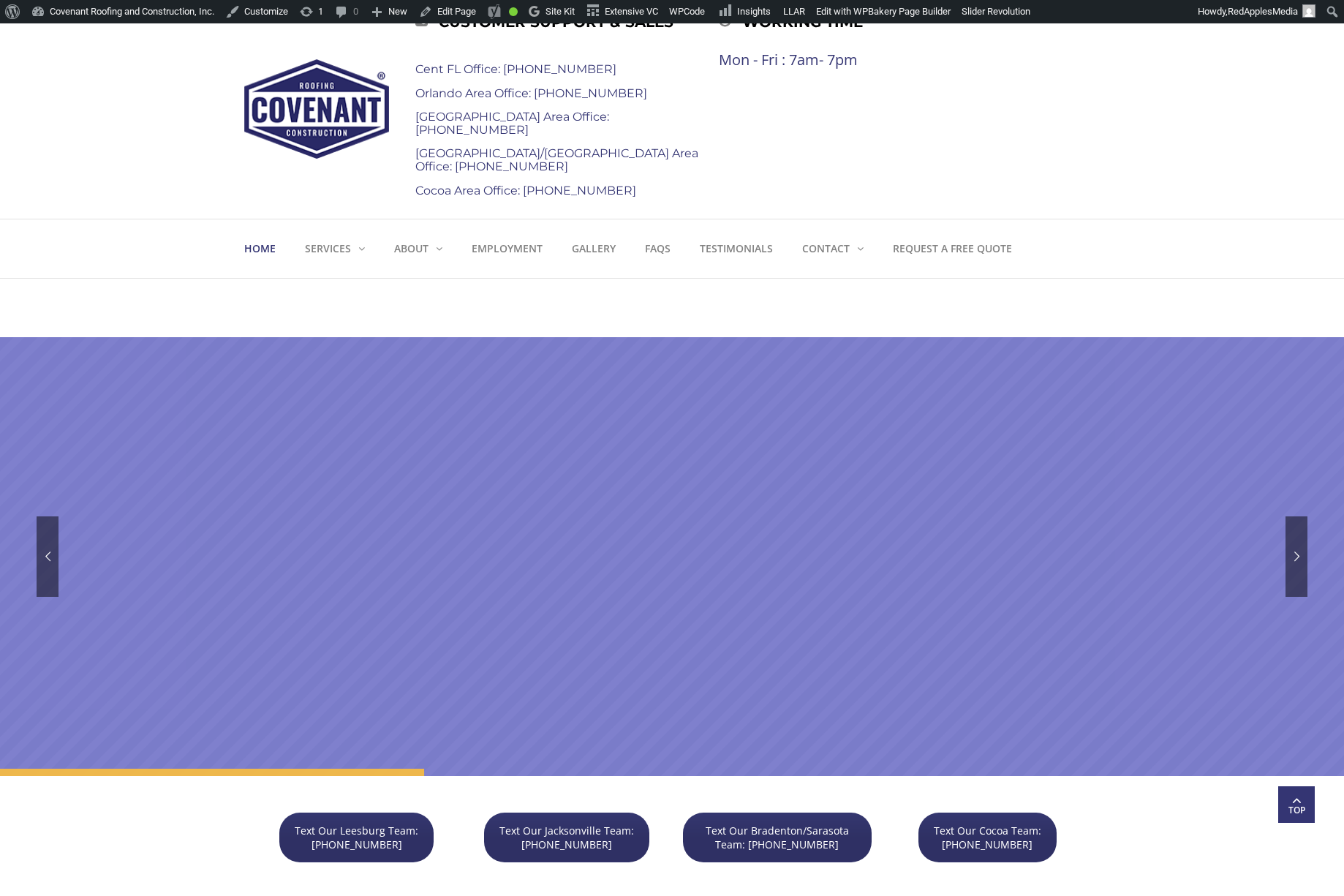
scroll to position [0, 0]
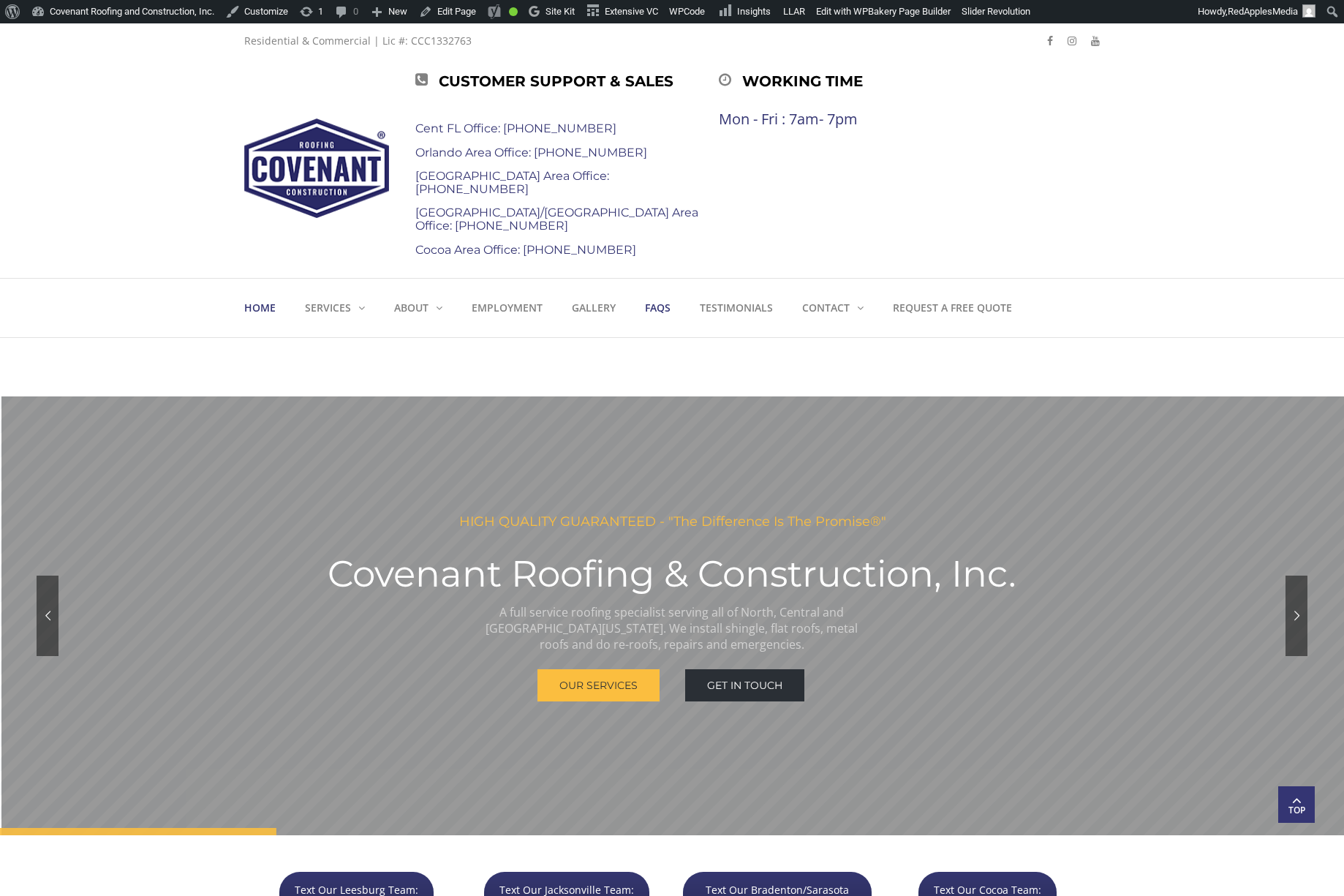
click at [653, 309] on strong "FAQs" at bounding box center [658, 307] width 26 height 14
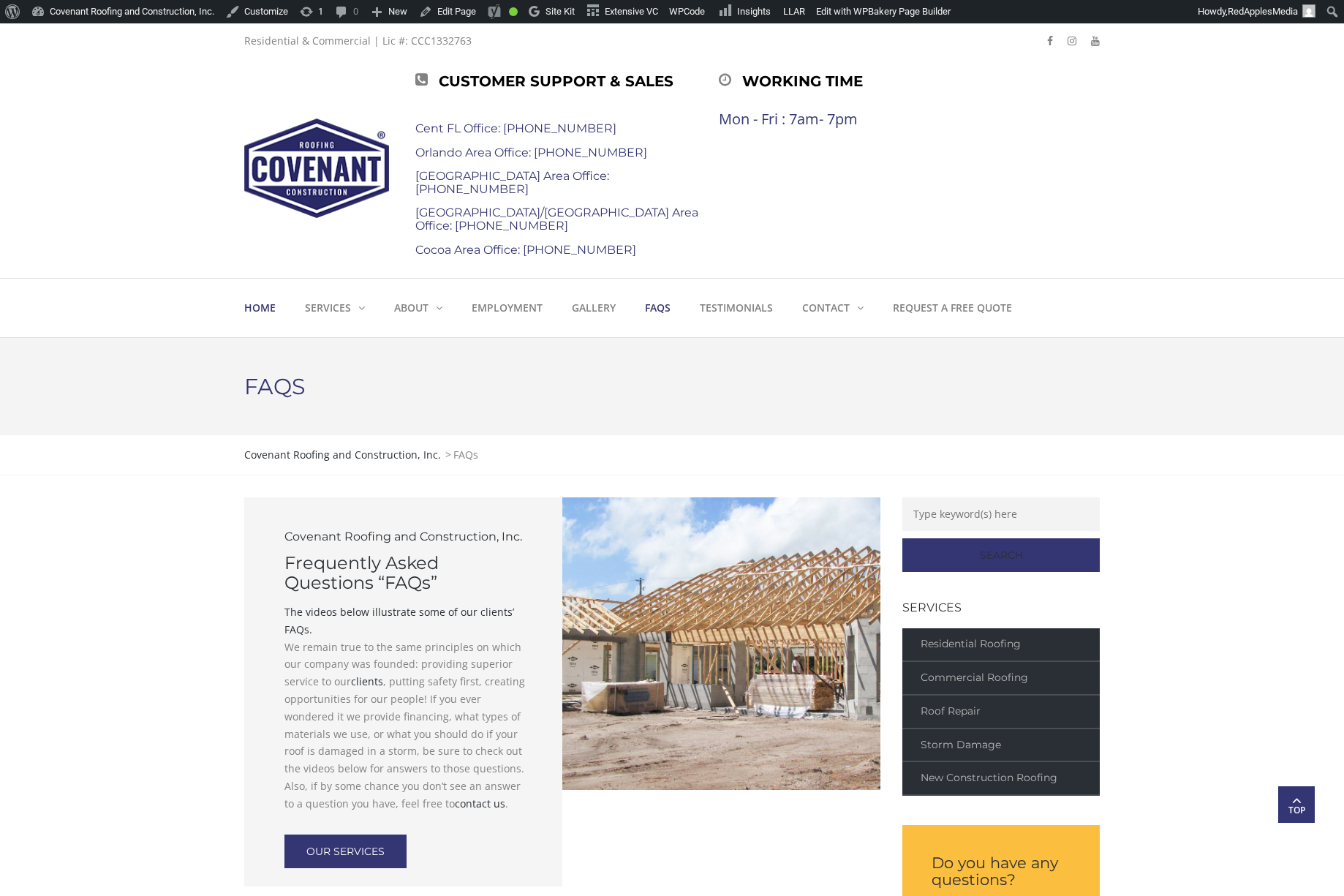
click at [265, 307] on strong "Home" at bounding box center [259, 307] width 31 height 14
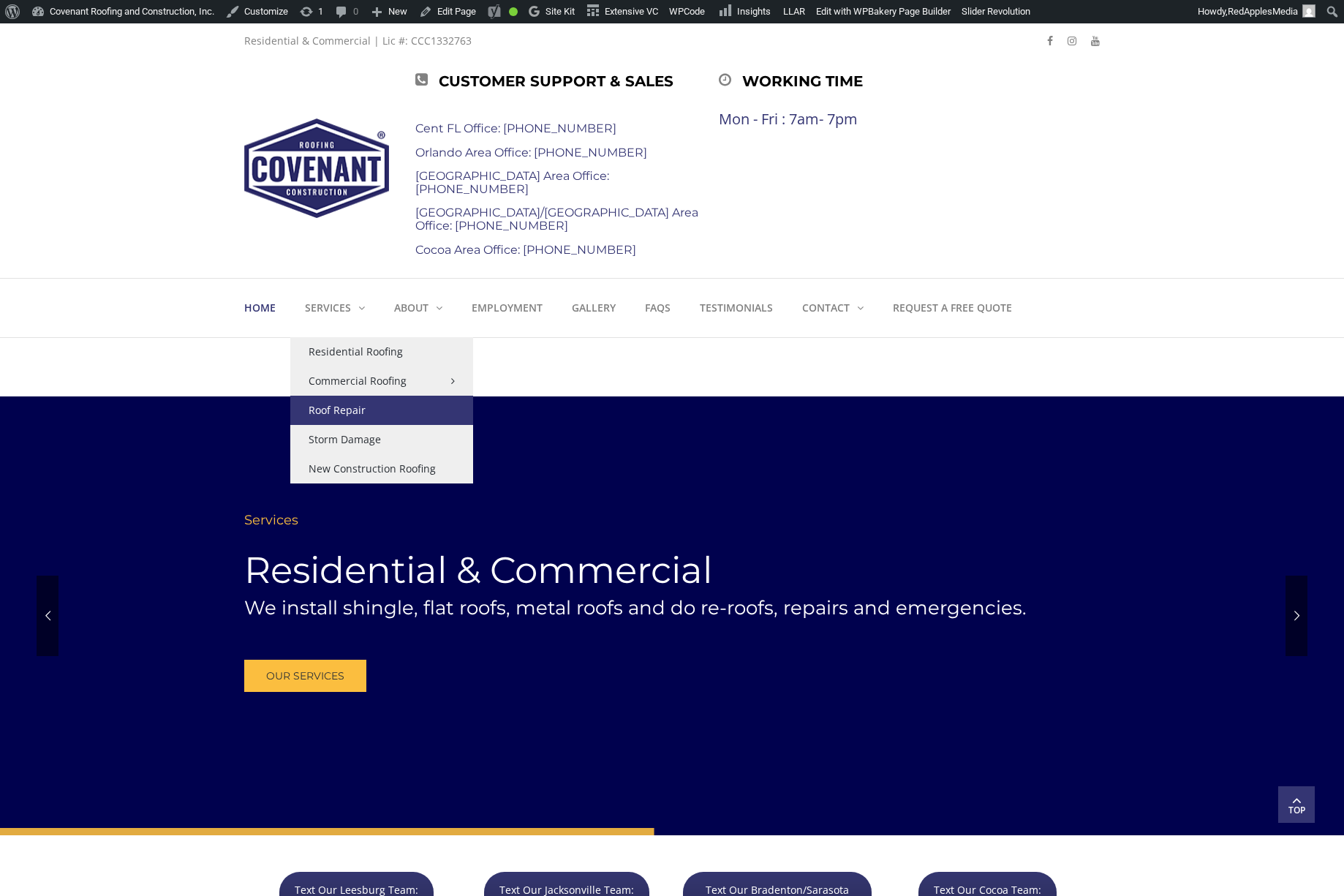
click at [340, 409] on link "Roof Repair" at bounding box center [381, 410] width 183 height 30
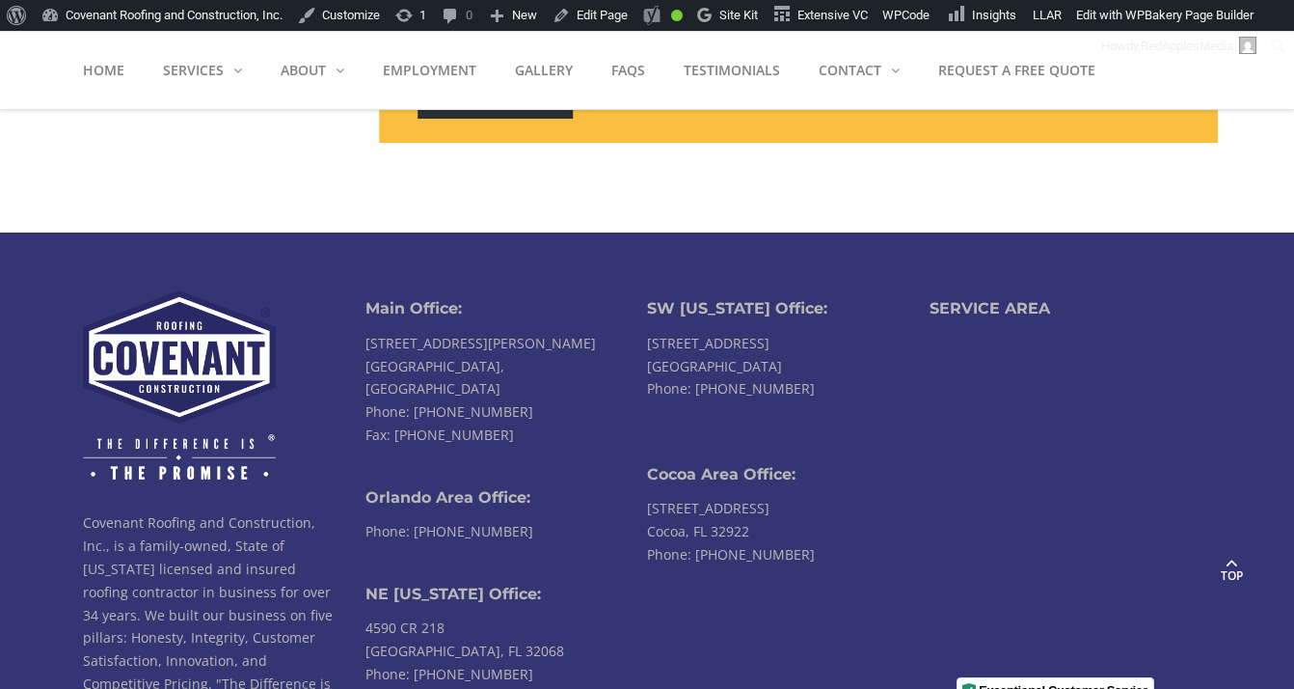
scroll to position [8221, 0]
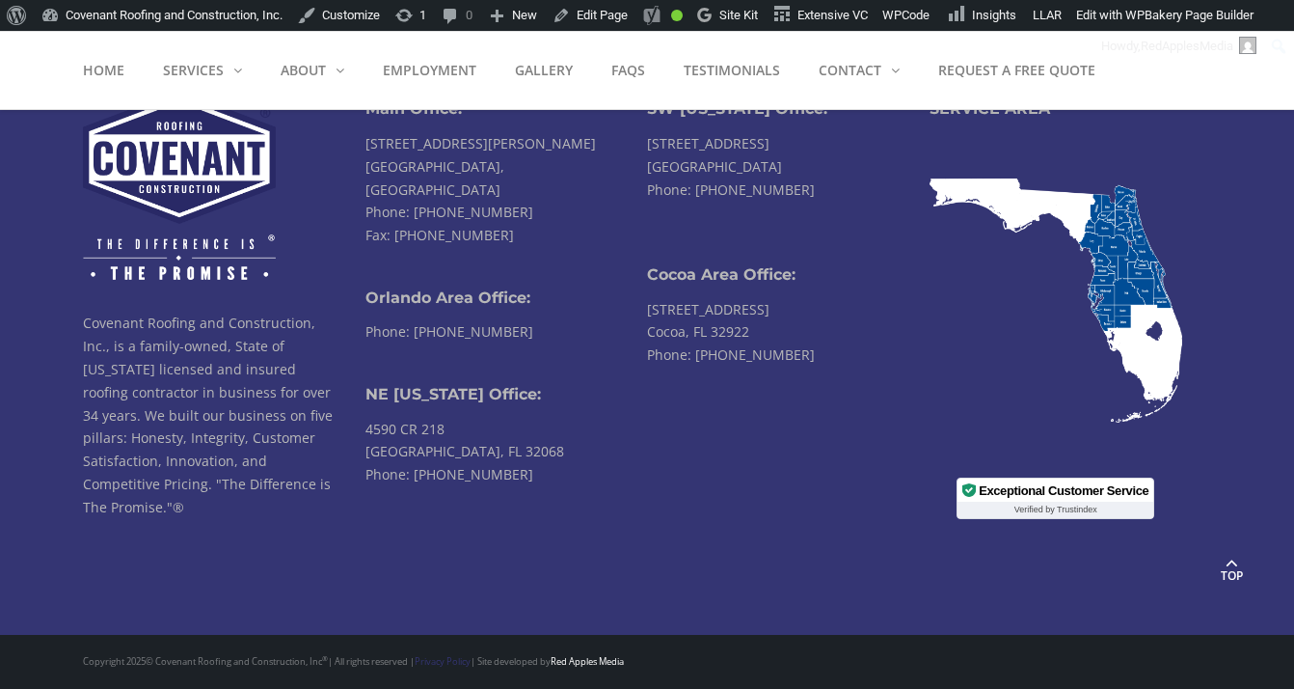
click at [460, 662] on link "Privacy Policy" at bounding box center [443, 661] width 56 height 13
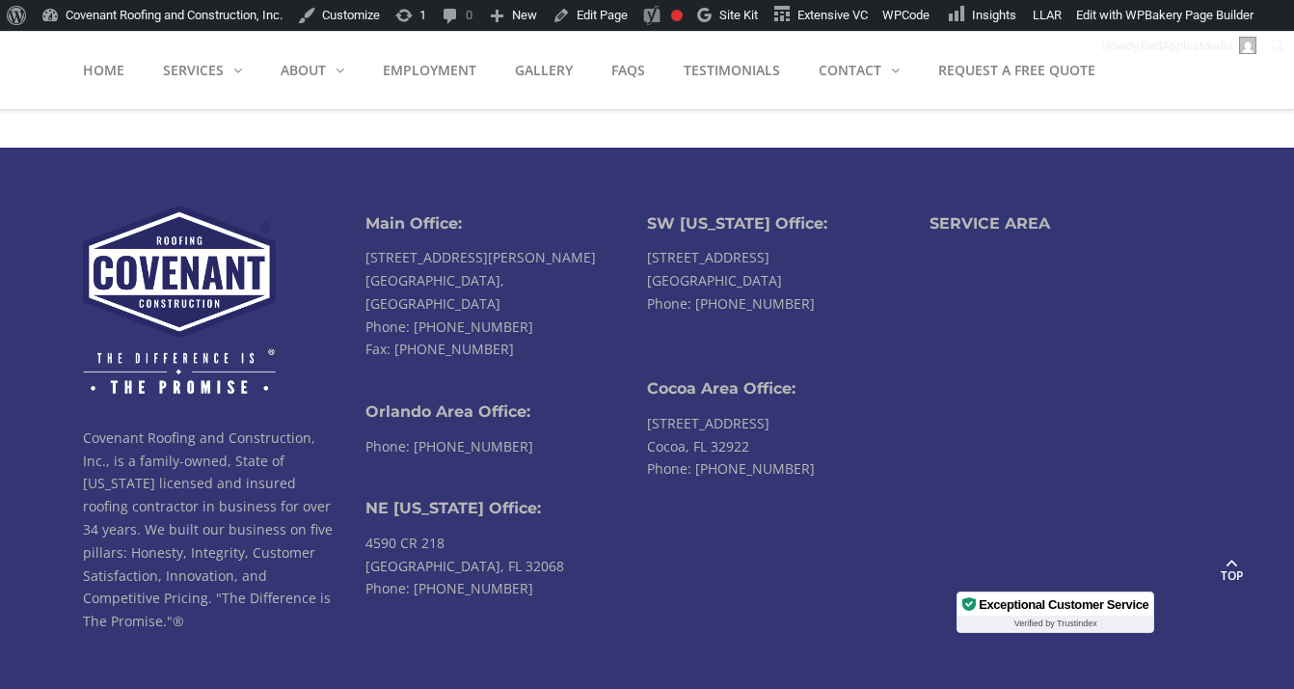
scroll to position [2027, 0]
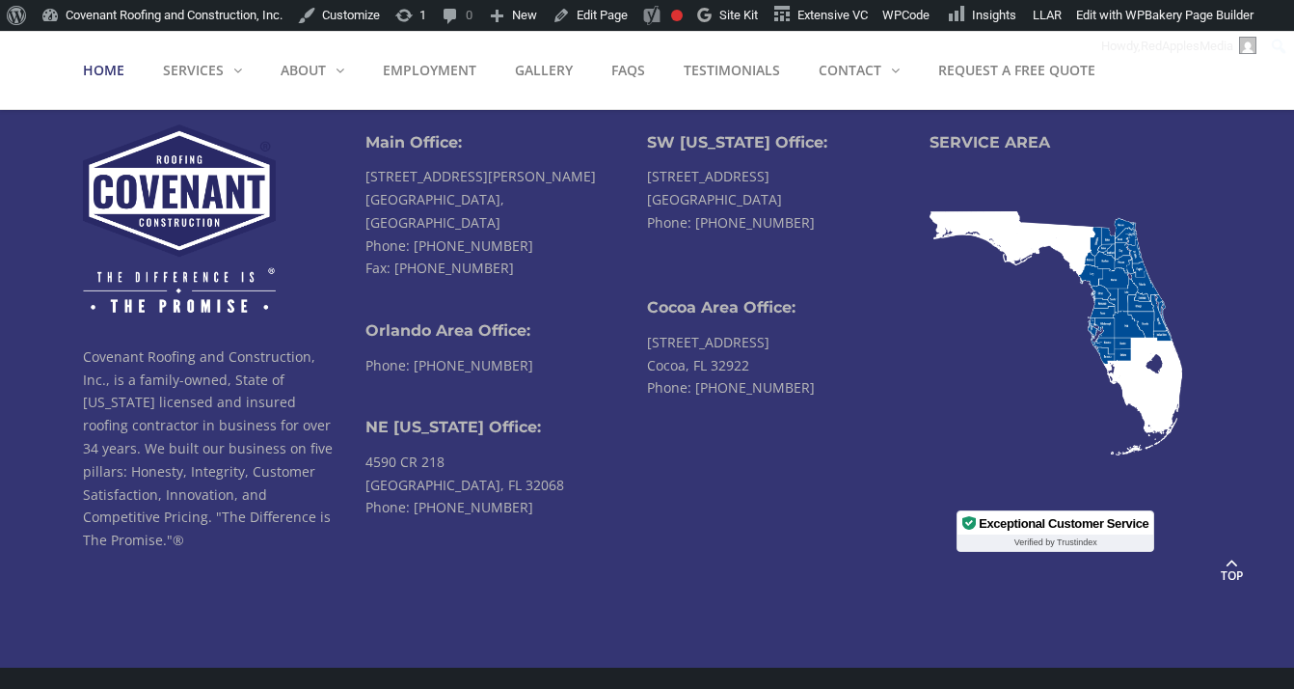
click at [115, 73] on strong "Home" at bounding box center [103, 70] width 41 height 18
